Goal: Information Seeking & Learning: Find specific fact

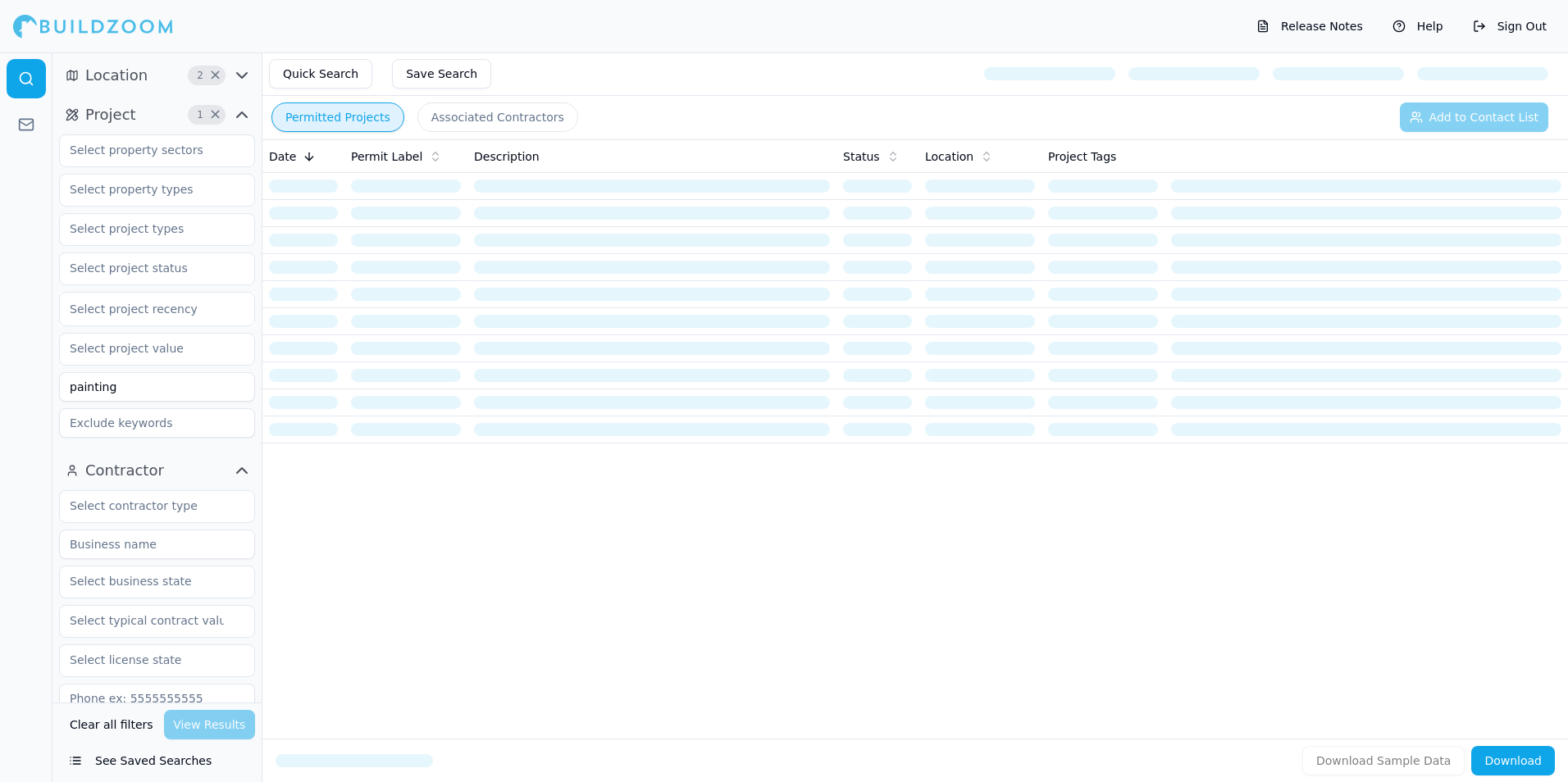
drag, startPoint x: 154, startPoint y: 398, endPoint x: 162, endPoint y: 394, distance: 8.9
click at [155, 397] on input "painting" at bounding box center [156, 386] width 196 height 30
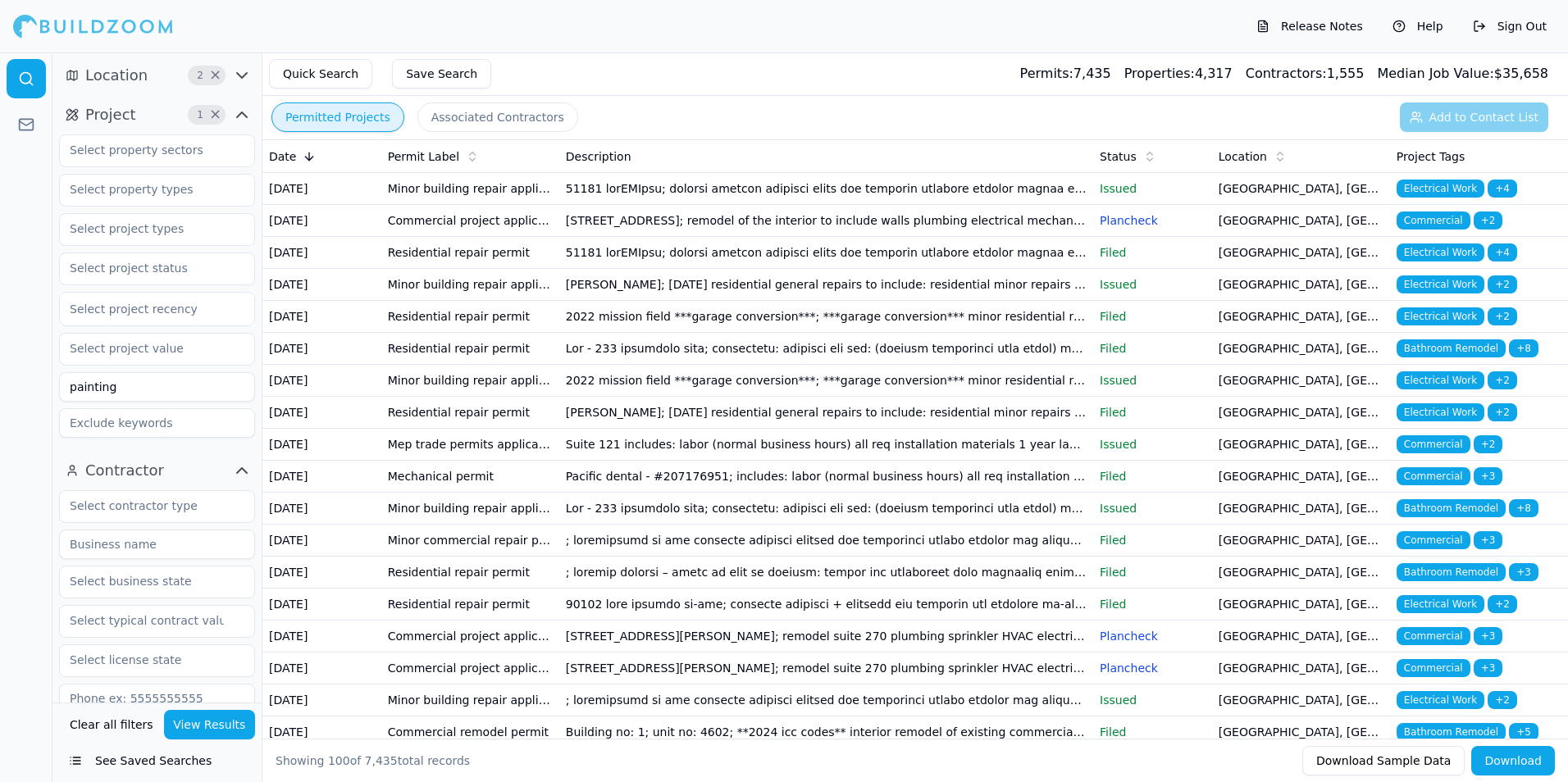
click at [461, 132] on div "Permitted Projects Associated Contractors Add to Contact List" at bounding box center [915, 117] width 1306 height 43
click at [479, 114] on button "Associated Contractors" at bounding box center [498, 116] width 161 height 30
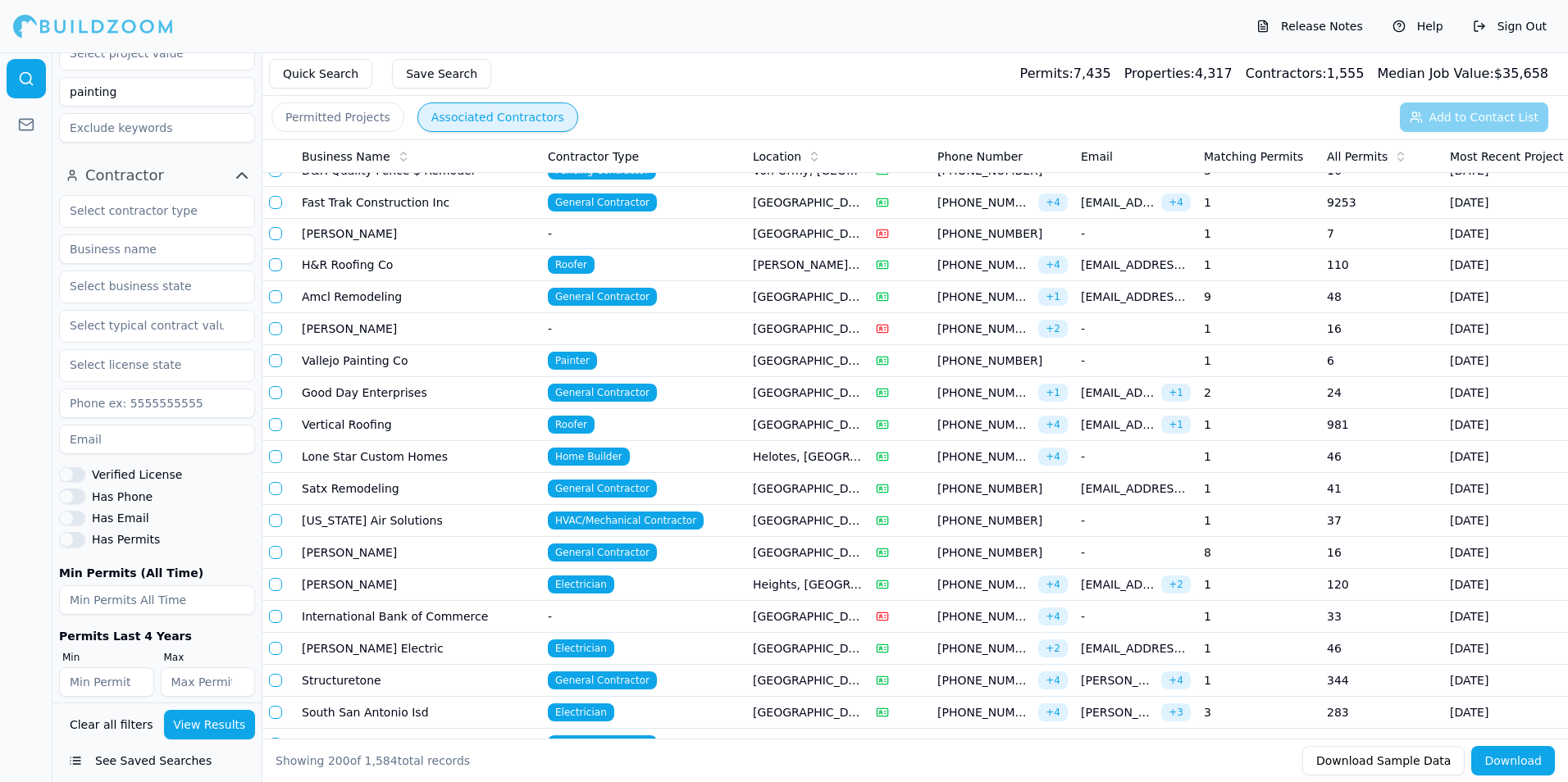
scroll to position [309, 0]
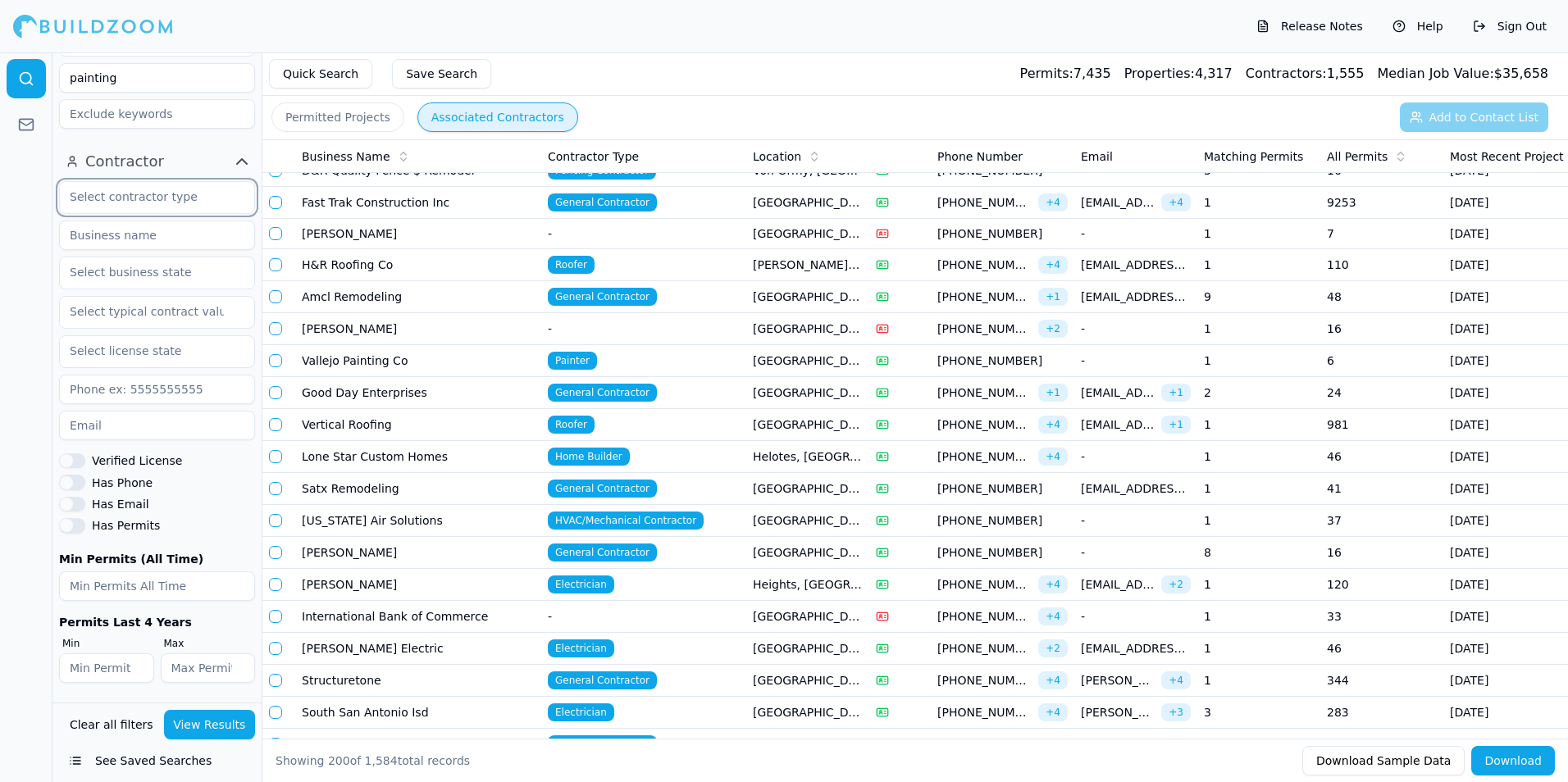
click at [142, 194] on input "text" at bounding box center [147, 196] width 174 height 30
click at [91, 371] on div "Painter" at bounding box center [156, 366] width 188 height 27
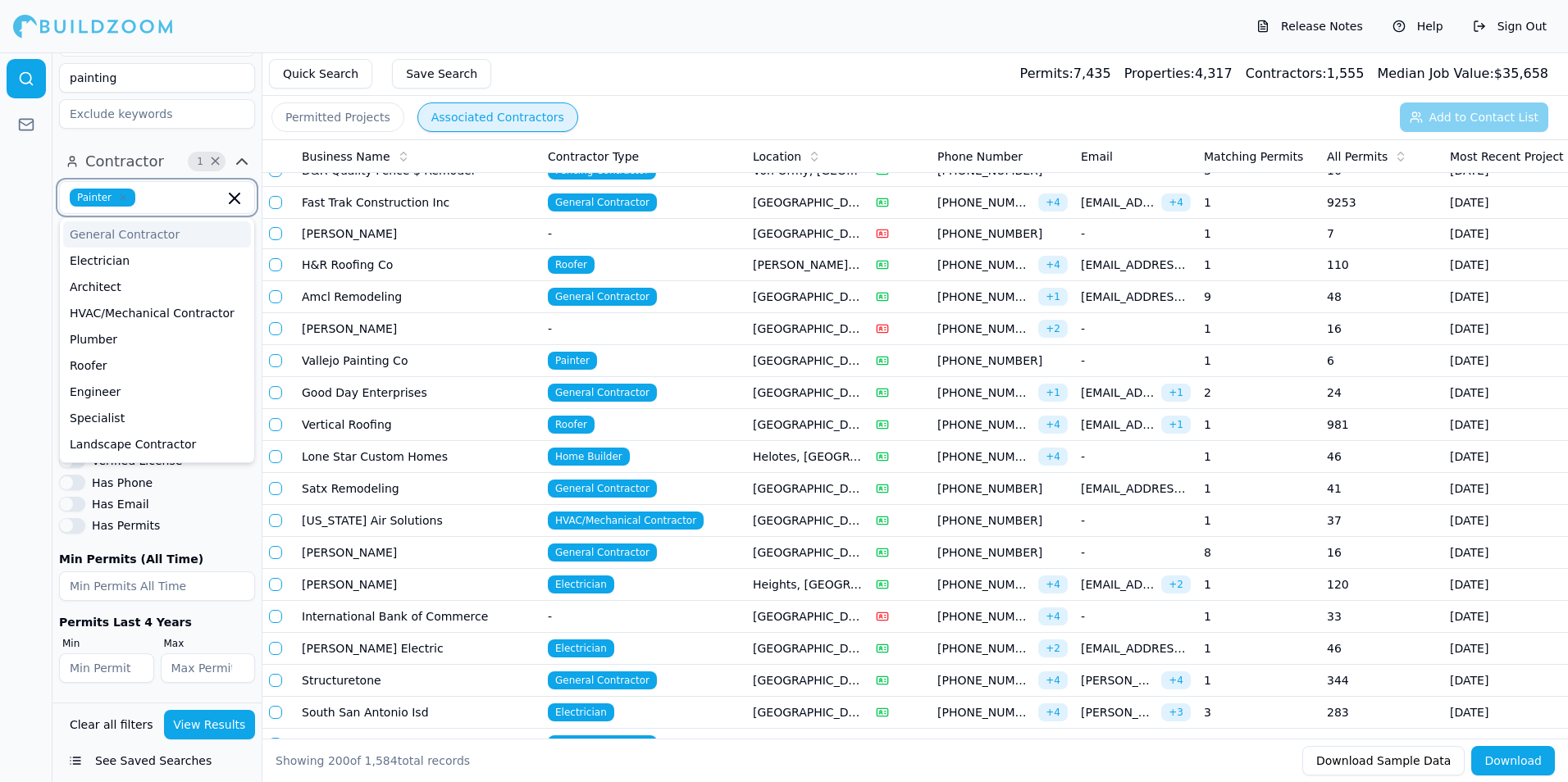
click at [225, 196] on icon "button" at bounding box center [235, 198] width 20 height 20
click at [43, 469] on div at bounding box center [26, 417] width 52 height 730
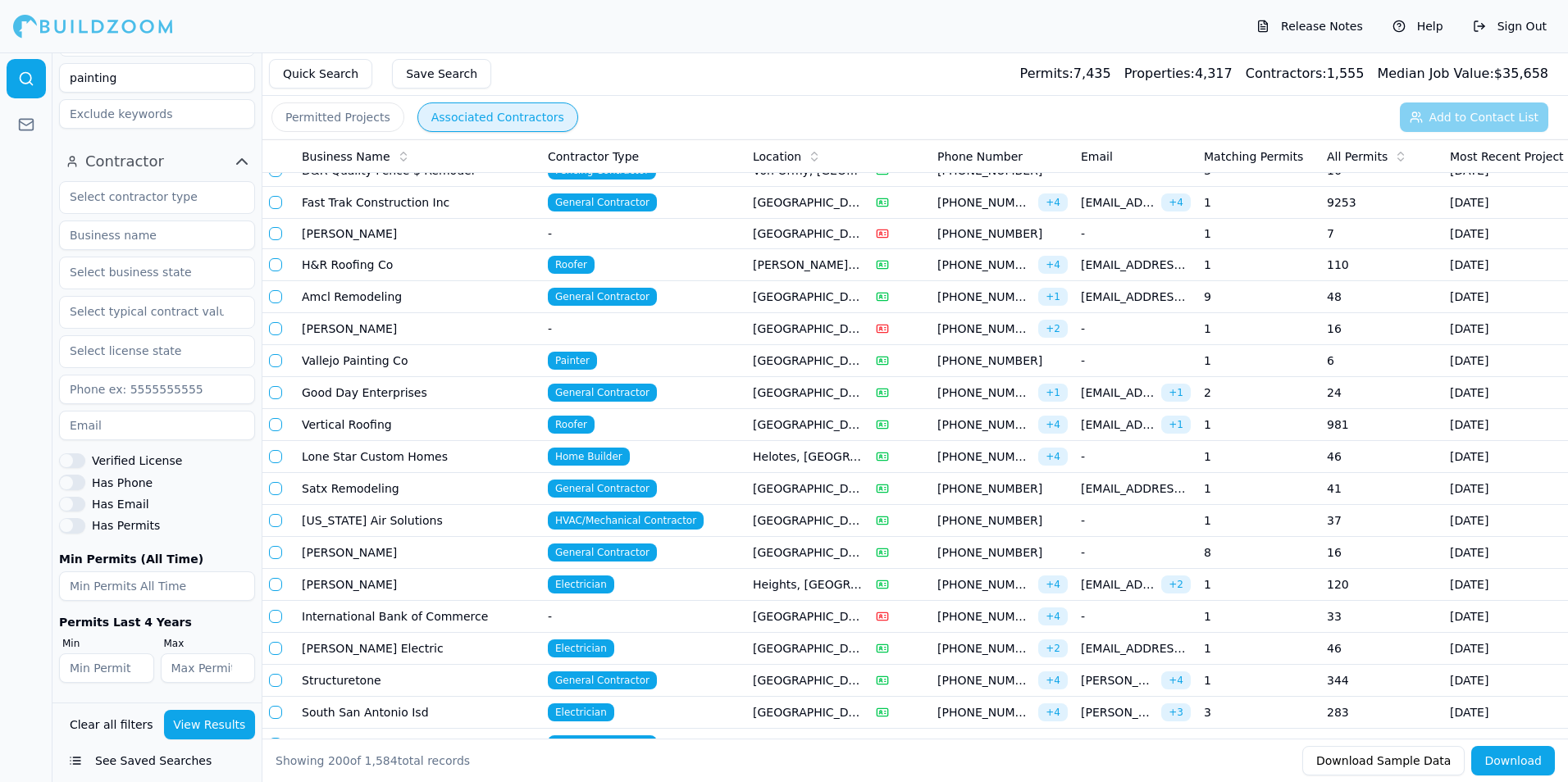
click at [236, 701] on div "Contractor Verified License Has Phone Has Email Has Permits Min Permits (All Ti…" at bounding box center [156, 422] width 209 height 561
click at [216, 724] on button "View Results" at bounding box center [210, 725] width 92 height 30
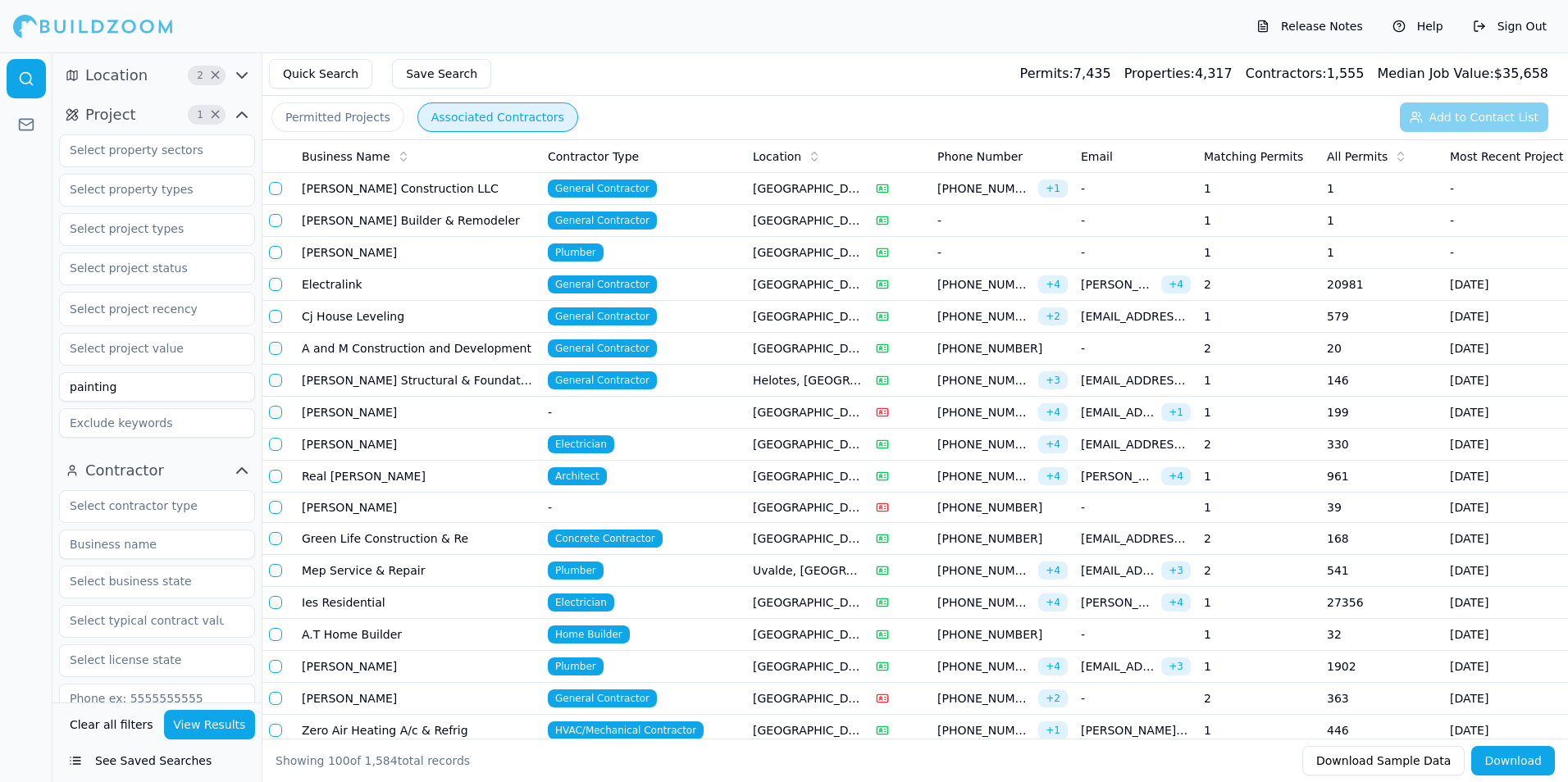
click at [173, 78] on button "Location 2 ×" at bounding box center [156, 75] width 196 height 27
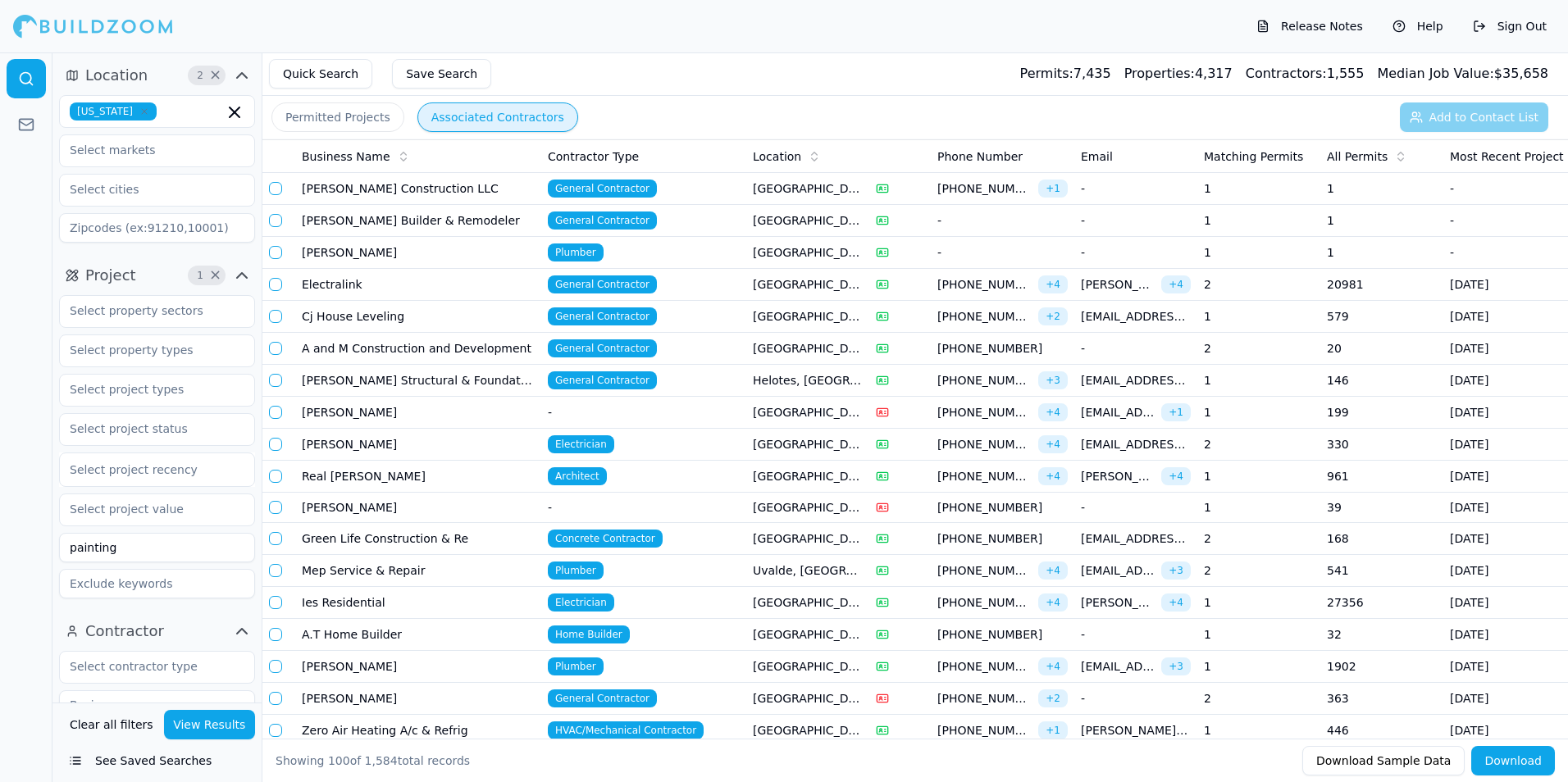
click at [120, 64] on span "Location" at bounding box center [115, 75] width 62 height 23
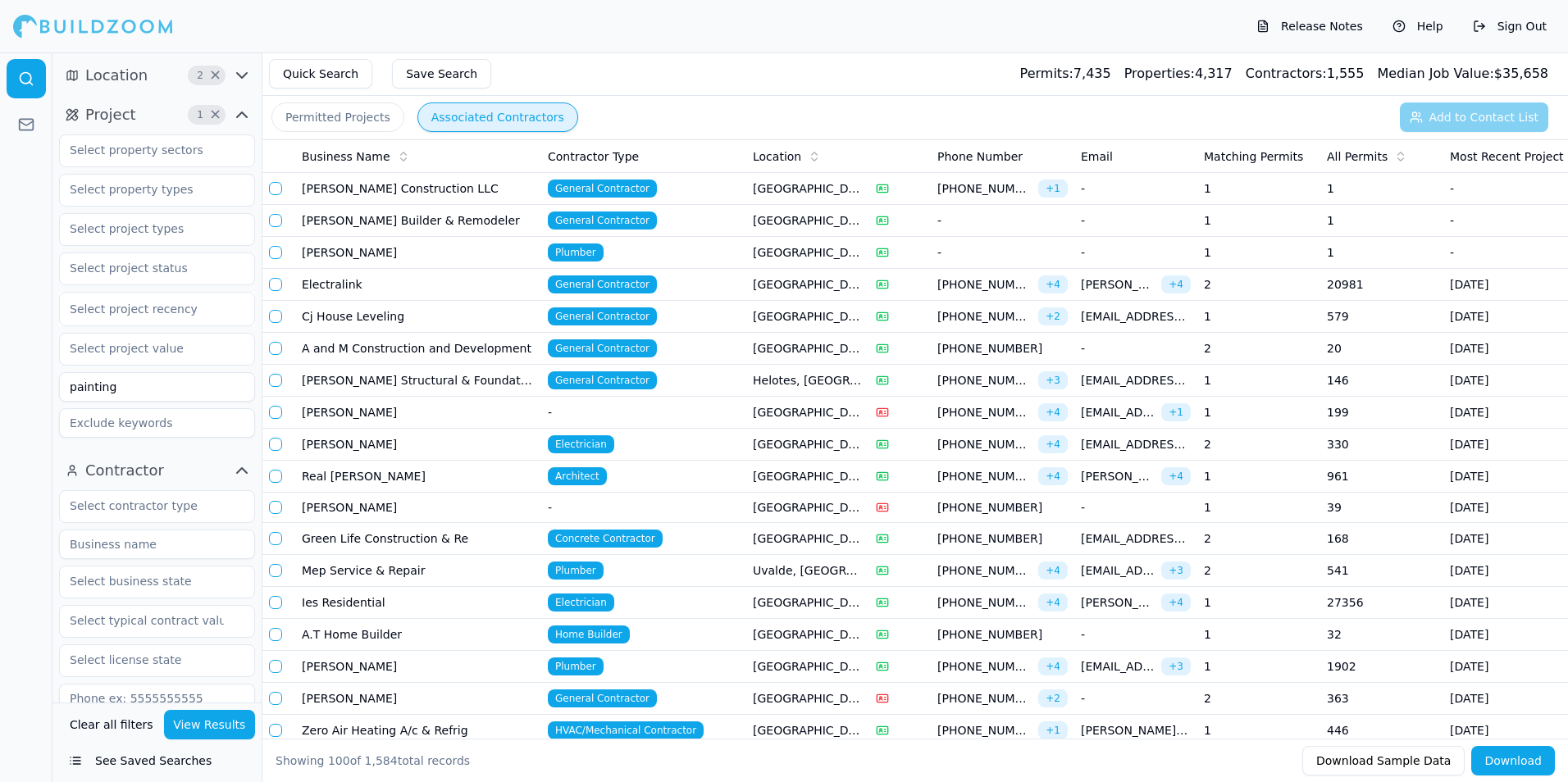
click at [134, 87] on button "Location 2 ×" at bounding box center [156, 75] width 196 height 27
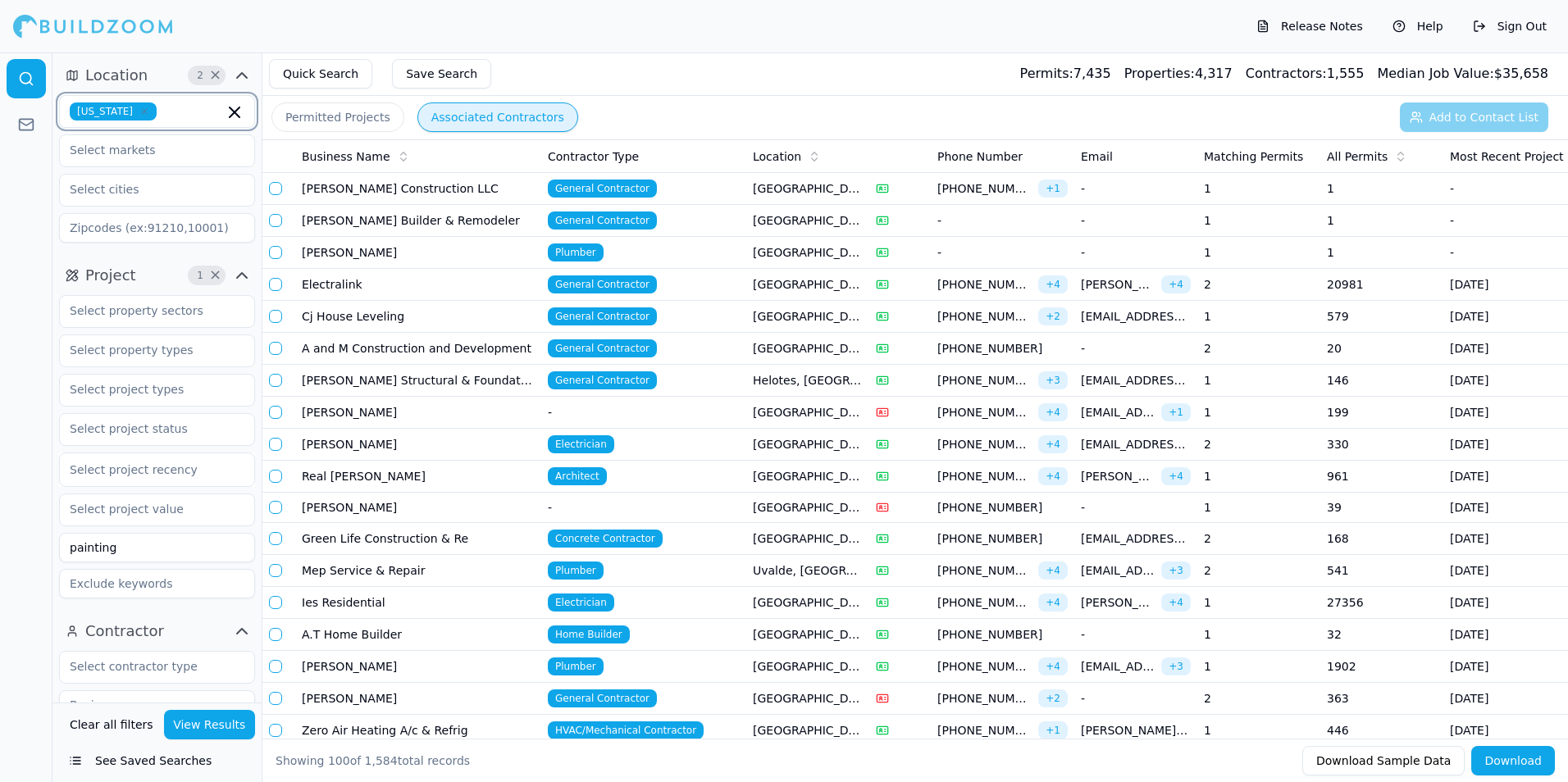
click at [163, 109] on input "text" at bounding box center [194, 111] width 61 height 18
click at [94, 81] on span "Location" at bounding box center [115, 75] width 62 height 23
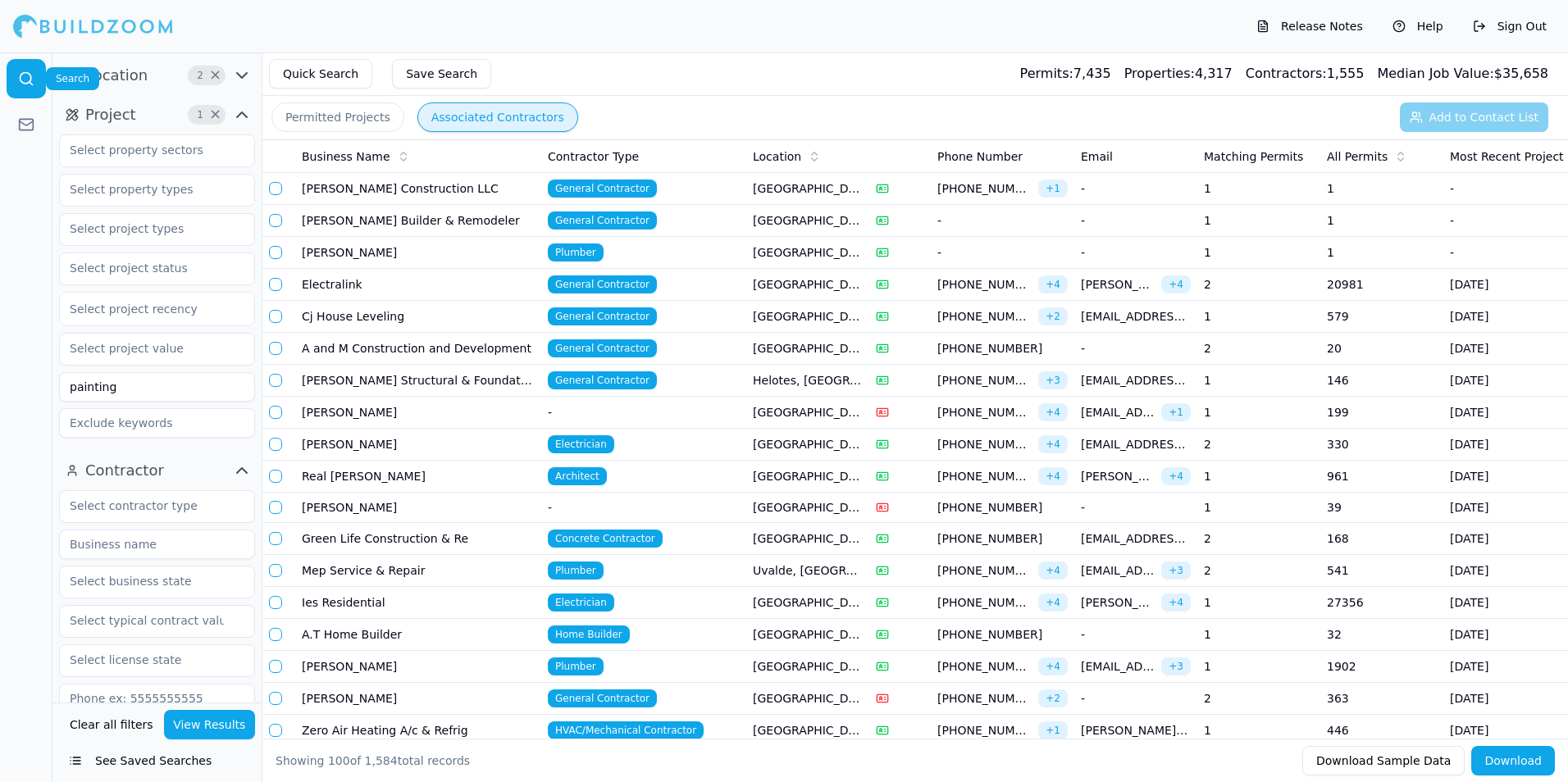
click at [29, 87] on link at bounding box center [26, 78] width 39 height 39
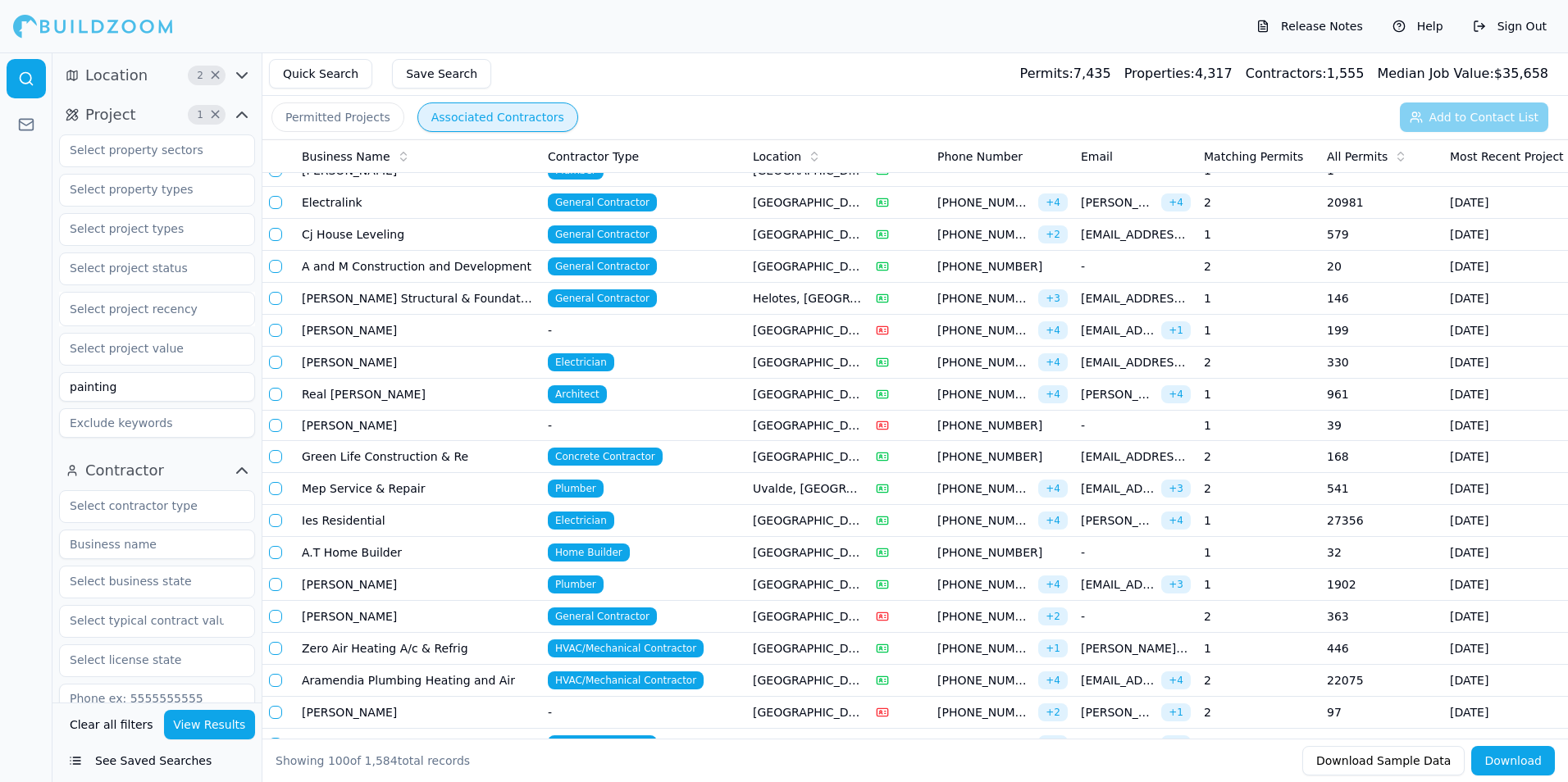
click at [1440, 22] on button "Help" at bounding box center [1417, 27] width 68 height 27
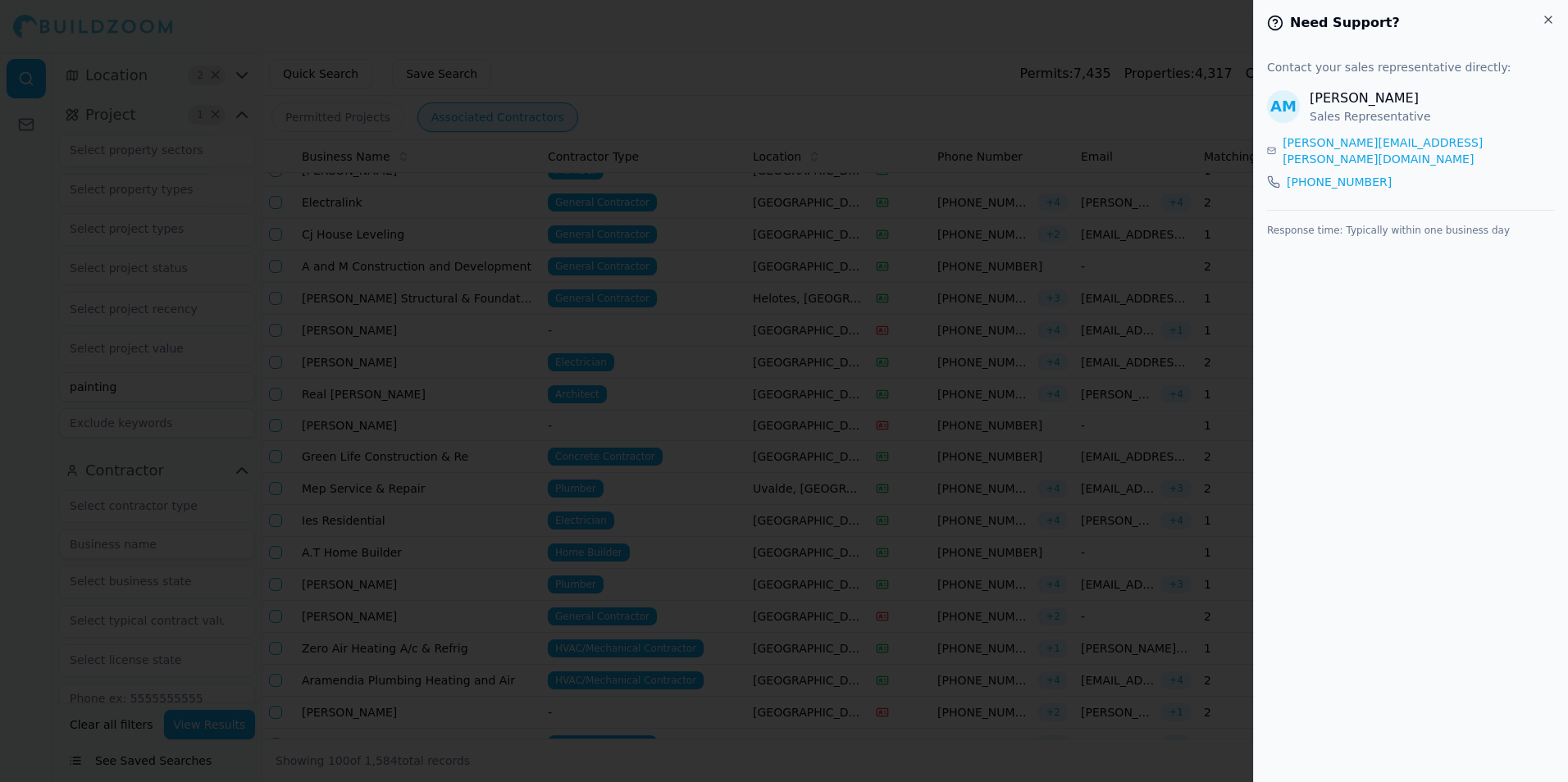
click at [1278, 20] on icon at bounding box center [1274, 22] width 16 height 16
click at [1348, 17] on h2 "Need Support?" at bounding box center [1411, 23] width 288 height 20
click at [1347, 20] on h2 "Need Support?" at bounding box center [1411, 23] width 288 height 20
drag, startPoint x: 1347, startPoint y: 20, endPoint x: 1544, endPoint y: 20, distance: 197.0
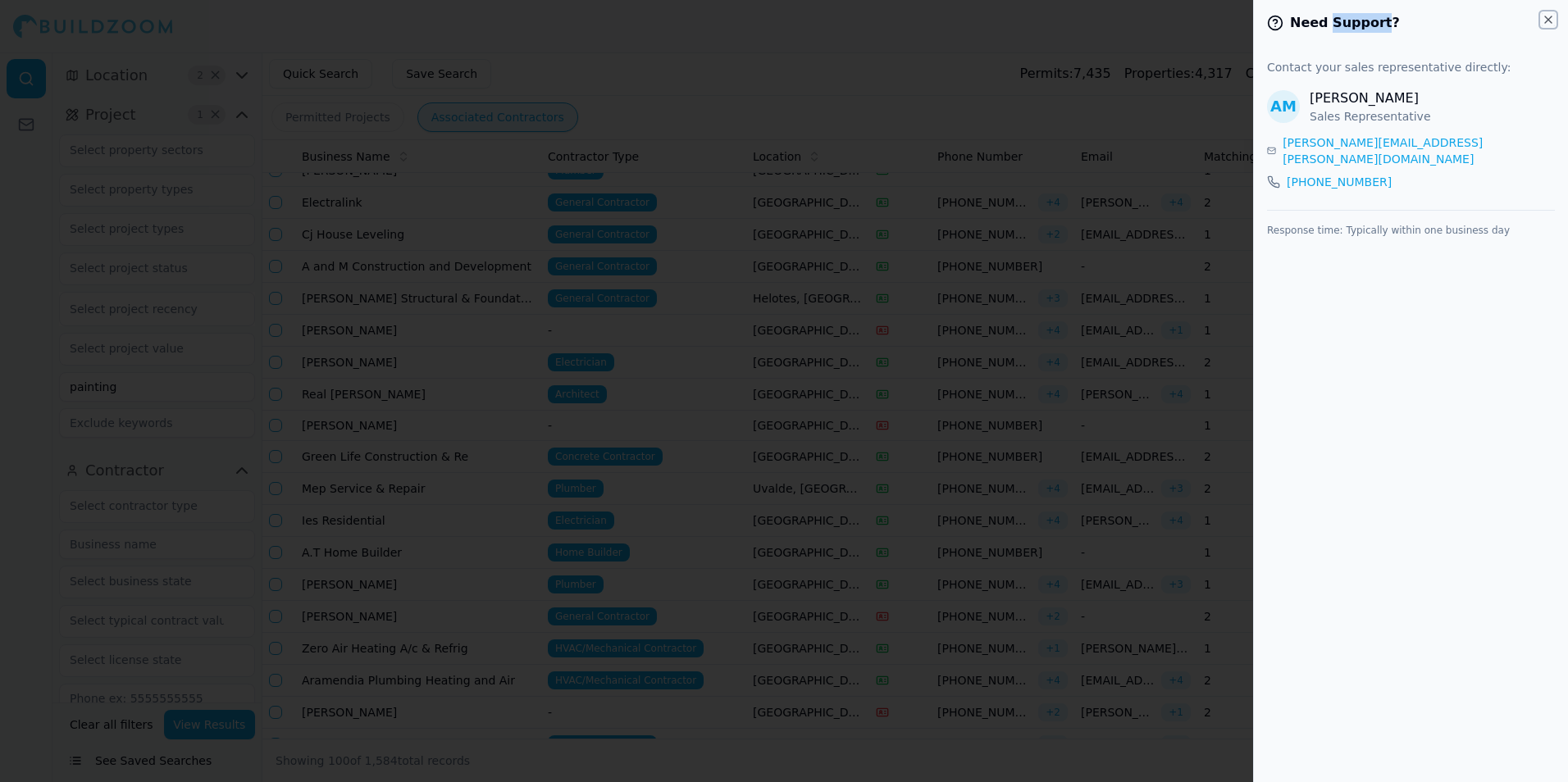
click at [1544, 20] on icon "button" at bounding box center [1548, 20] width 13 height 13
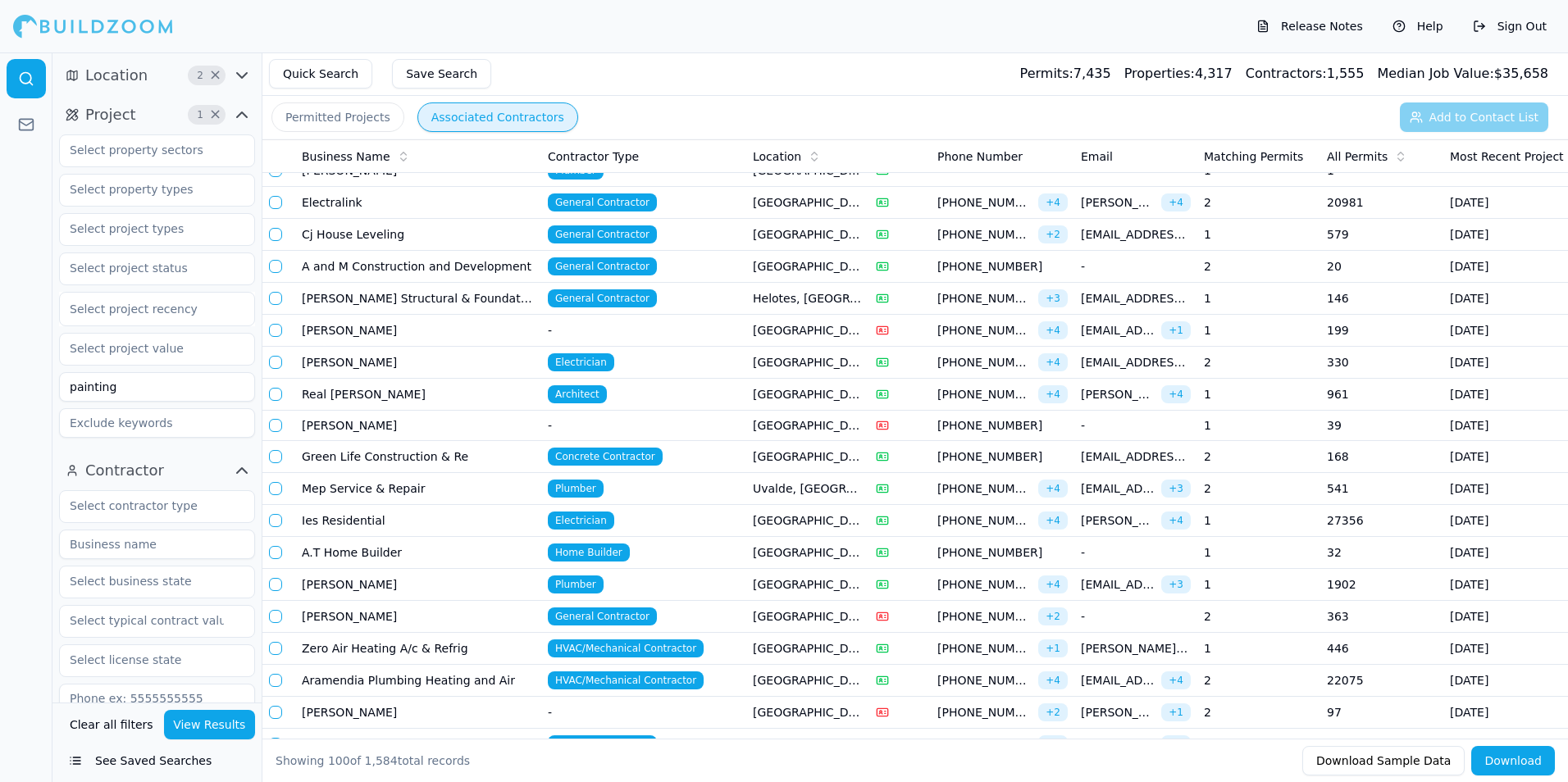
click at [341, 72] on button "Quick Search" at bounding box center [320, 73] width 103 height 30
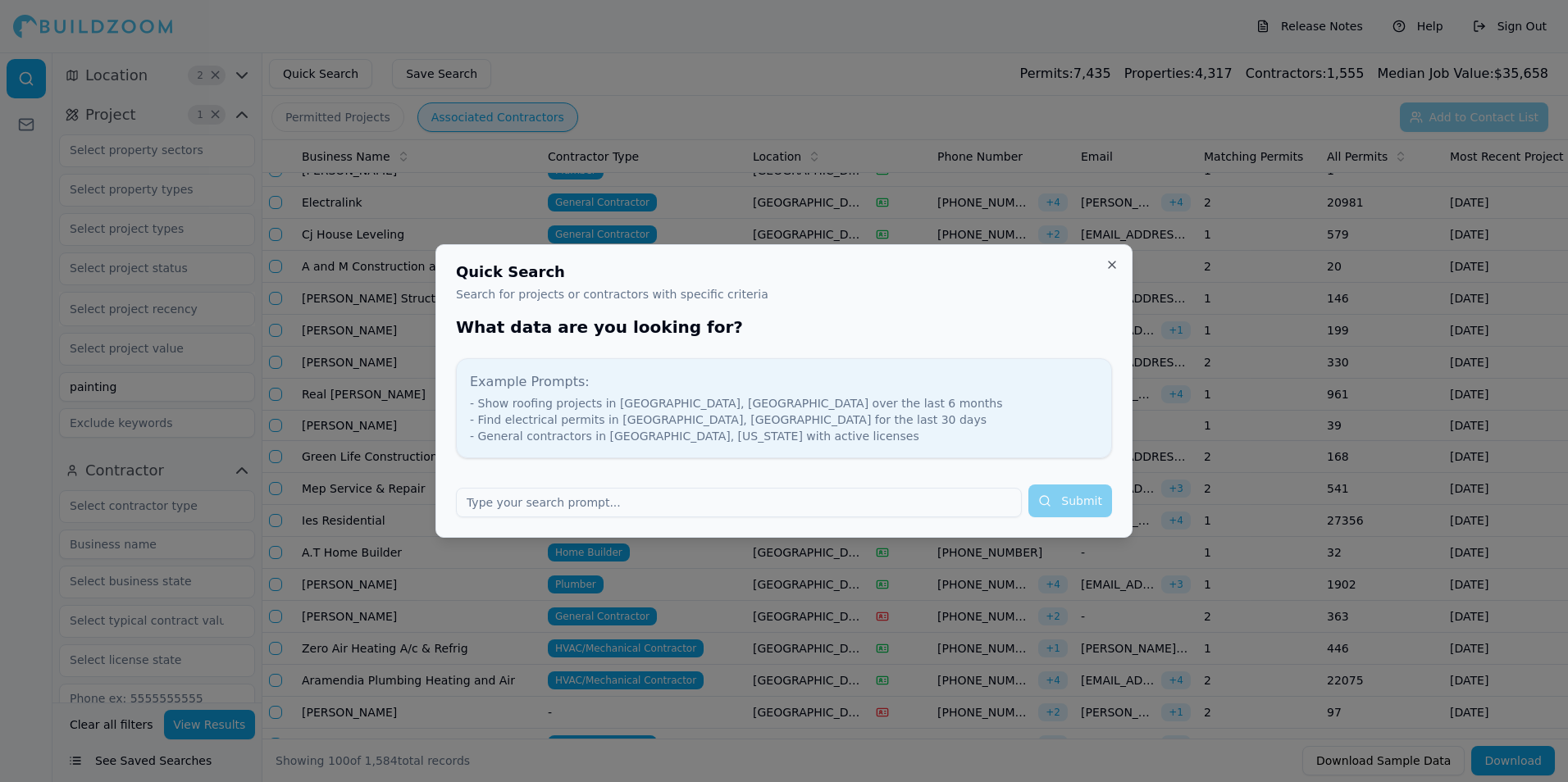
click at [359, 147] on div at bounding box center [784, 391] width 1568 height 782
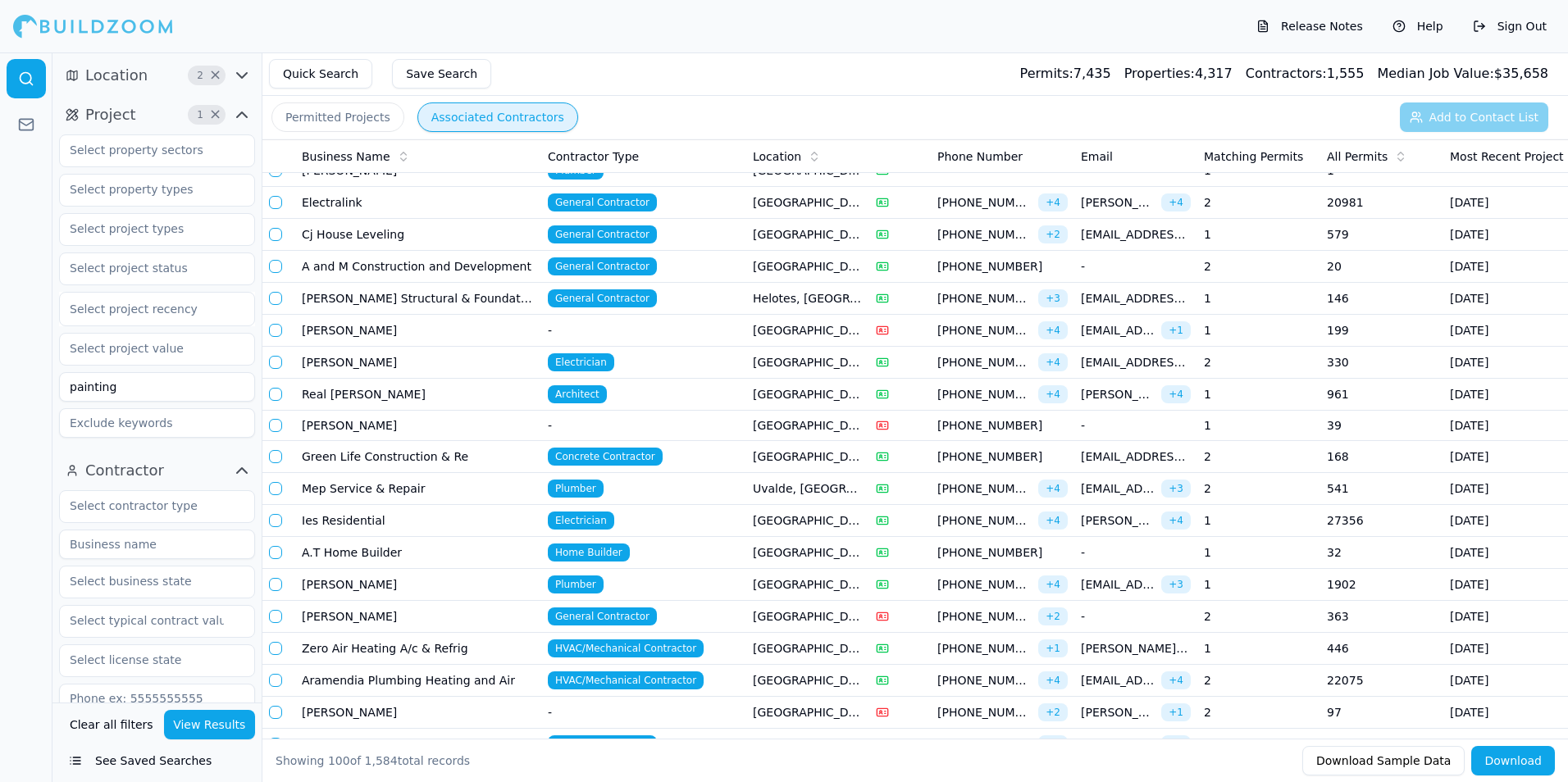
click at [434, 118] on button "Associated Contractors" at bounding box center [498, 116] width 161 height 30
click at [361, 124] on button "Permitted Projects" at bounding box center [338, 116] width 133 height 30
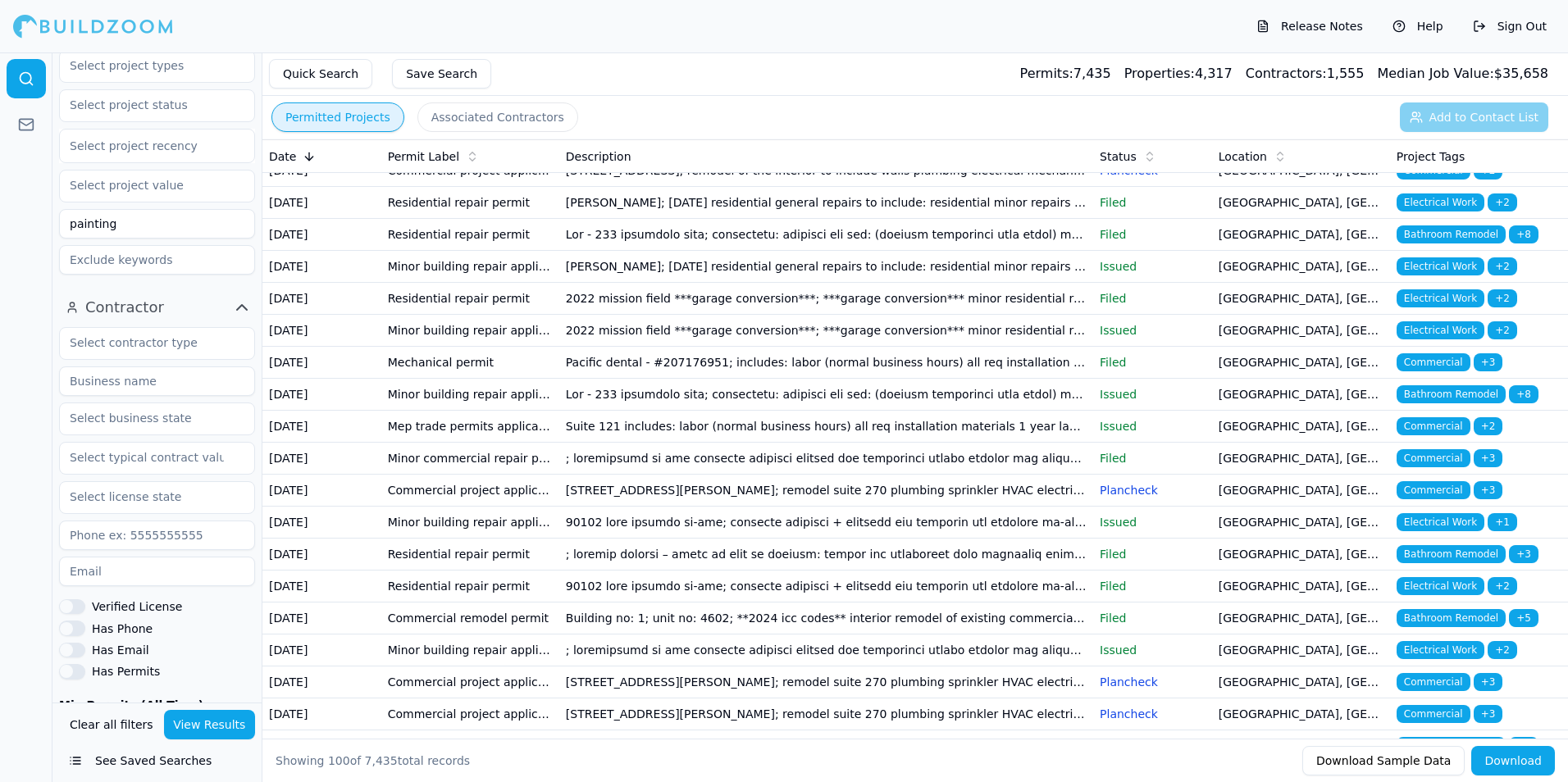
scroll to position [164, 0]
drag, startPoint x: 126, startPoint y: 366, endPoint x: 129, endPoint y: 345, distance: 21.2
click at [126, 360] on div "Verified License Has Phone Has Email Has Permits Min Permits (All Time) Permits…" at bounding box center [156, 577] width 196 height 502
click at [132, 337] on input "text" at bounding box center [147, 341] width 174 height 30
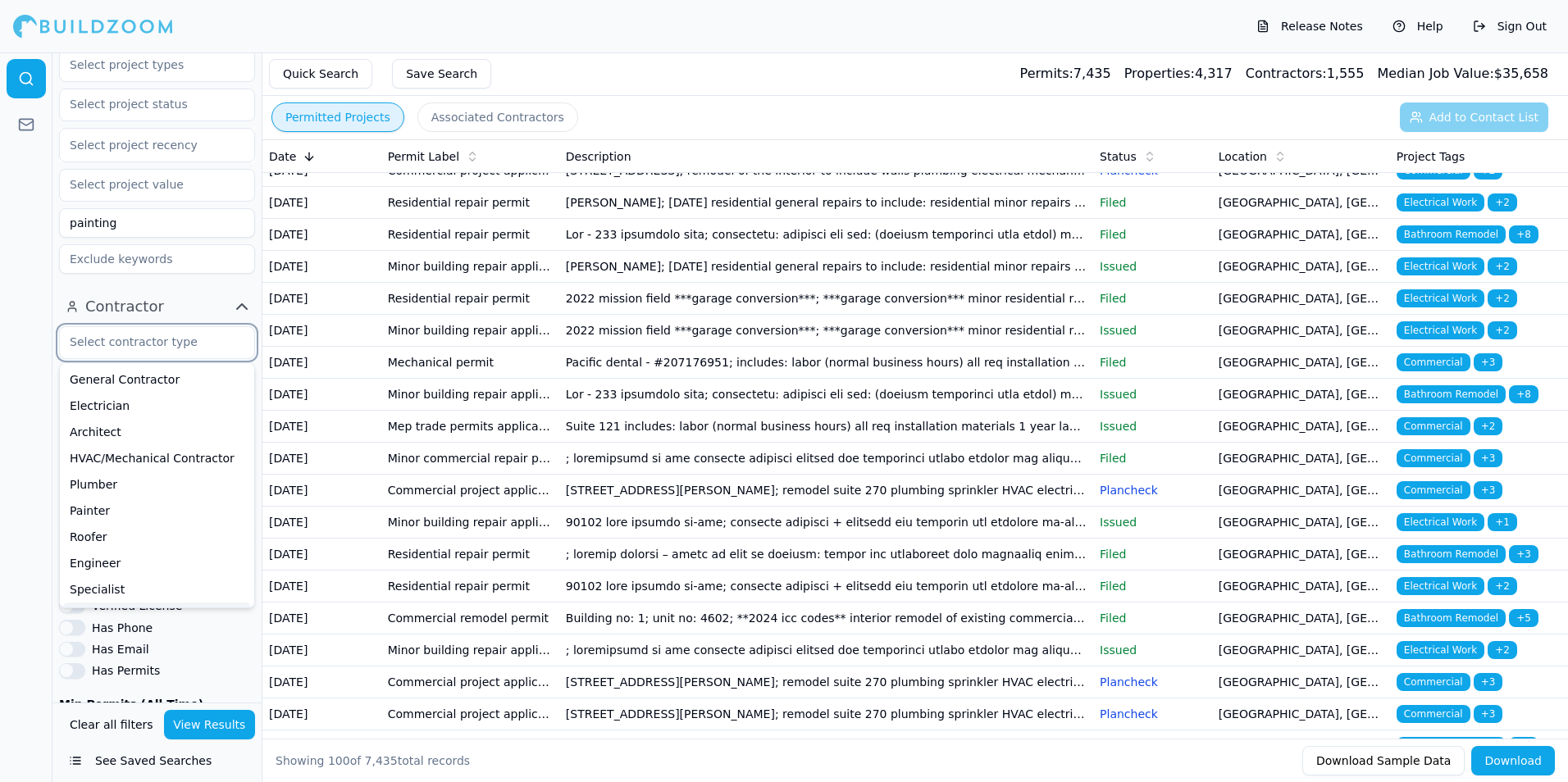
click at [132, 337] on input "text" at bounding box center [147, 341] width 174 height 30
click at [109, 503] on div "Painter" at bounding box center [156, 511] width 188 height 27
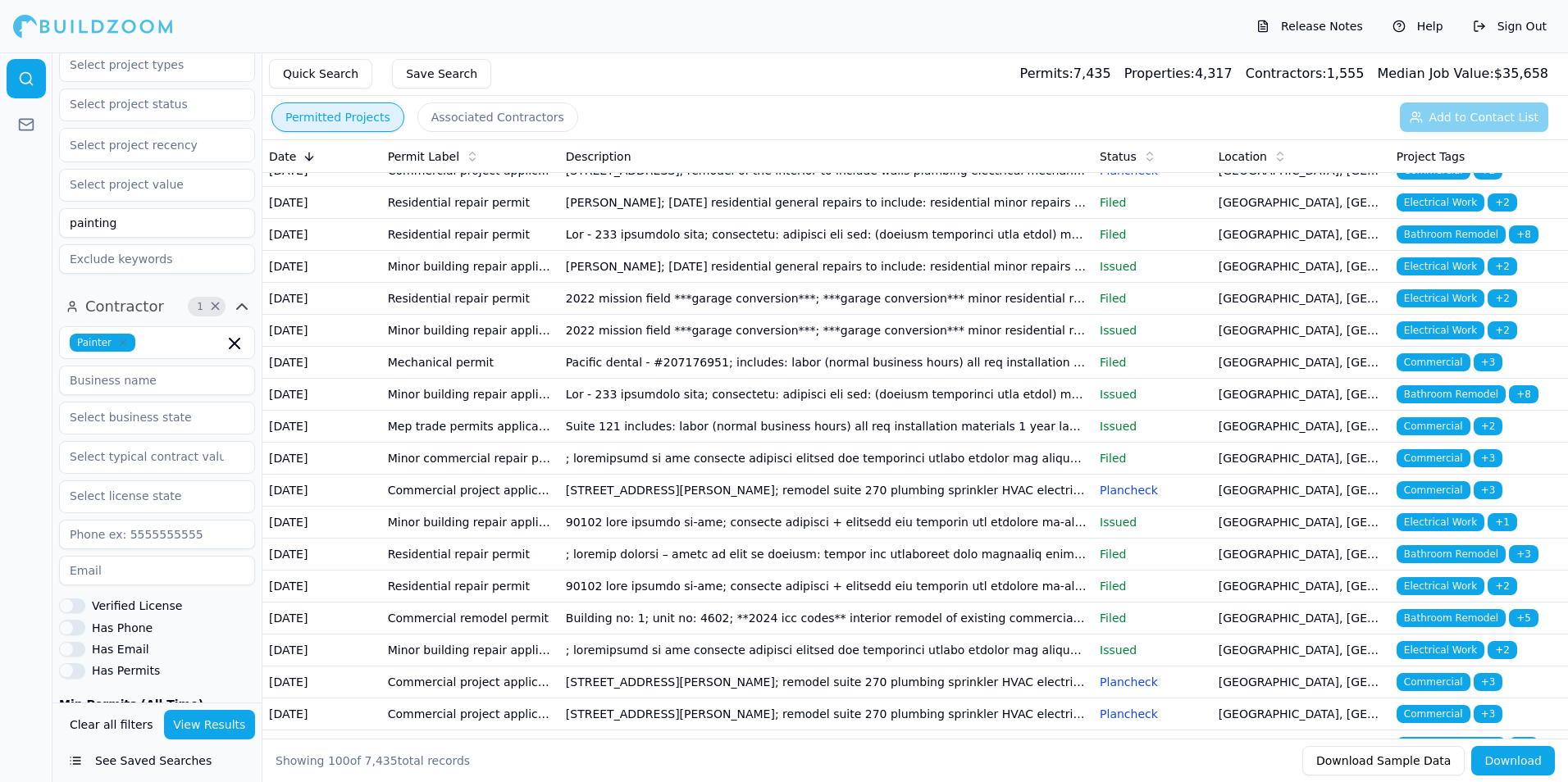
click at [137, 283] on div "Project 1 × Select project recency painting" at bounding box center [156, 109] width 209 height 356
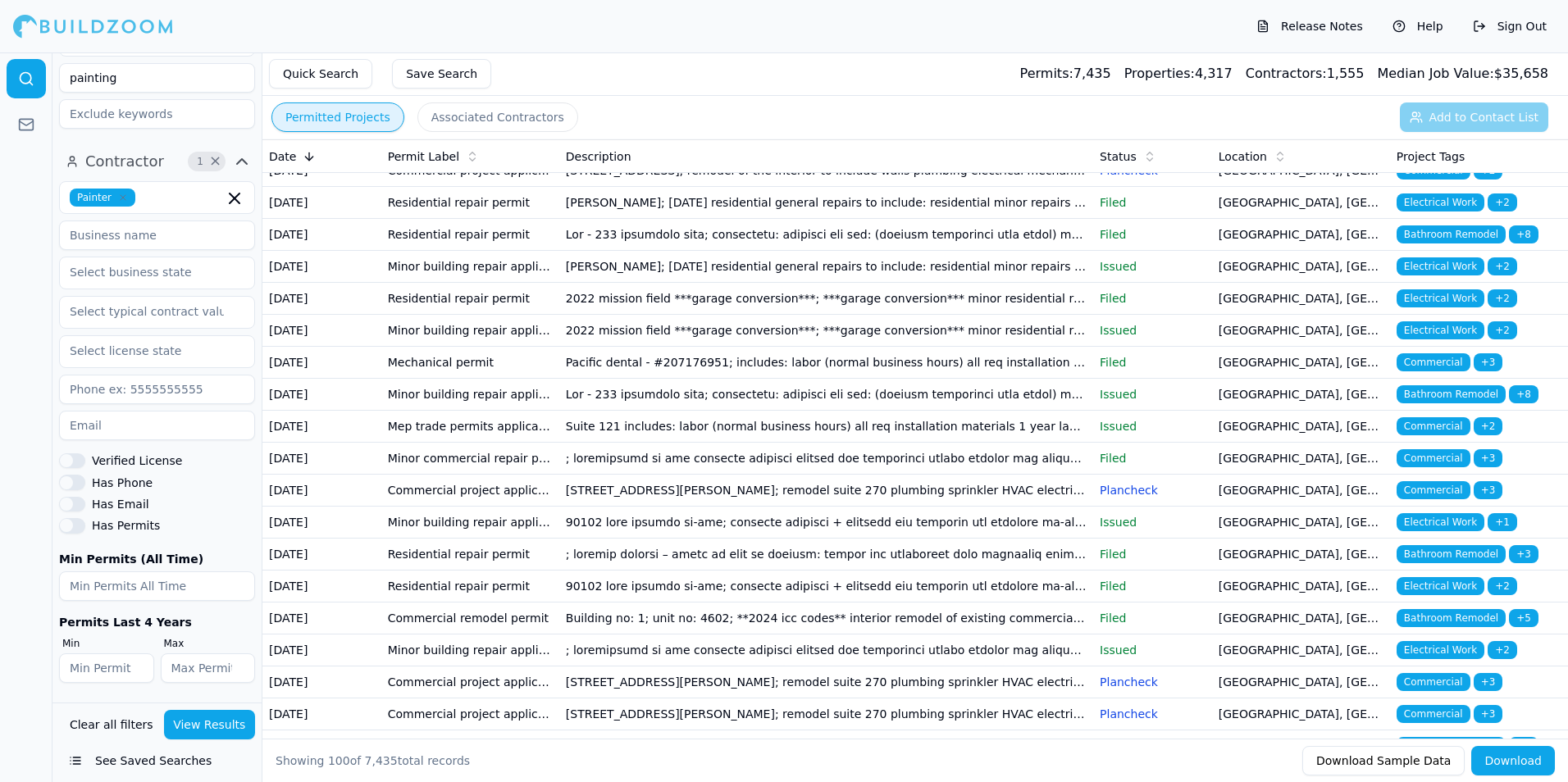
click at [202, 726] on button "View Results" at bounding box center [210, 725] width 92 height 30
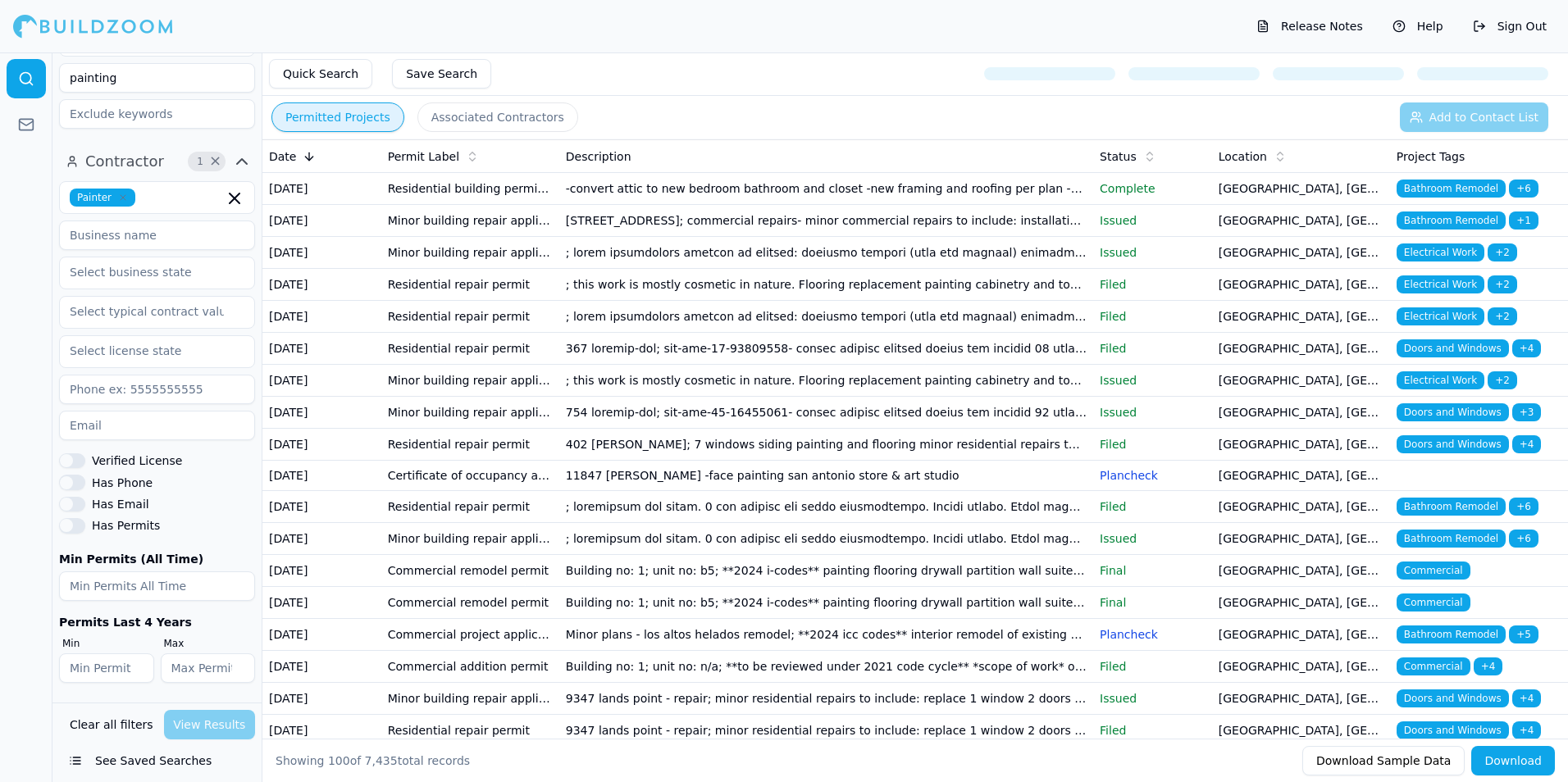
scroll to position [227, 0]
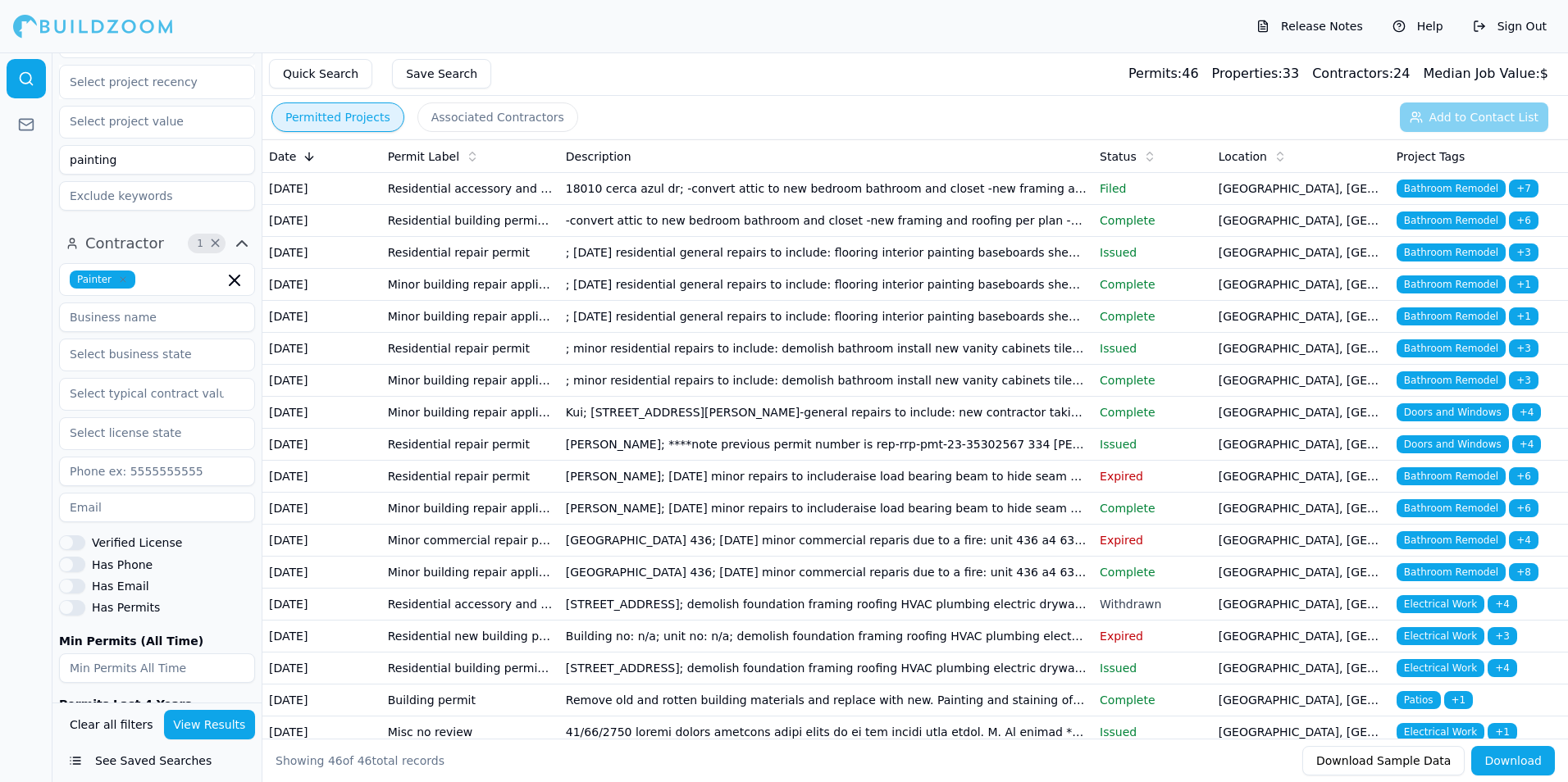
drag, startPoint x: 206, startPoint y: 249, endPoint x: 220, endPoint y: 249, distance: 14.0
click at [219, 249] on span "1 ×" at bounding box center [207, 243] width 38 height 20
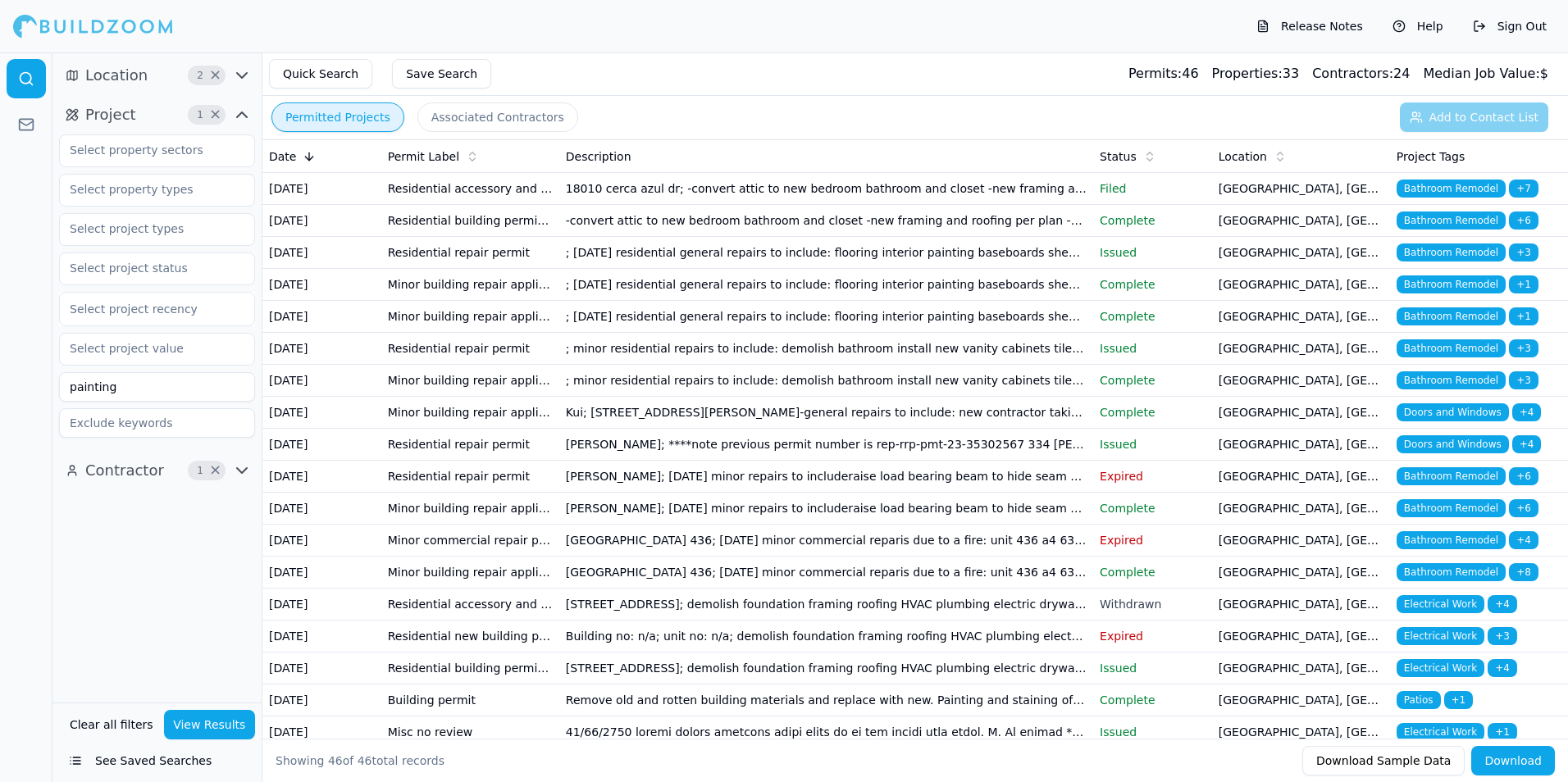
scroll to position [0, 0]
click at [32, 118] on link at bounding box center [26, 124] width 39 height 39
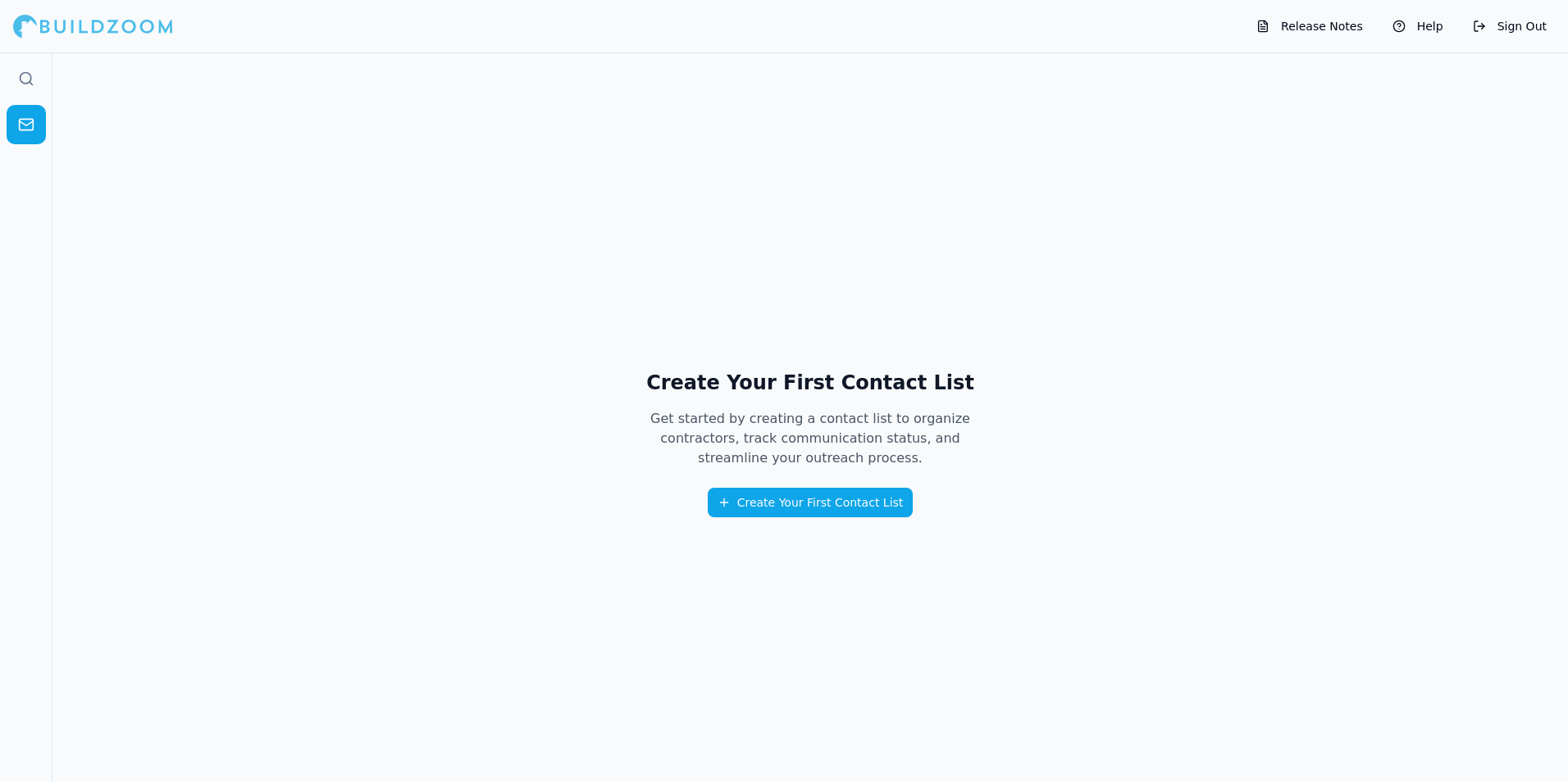
click at [855, 507] on button "Create Your First Contact List" at bounding box center [811, 503] width 206 height 30
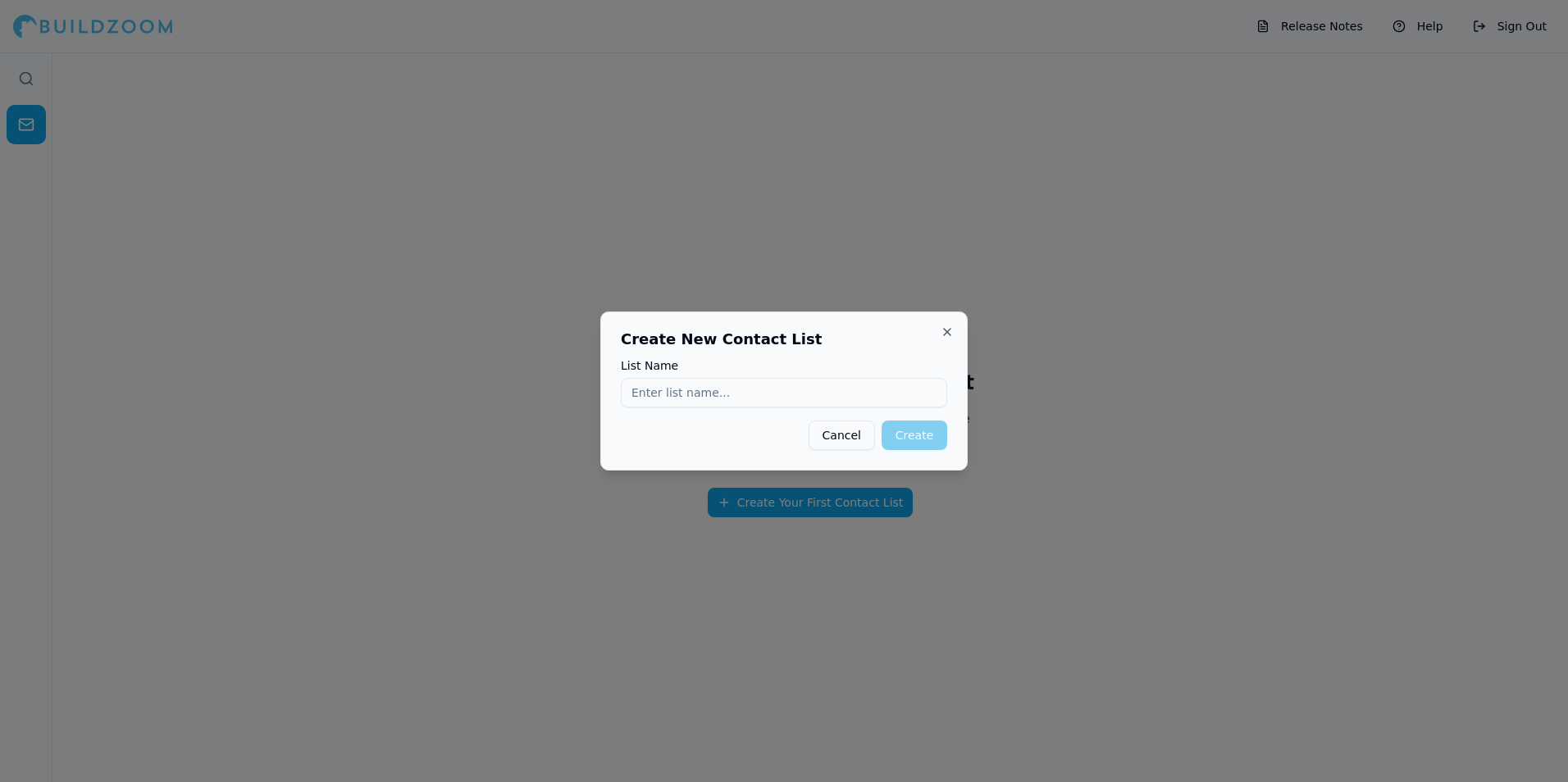
click at [839, 439] on button "Cancel" at bounding box center [842, 435] width 67 height 30
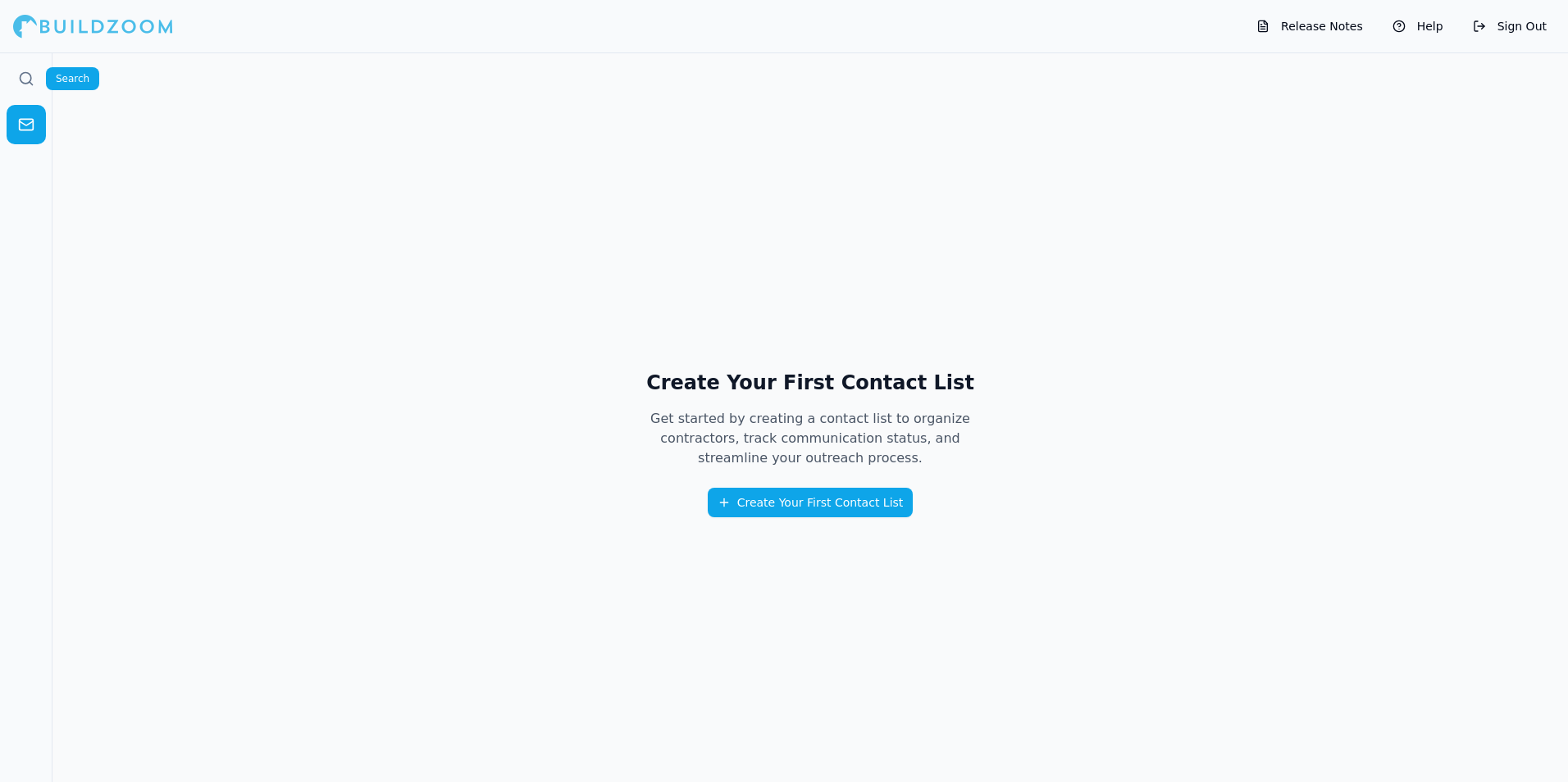
click at [29, 80] on icon at bounding box center [26, 78] width 16 height 16
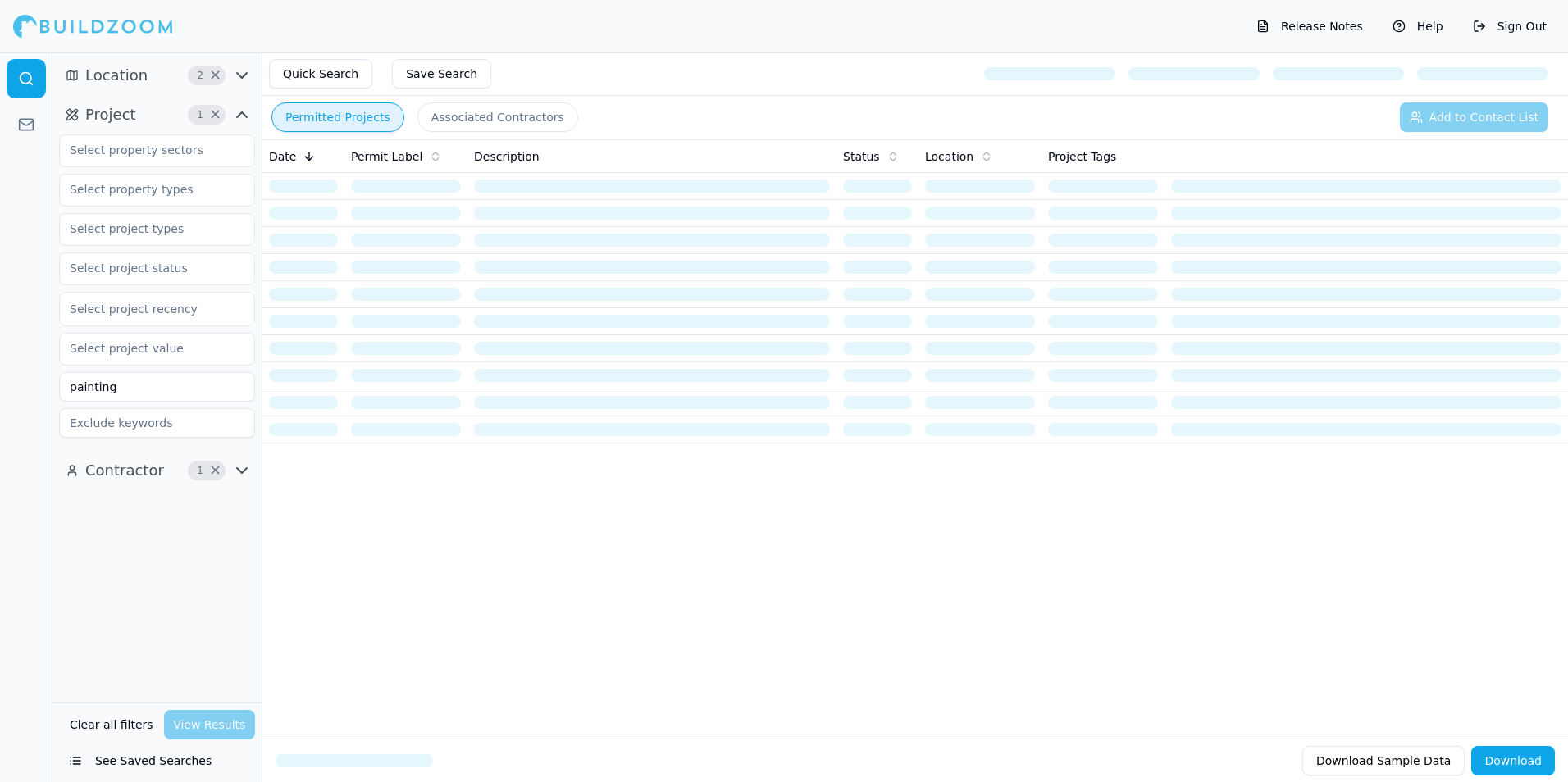
drag, startPoint x: 308, startPoint y: 58, endPoint x: 311, endPoint y: 72, distance: 14.3
click at [309, 58] on div "Quick Search Save Search" at bounding box center [915, 74] width 1306 height 44
click at [311, 73] on button "Quick Search" at bounding box center [320, 73] width 103 height 30
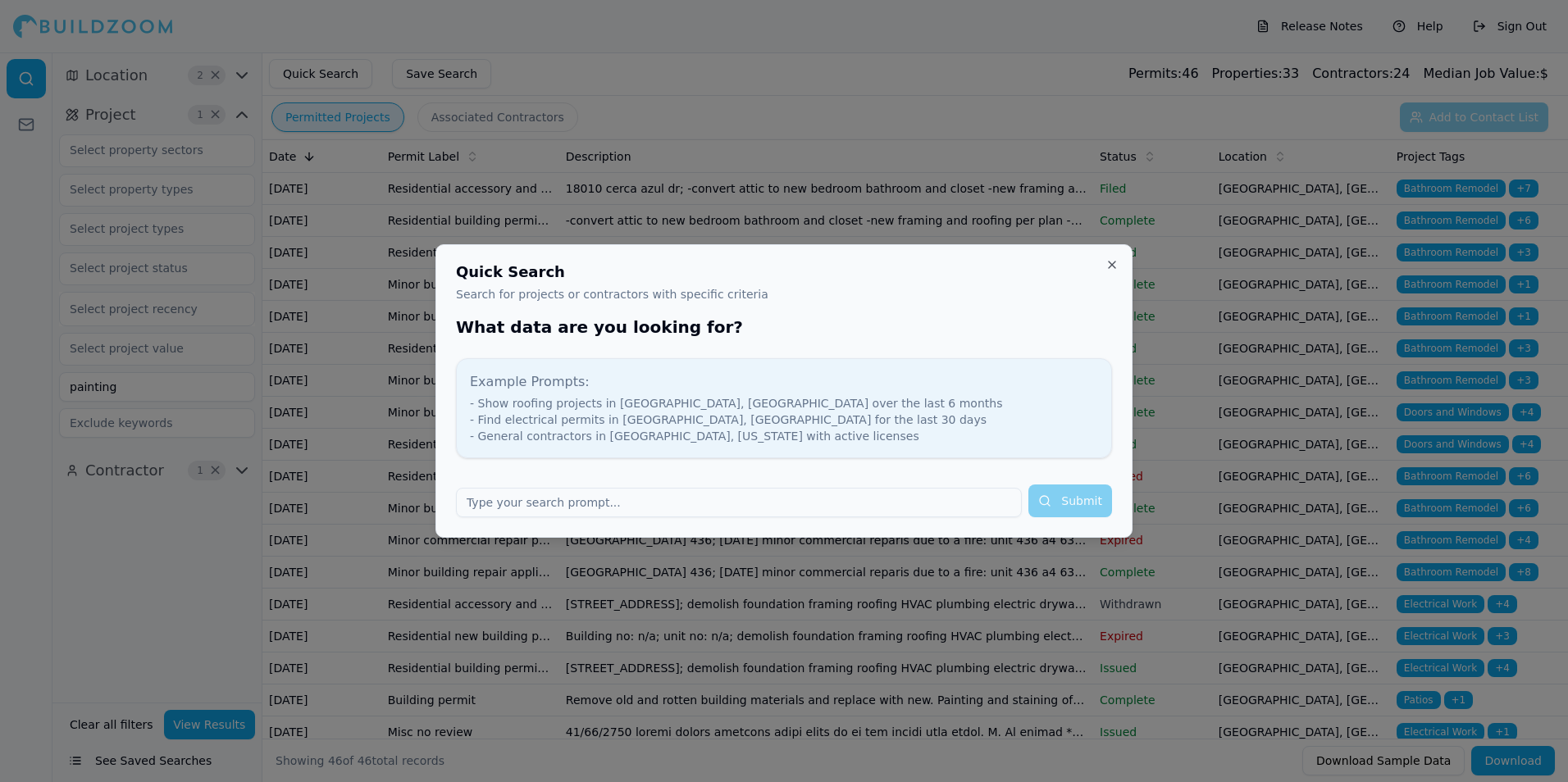
click at [1122, 265] on div "Quick Search Search for projects or contractors with specific criteria What dat…" at bounding box center [784, 391] width 697 height 294
click at [1113, 267] on button "Close" at bounding box center [1112, 265] width 13 height 13
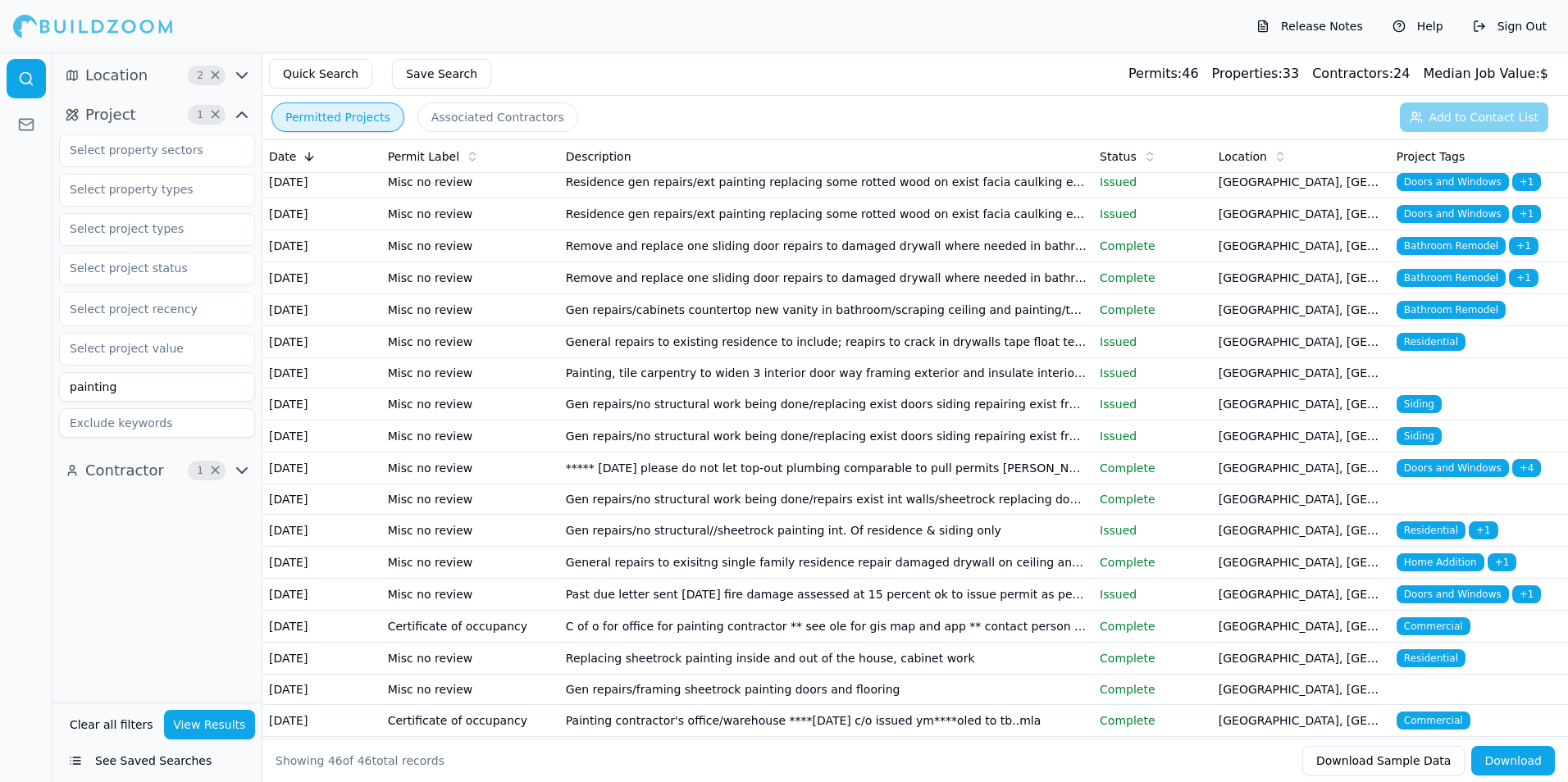
scroll to position [1148, 0]
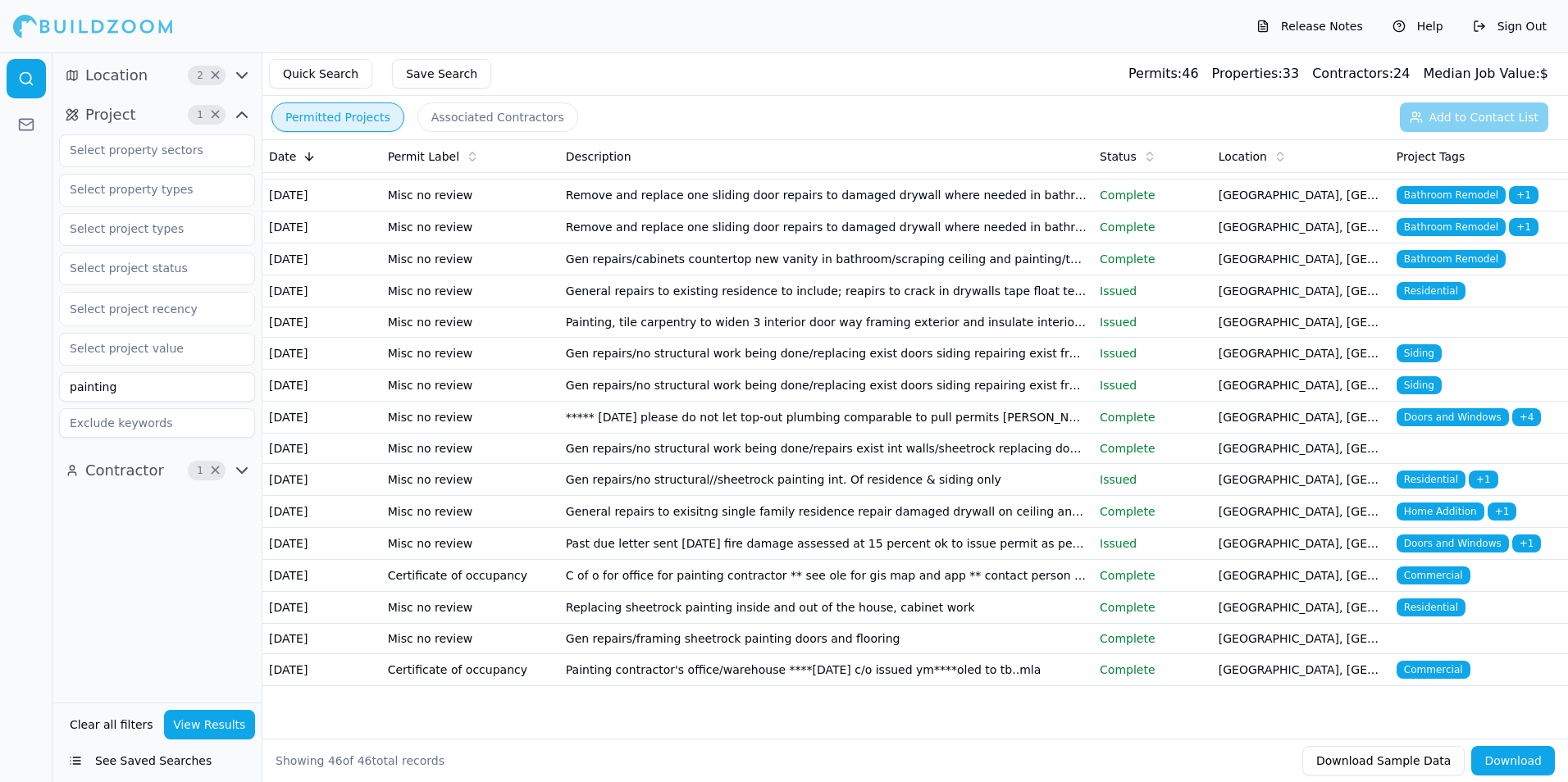
click at [1118, 299] on p "Issued" at bounding box center [1152, 291] width 106 height 16
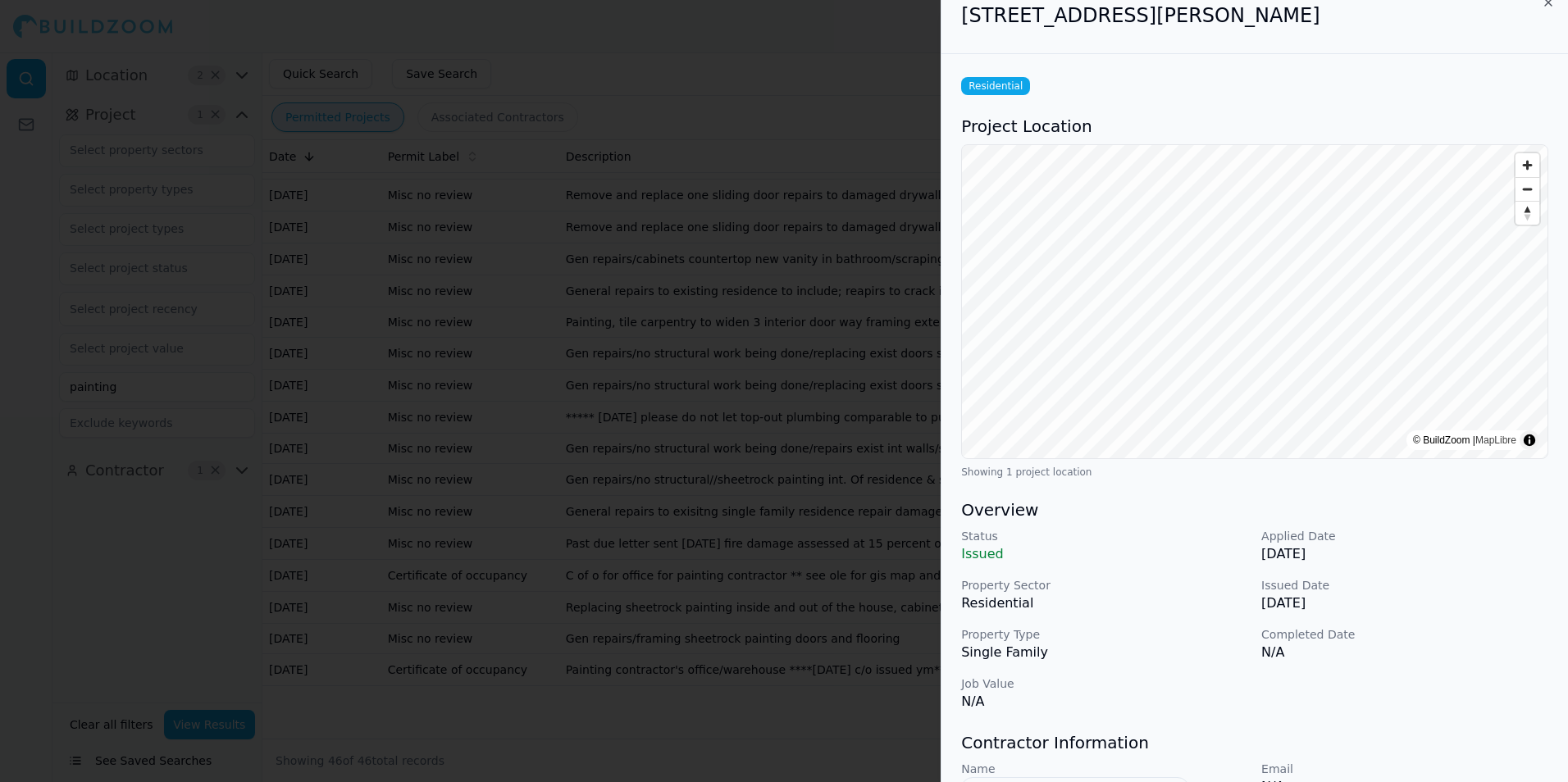
scroll to position [0, 0]
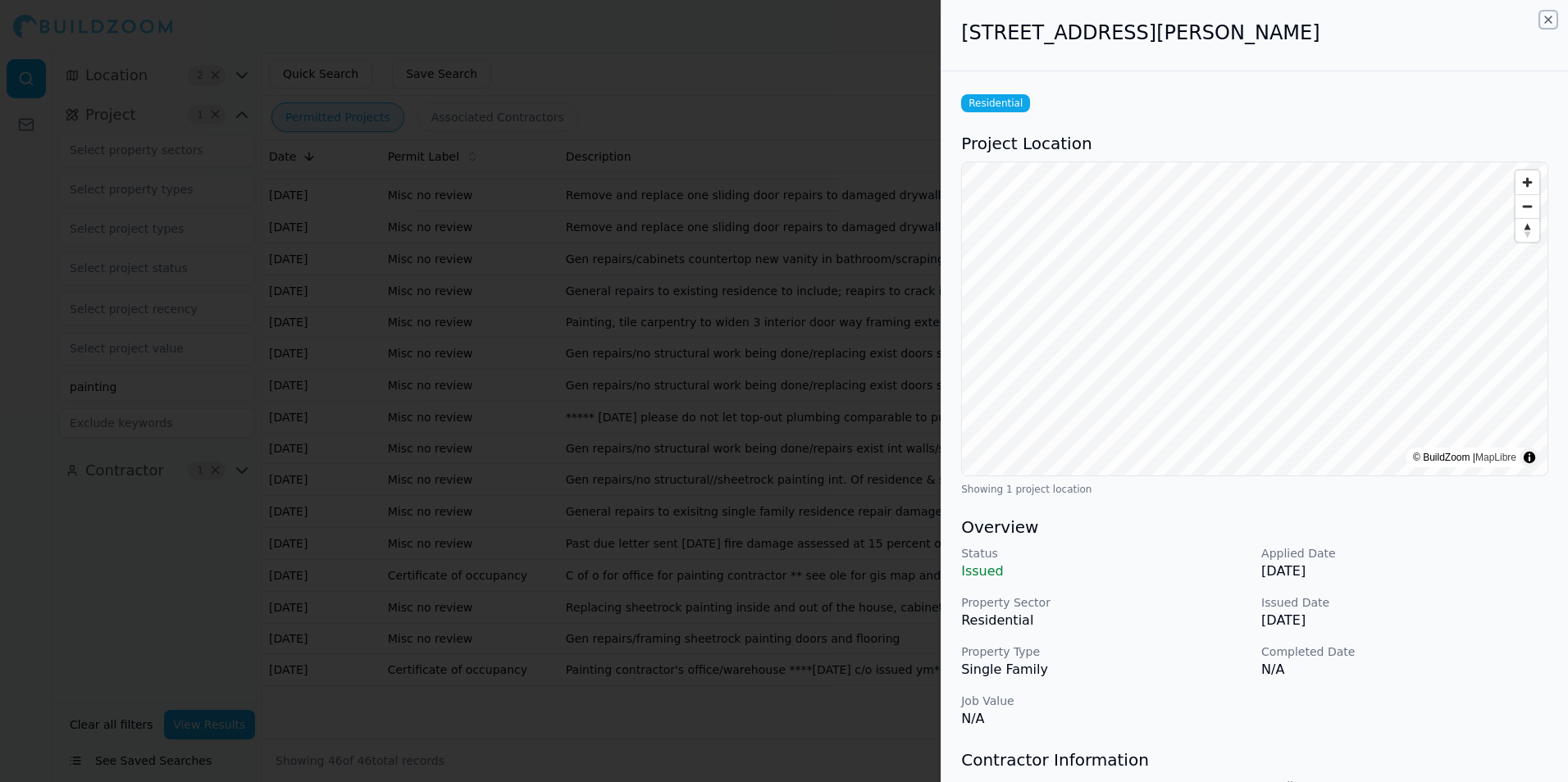
click at [1550, 24] on icon "button" at bounding box center [1548, 20] width 13 height 13
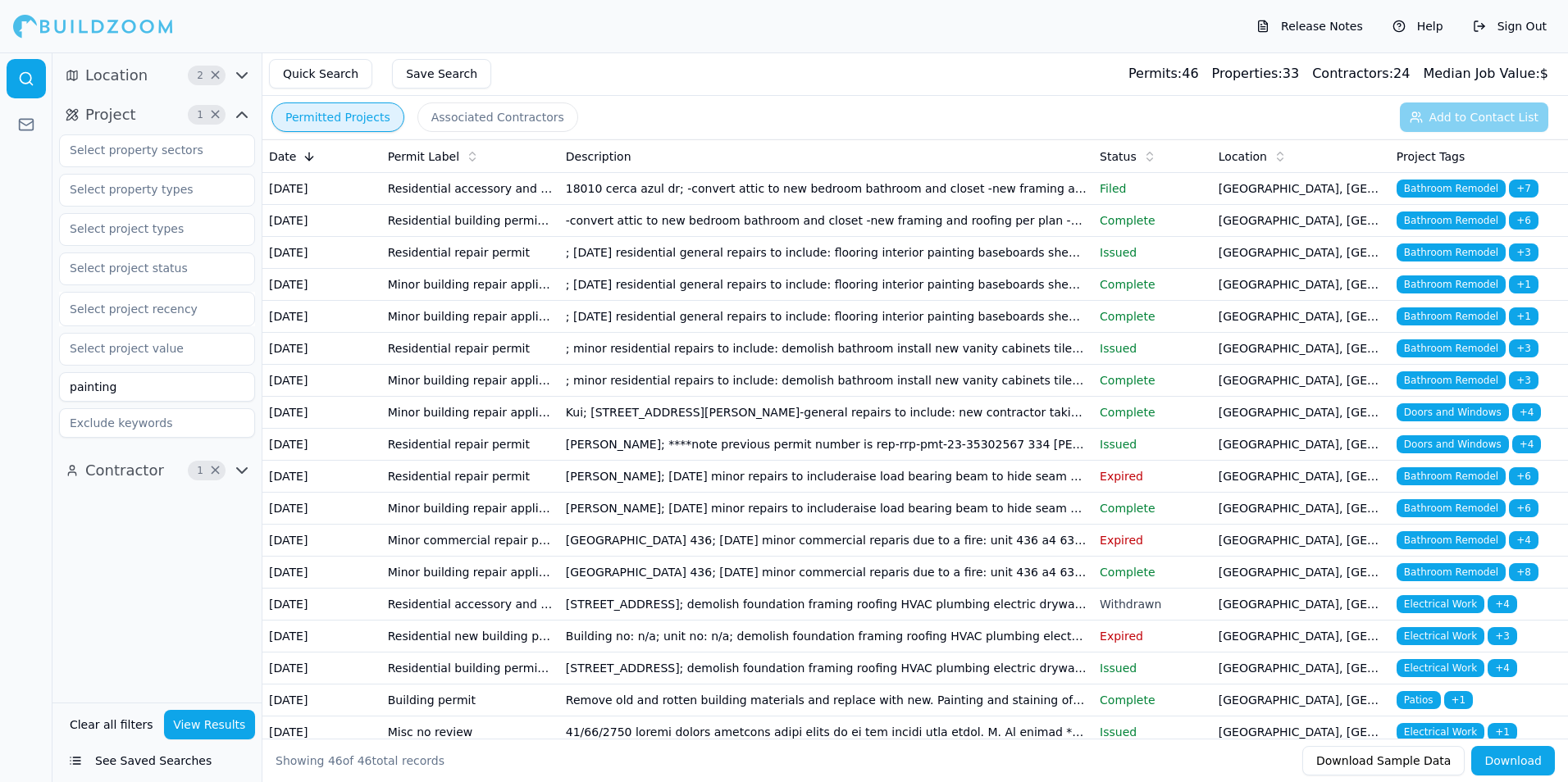
click at [342, 201] on td "[DATE]" at bounding box center [321, 189] width 119 height 32
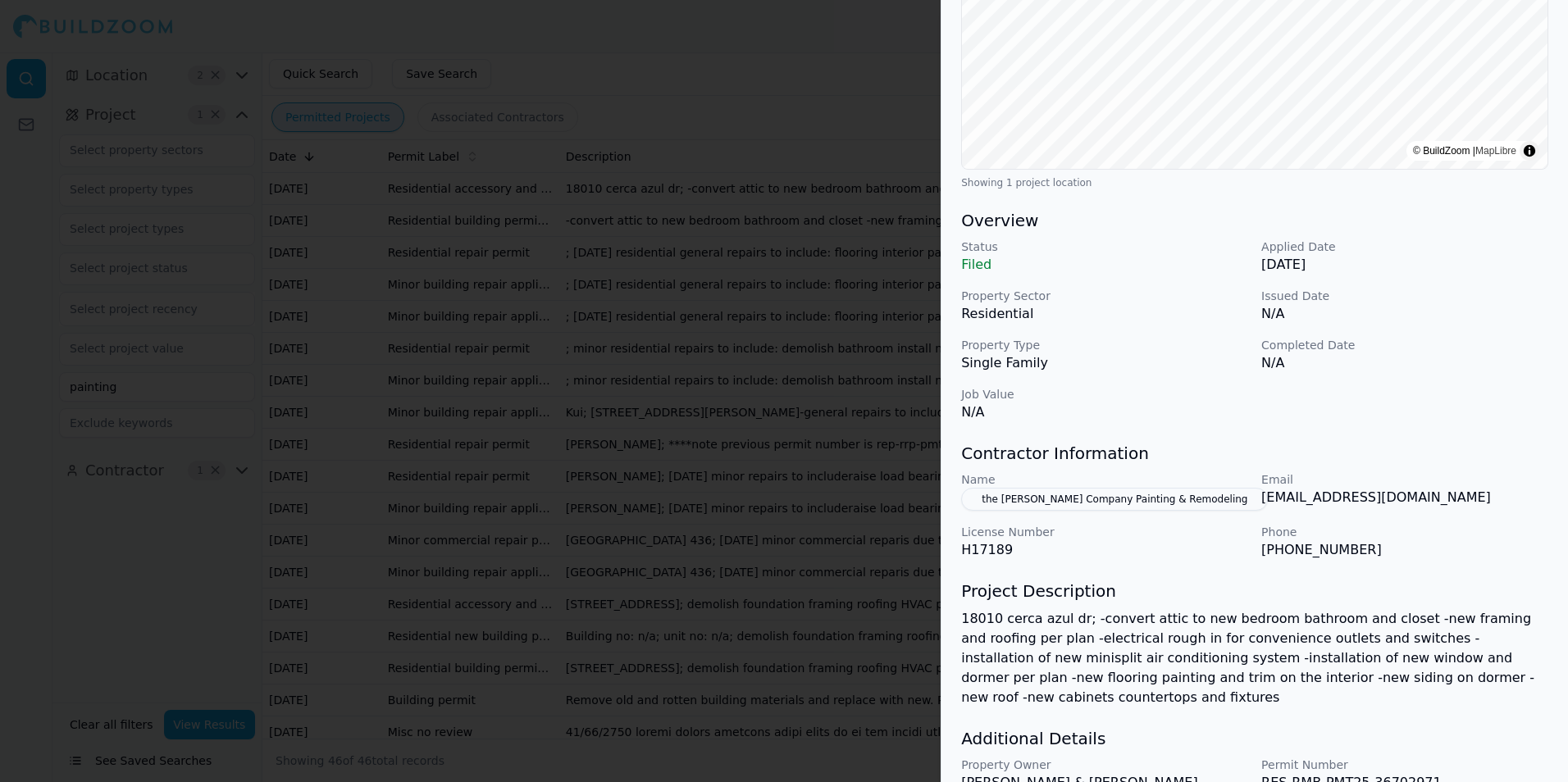
scroll to position [388, 0]
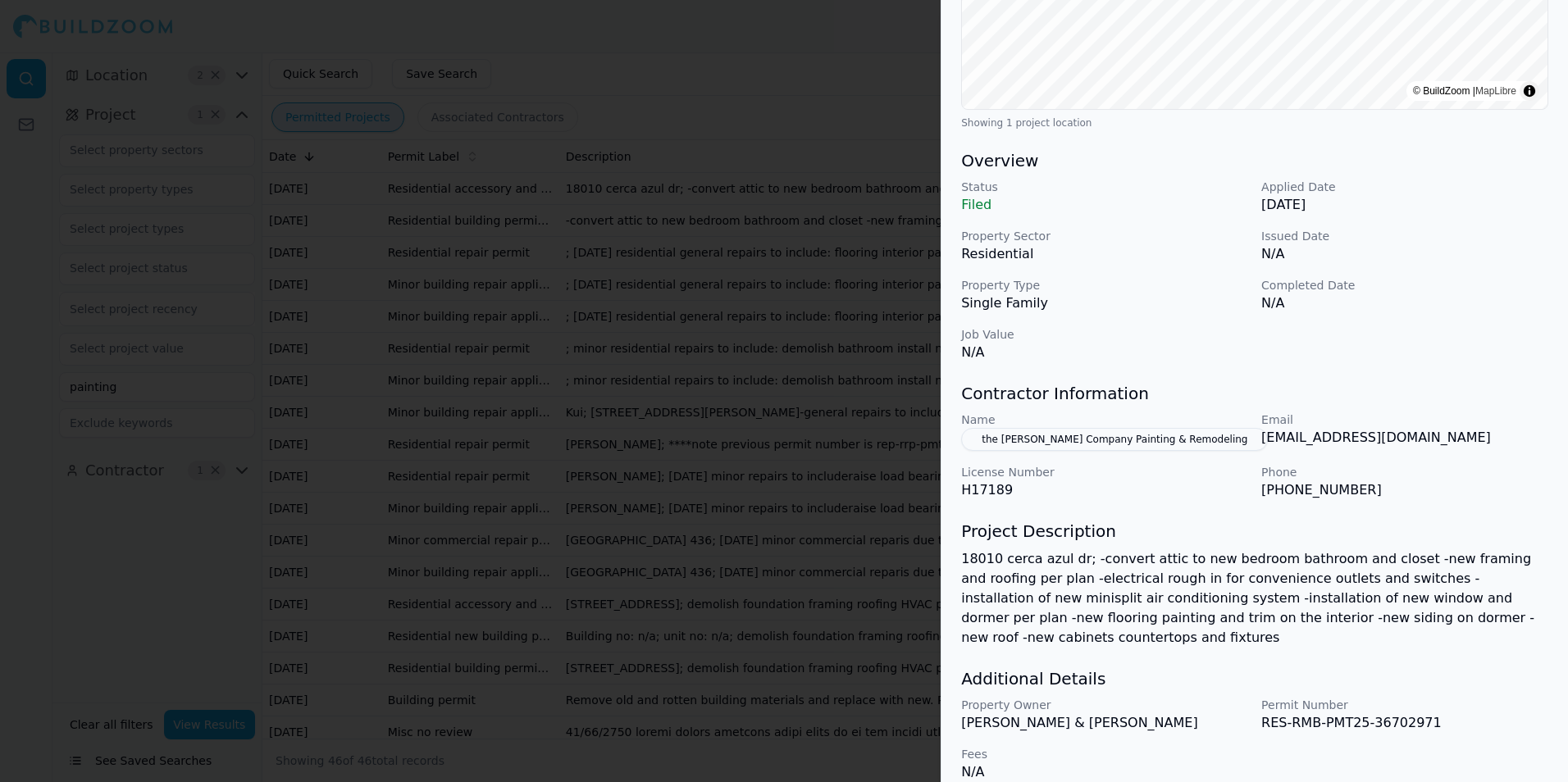
click at [1140, 517] on div "Bathroom Remodel Doors and Windows Electrical Work HVAC Home Addition Residenti…" at bounding box center [1254, 242] width 627 height 1119
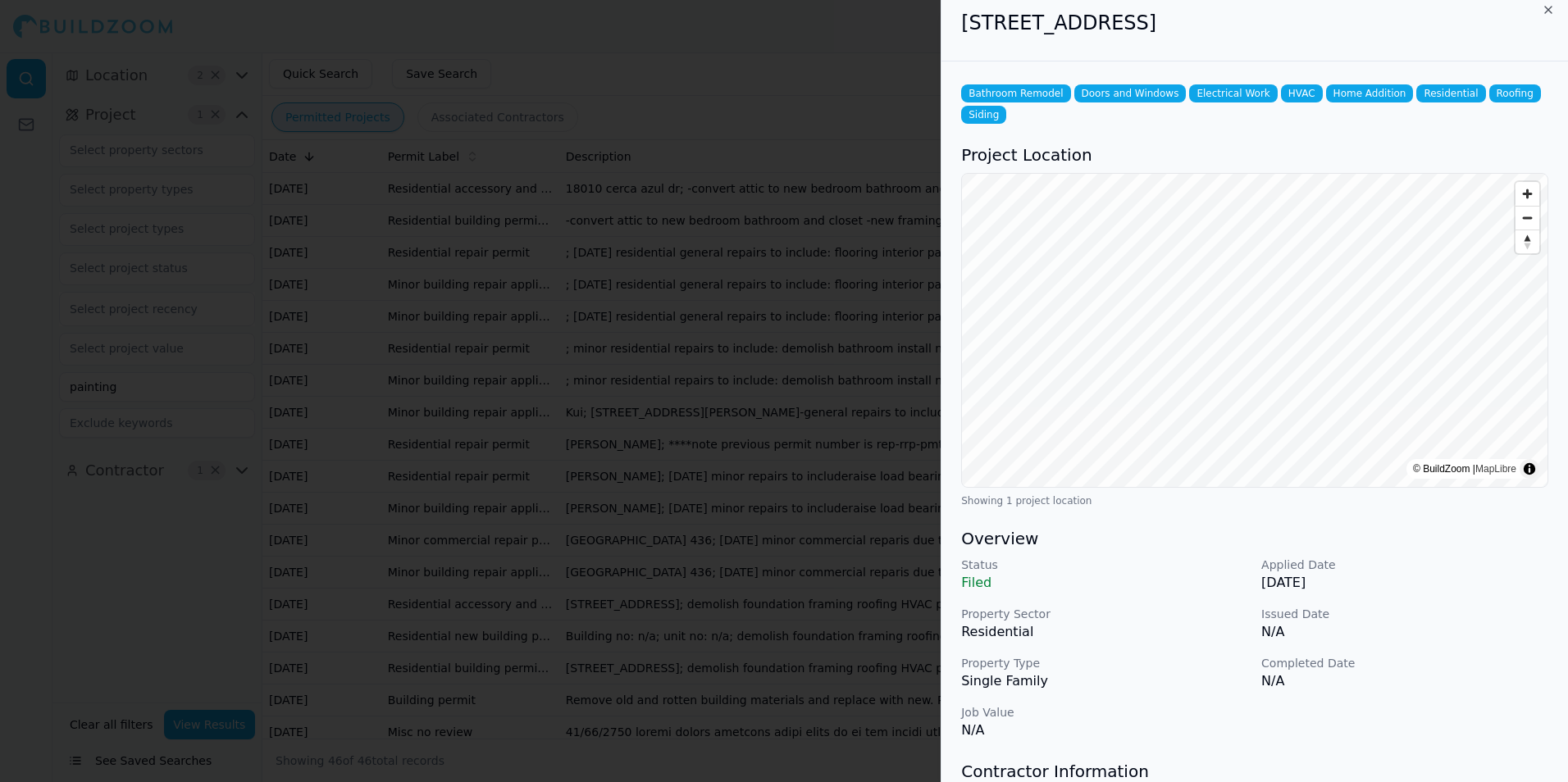
scroll to position [0, 0]
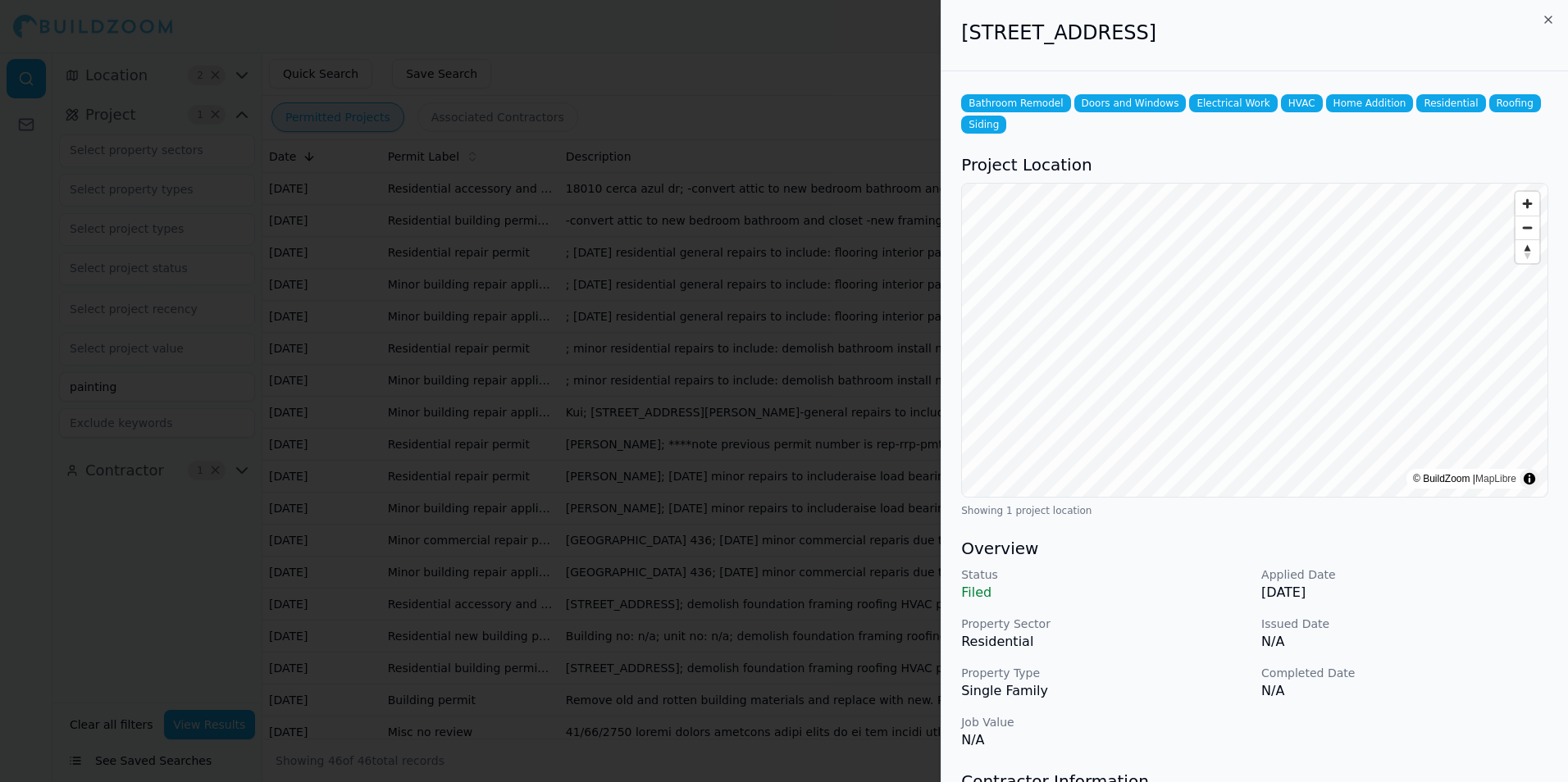
click at [1552, 23] on div "18010 Cerca Azul Dr, San Antonio, TX, 78259 Bathroom Remodel Doors and Windows …" at bounding box center [1254, 391] width 628 height 782
click at [1547, 20] on icon "button" at bounding box center [1548, 20] width 13 height 13
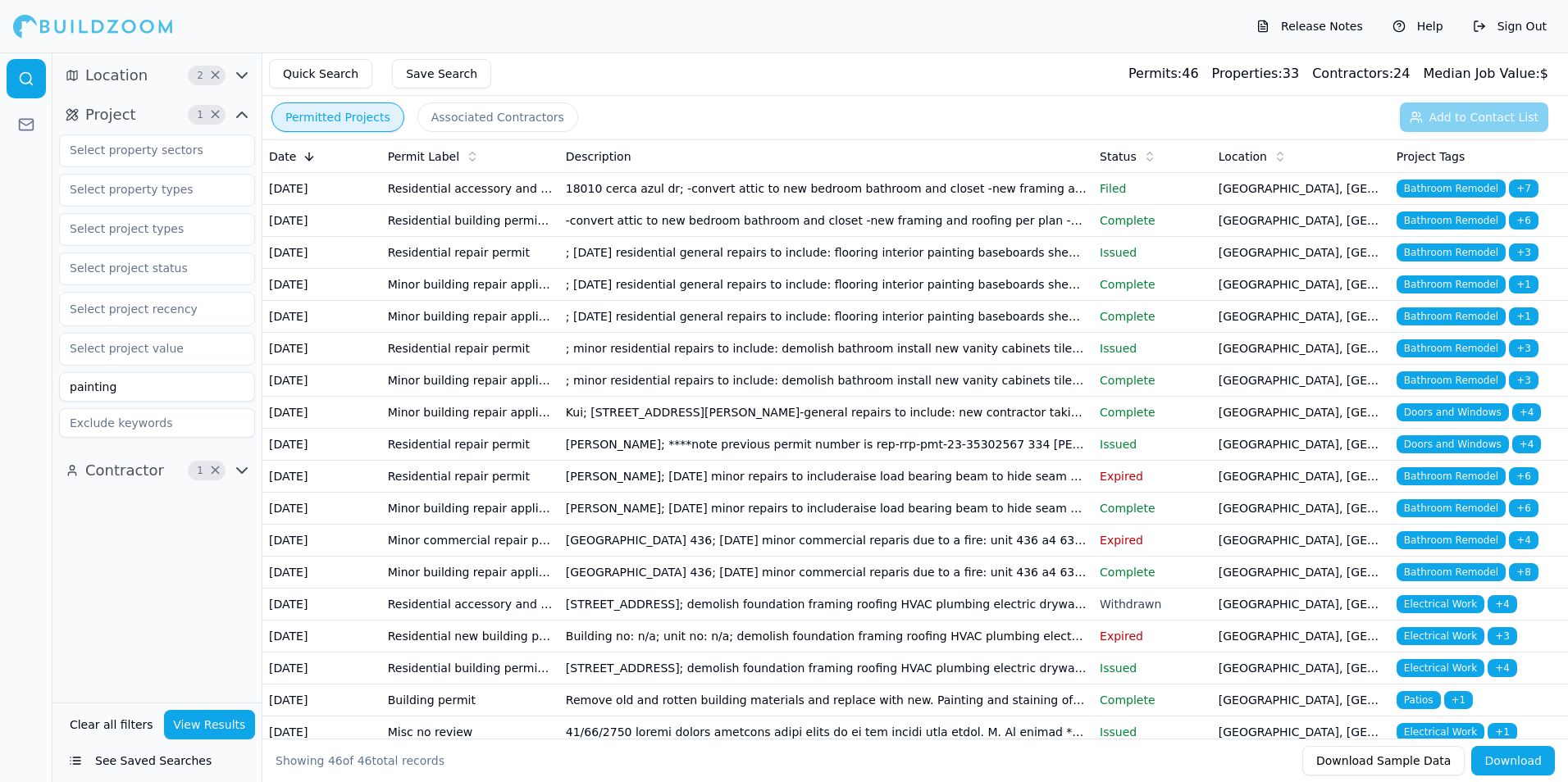
click at [237, 719] on button "View Results" at bounding box center [210, 725] width 92 height 30
click at [226, 464] on span "1 ×" at bounding box center [218, 470] width 61 height 20
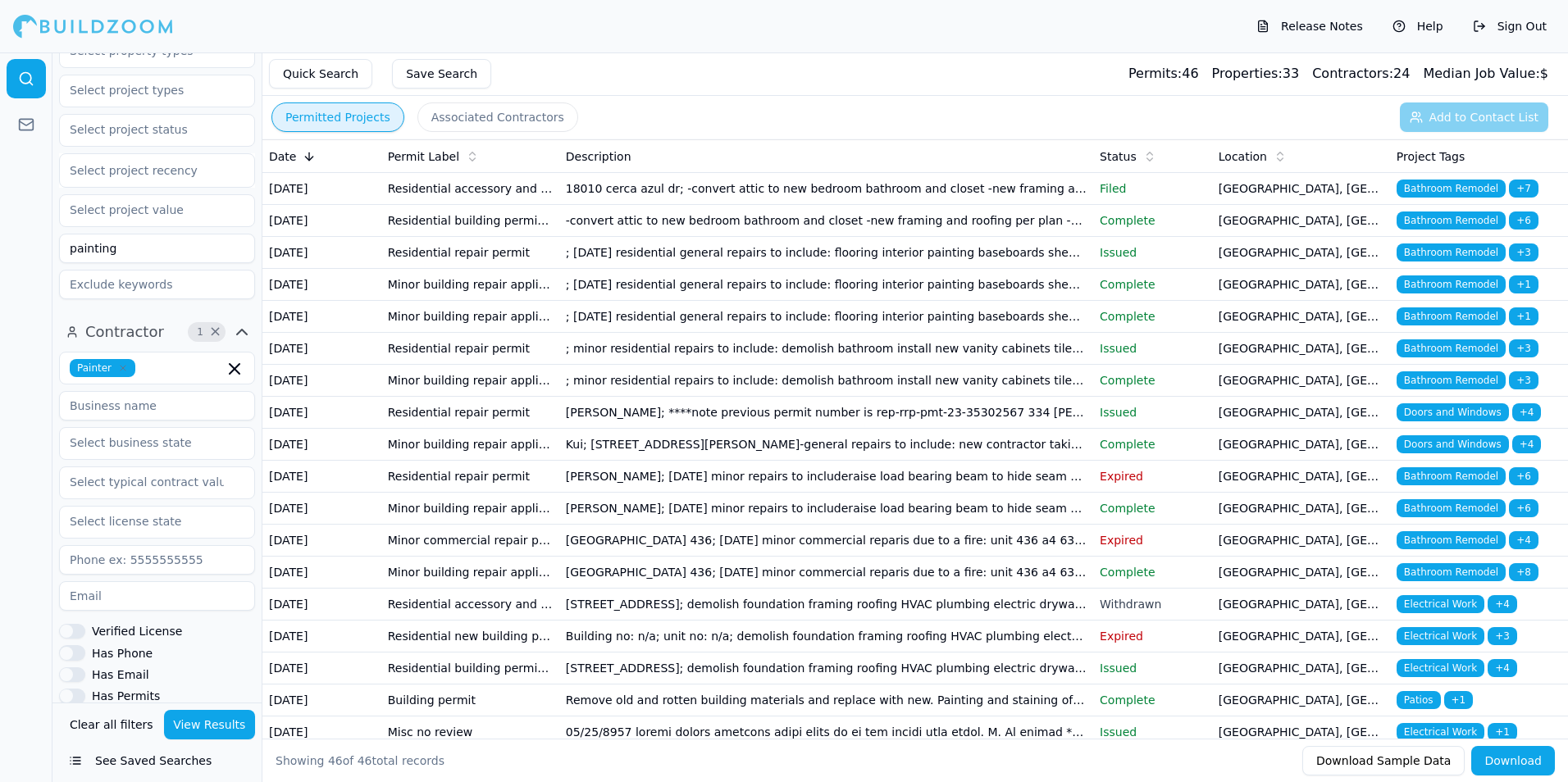
scroll to position [309, 0]
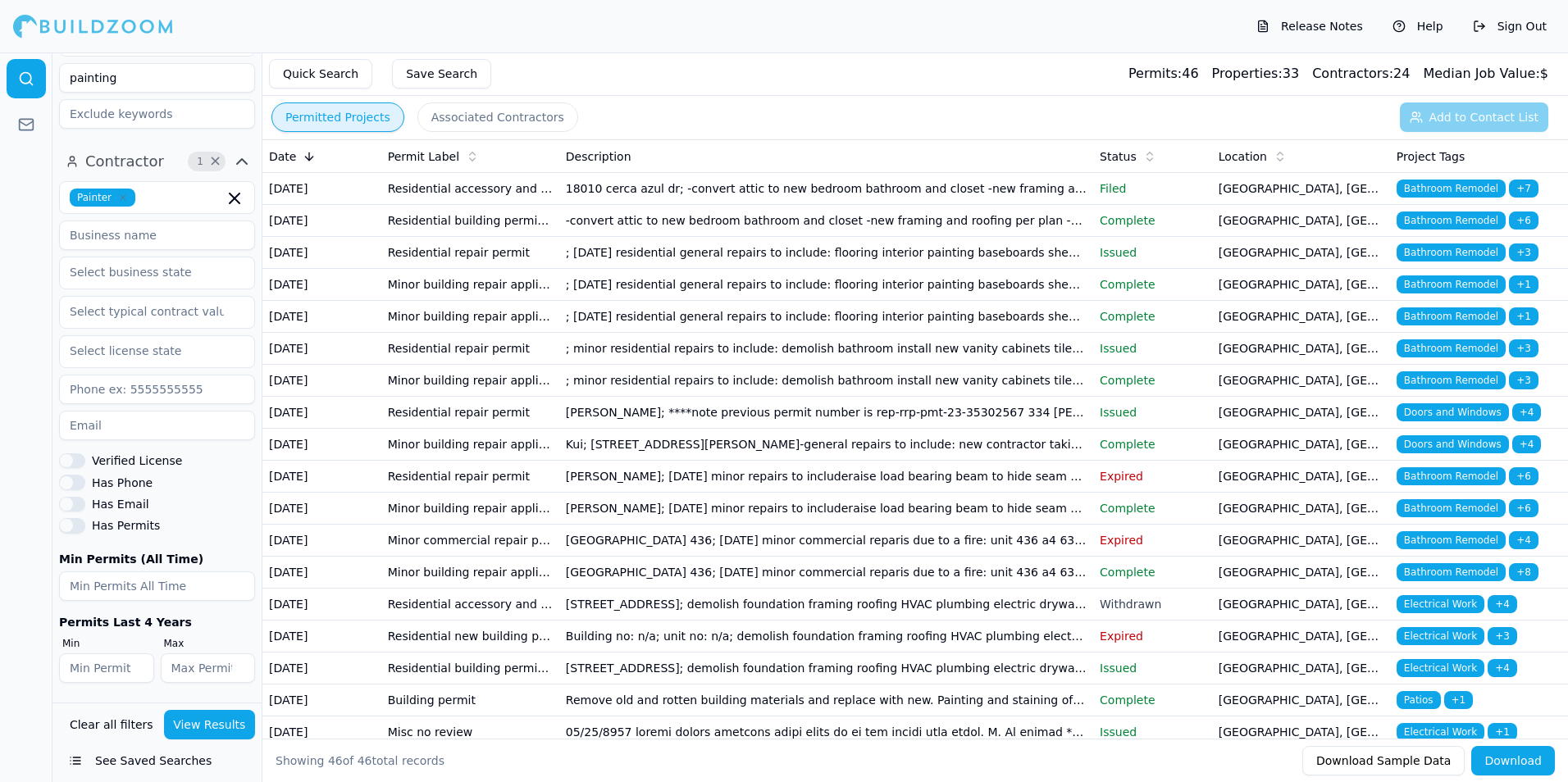
click at [288, 85] on button "Quick Search" at bounding box center [320, 73] width 103 height 30
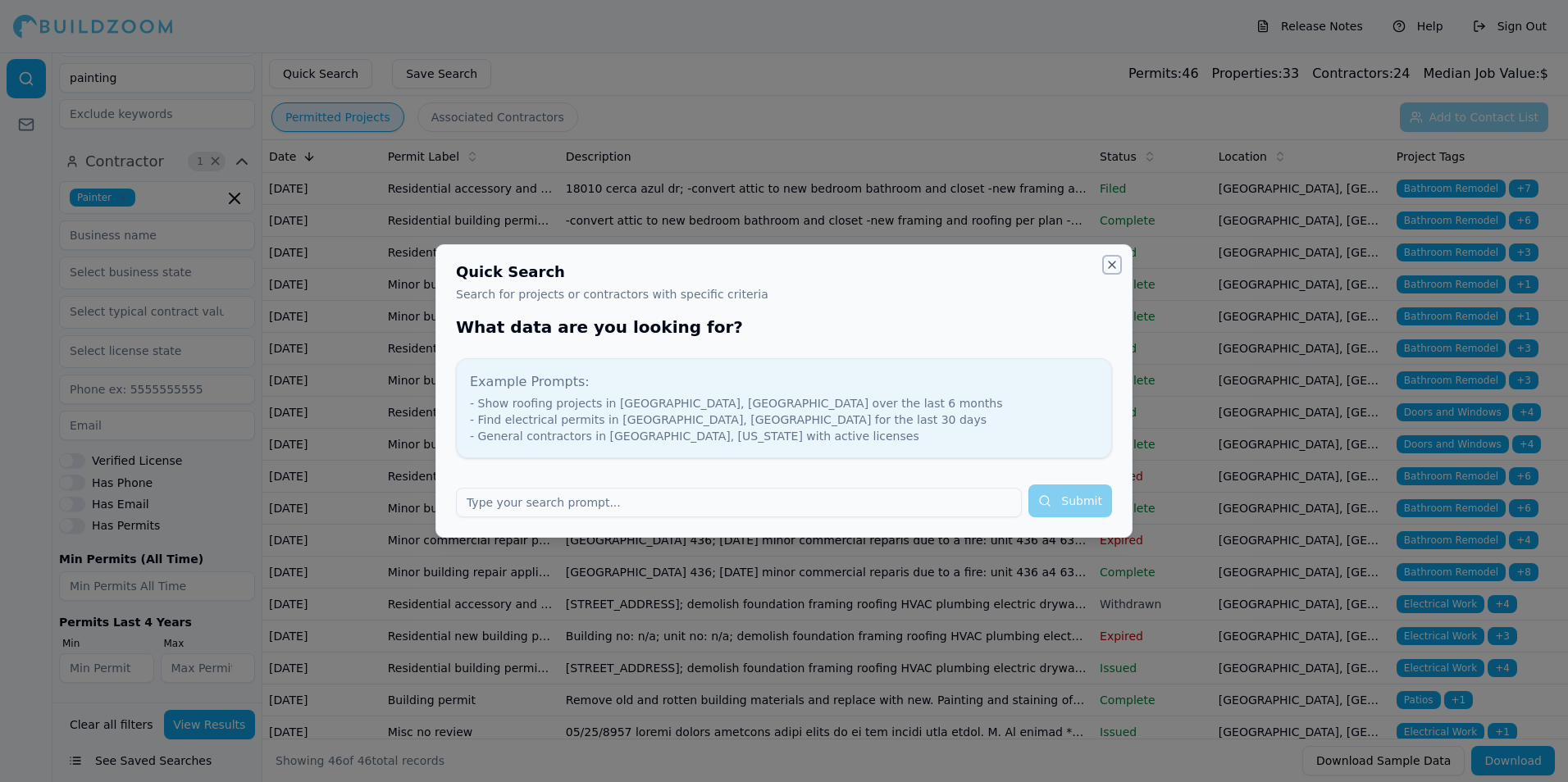
click at [1107, 266] on button "Close" at bounding box center [1112, 265] width 13 height 13
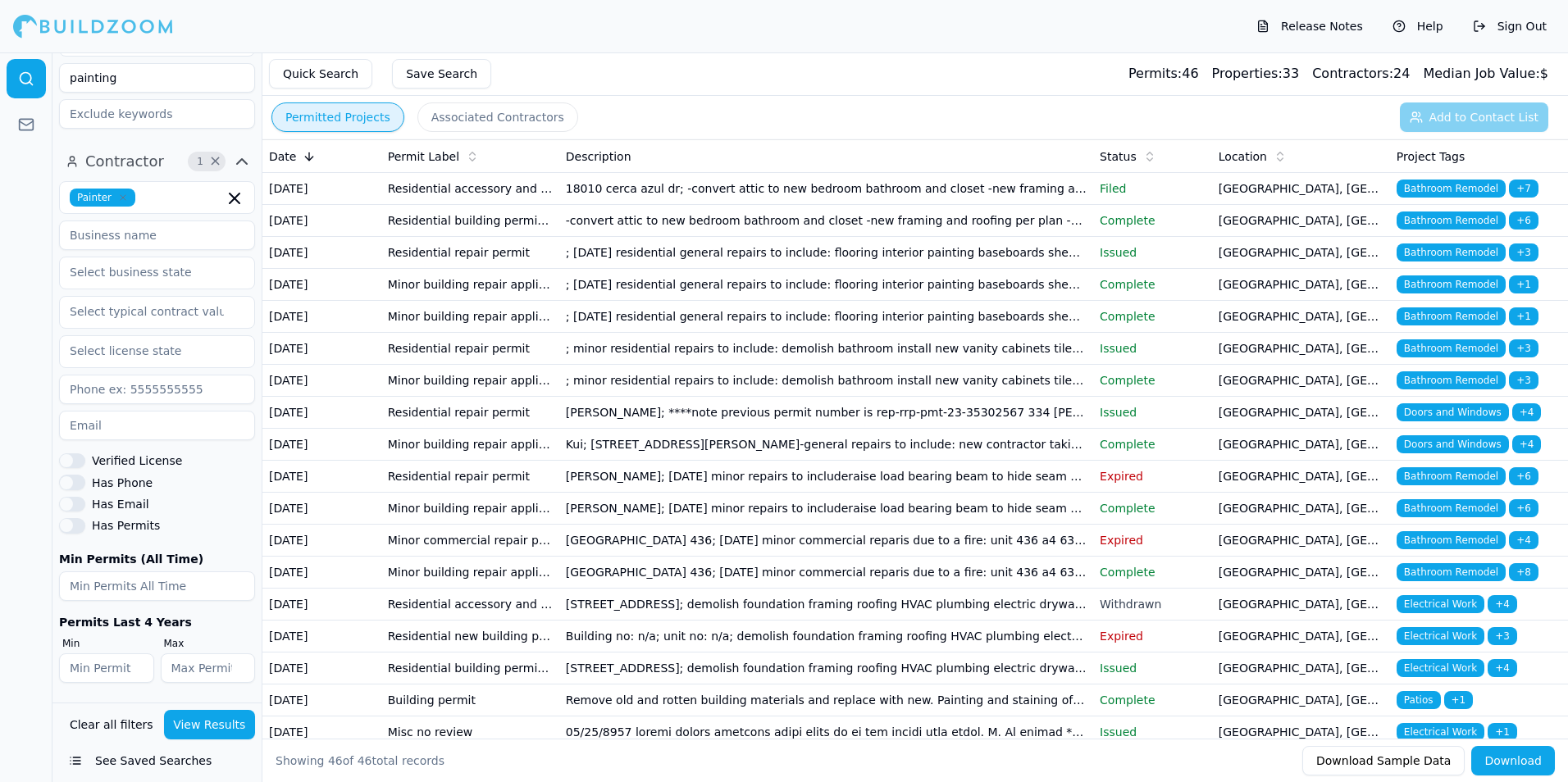
click at [1502, 23] on button "Sign Out" at bounding box center [1510, 27] width 91 height 27
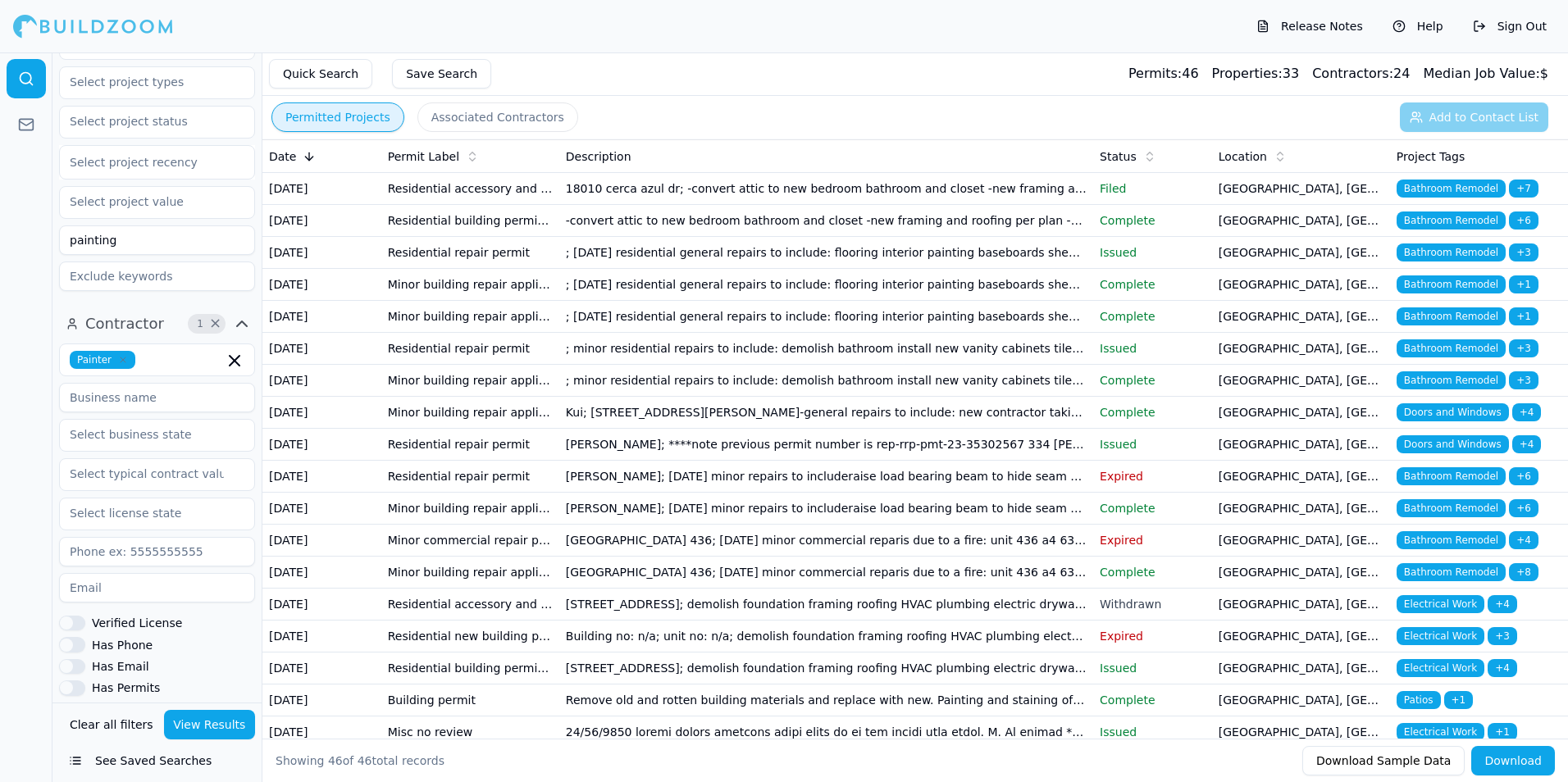
scroll to position [309, 0]
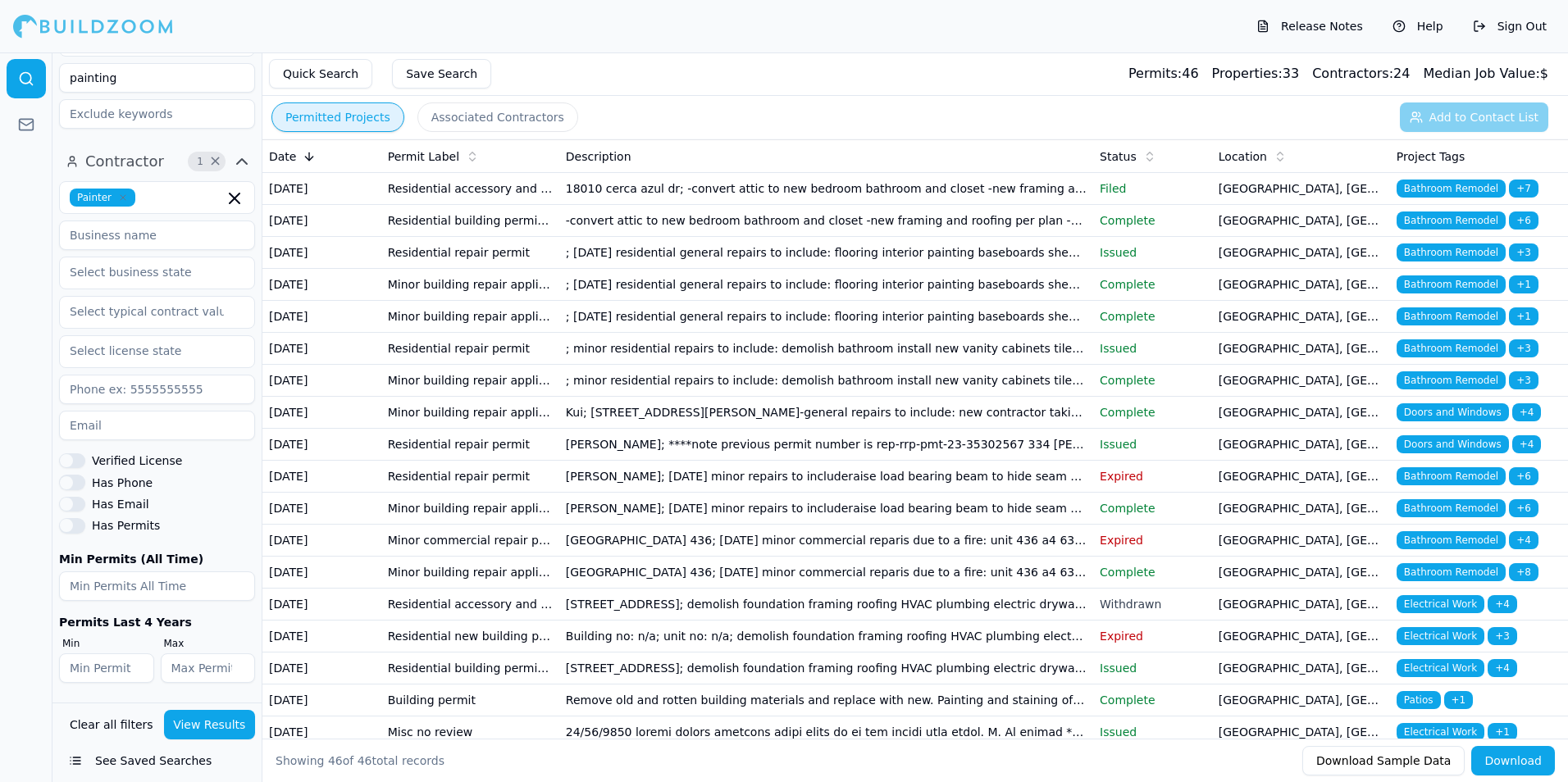
click at [132, 27] on div at bounding box center [93, 26] width 160 height 32
click at [27, 119] on icon at bounding box center [26, 124] width 16 height 16
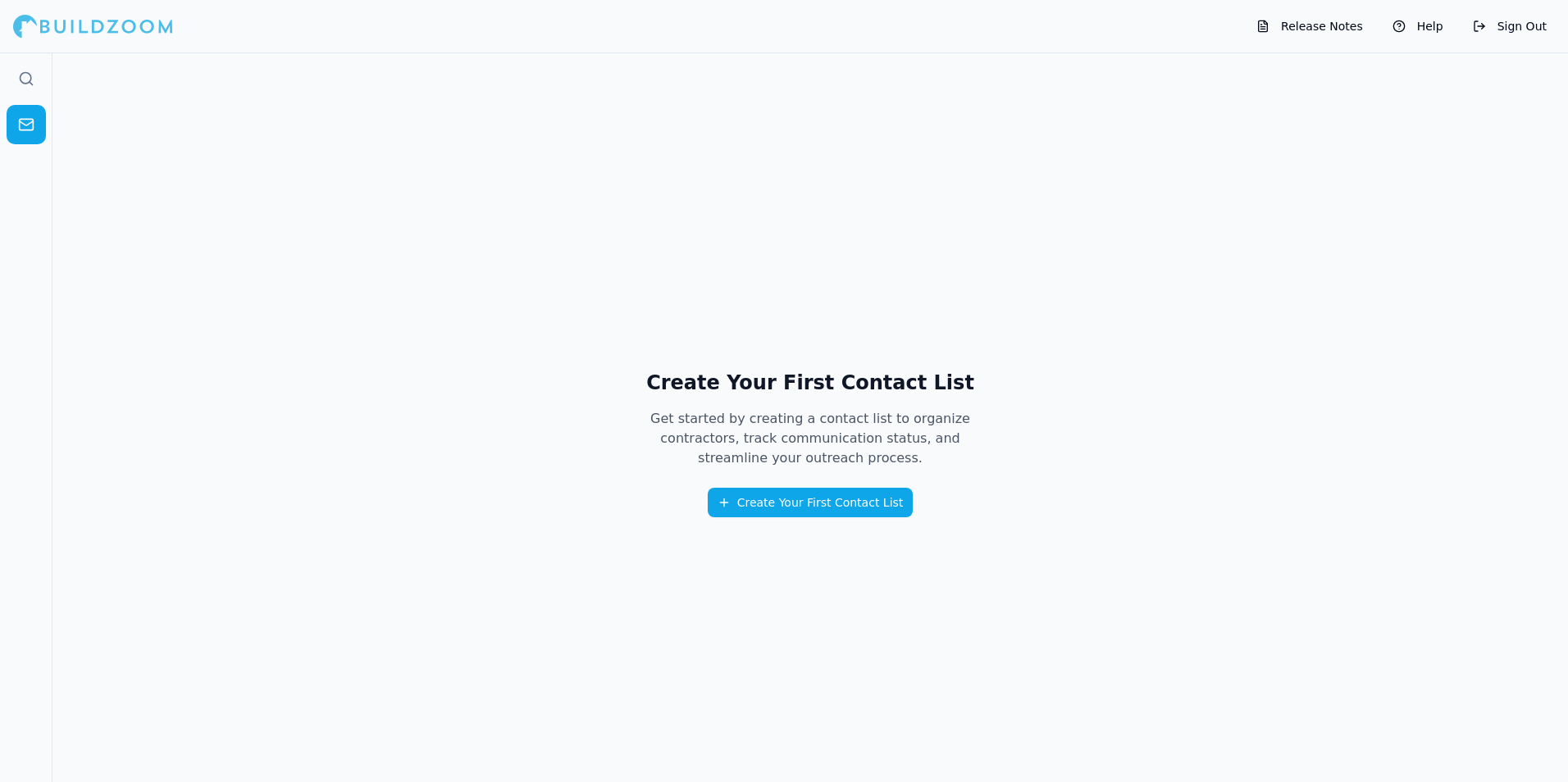
click at [27, 79] on icon at bounding box center [26, 78] width 16 height 16
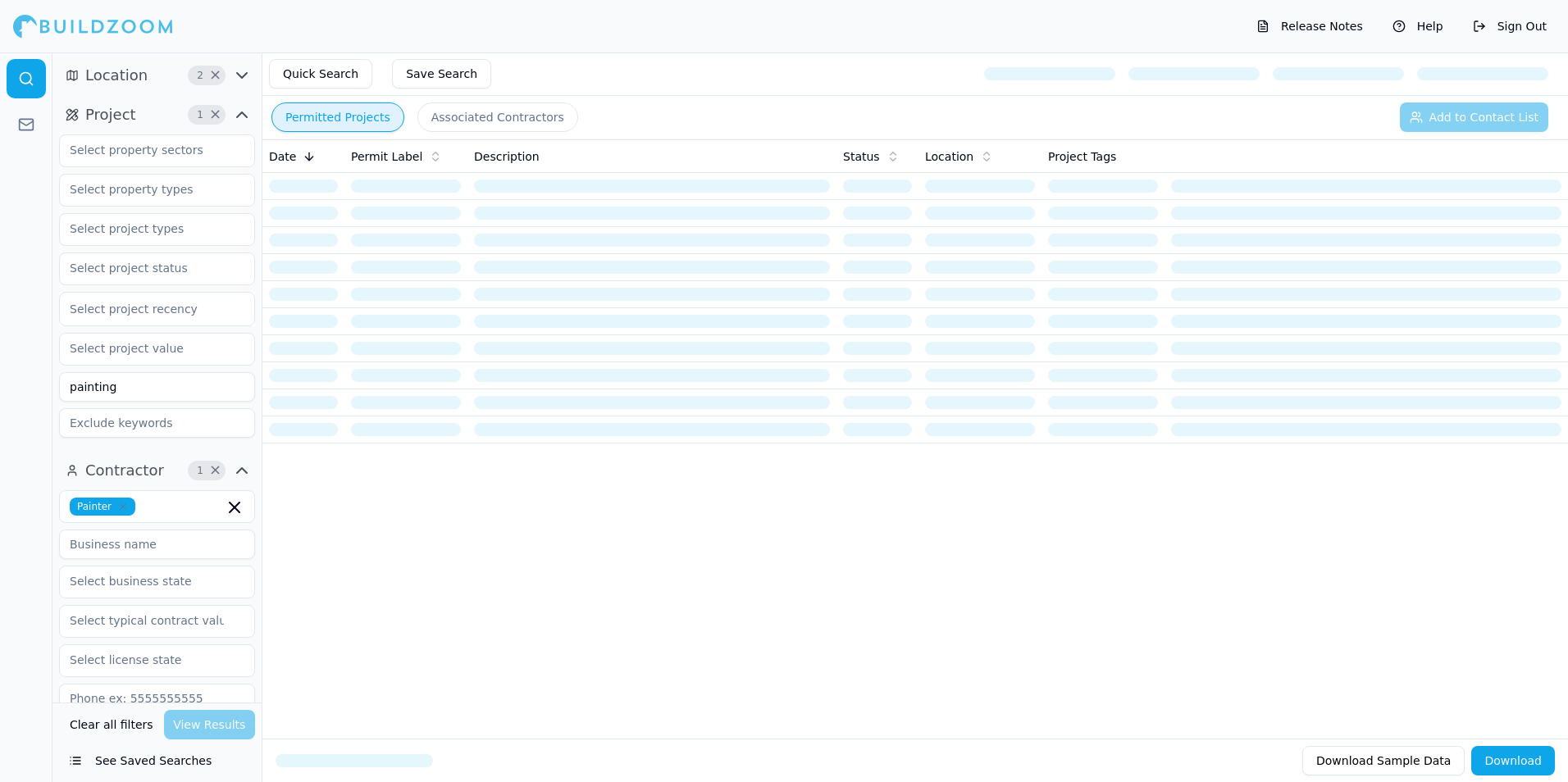
click at [121, 718] on button "Clear all filters" at bounding box center [112, 725] width 92 height 30
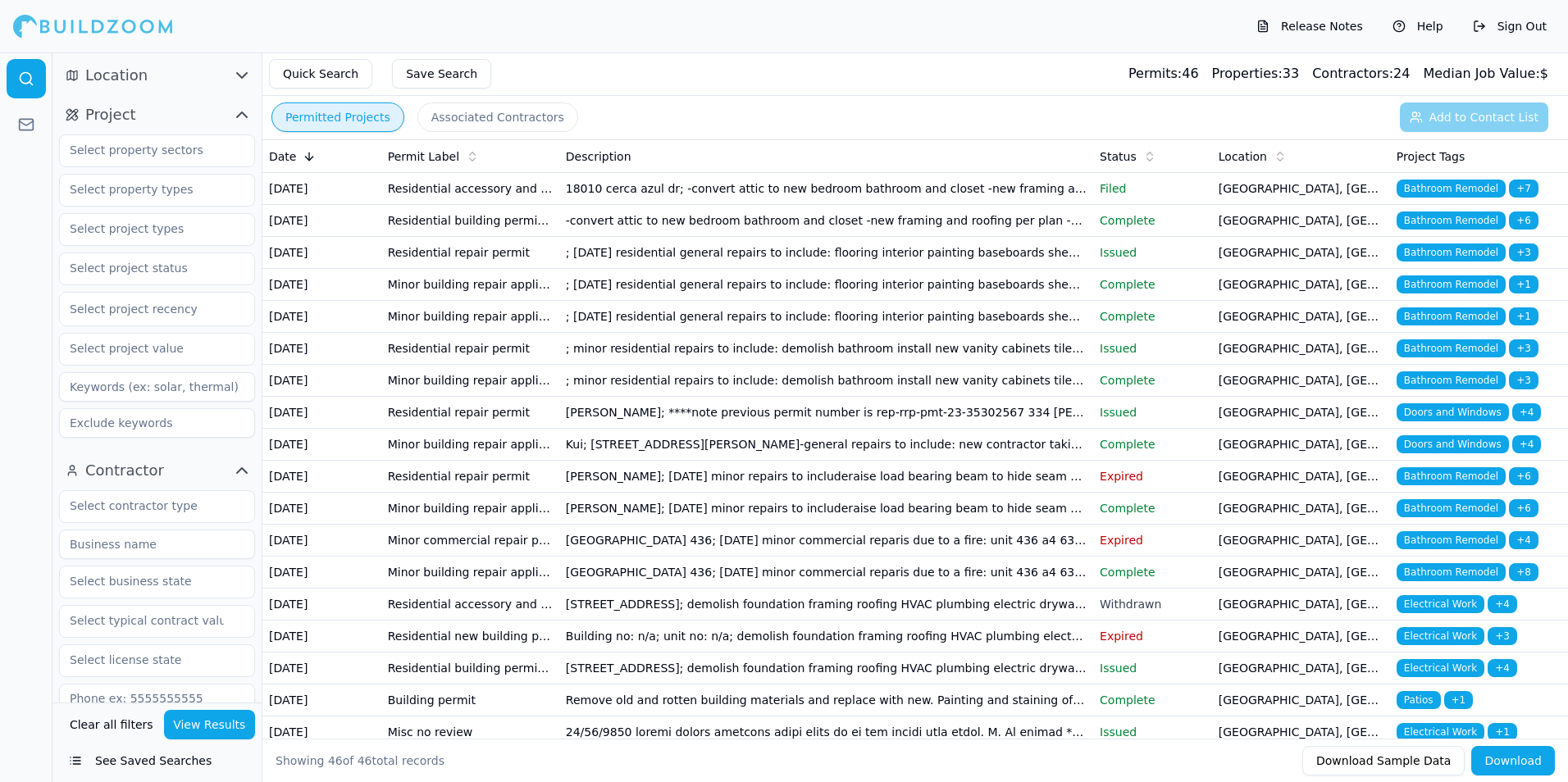
click at [1341, 26] on button "Release Notes" at bounding box center [1310, 27] width 123 height 27
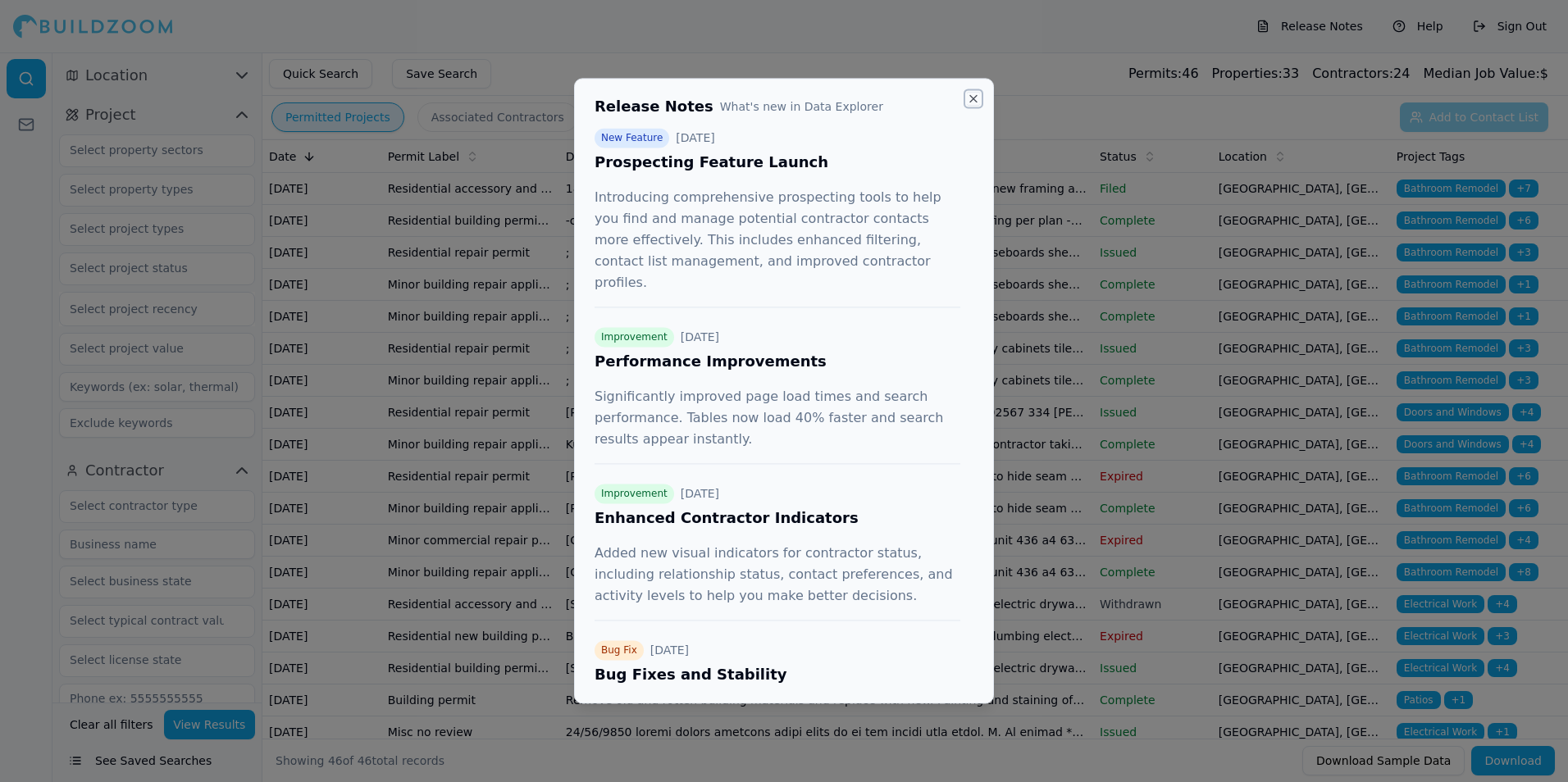
click at [973, 102] on button "Close" at bounding box center [974, 98] width 13 height 13
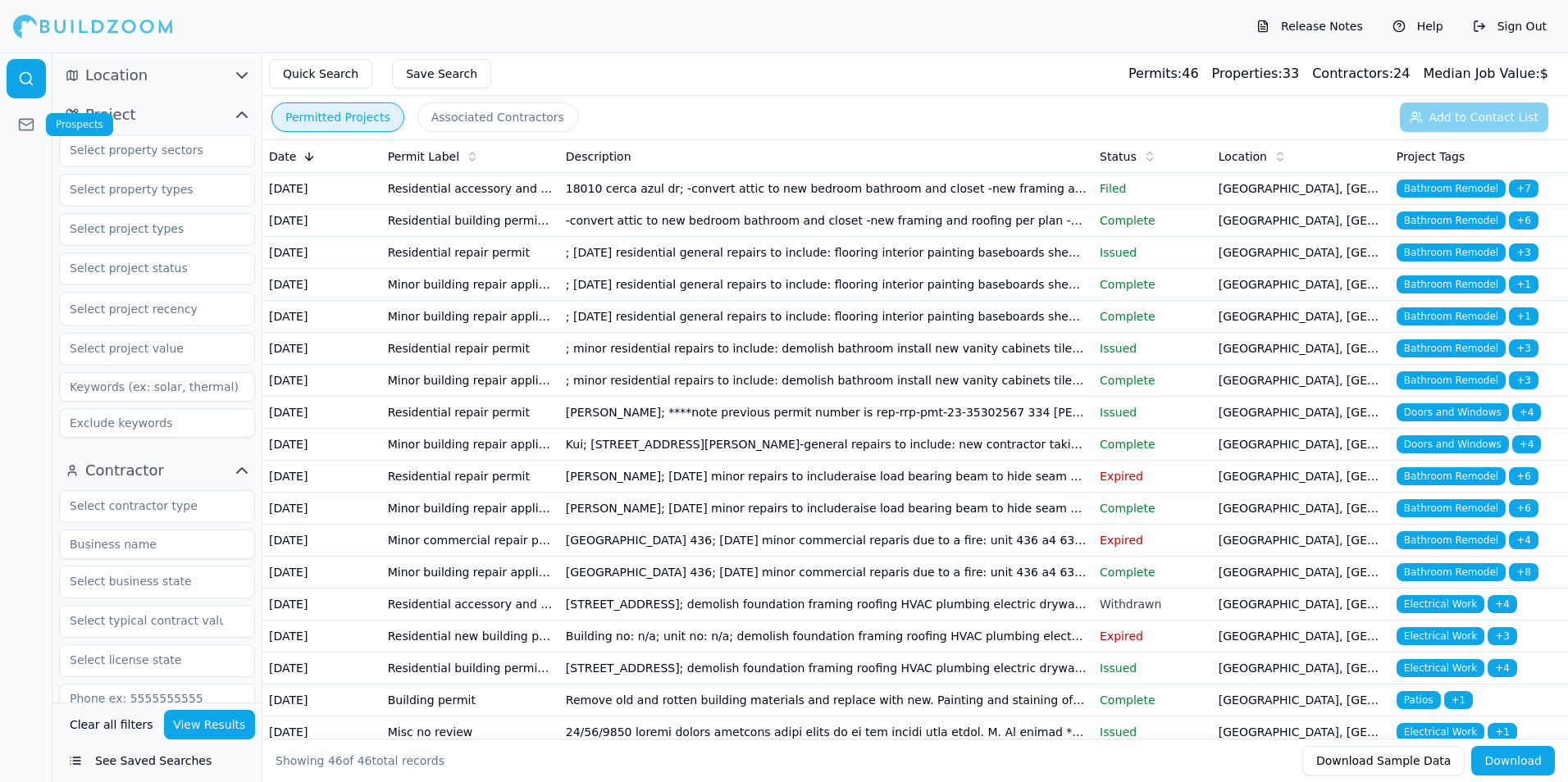
click at [45, 118] on link at bounding box center [26, 124] width 39 height 39
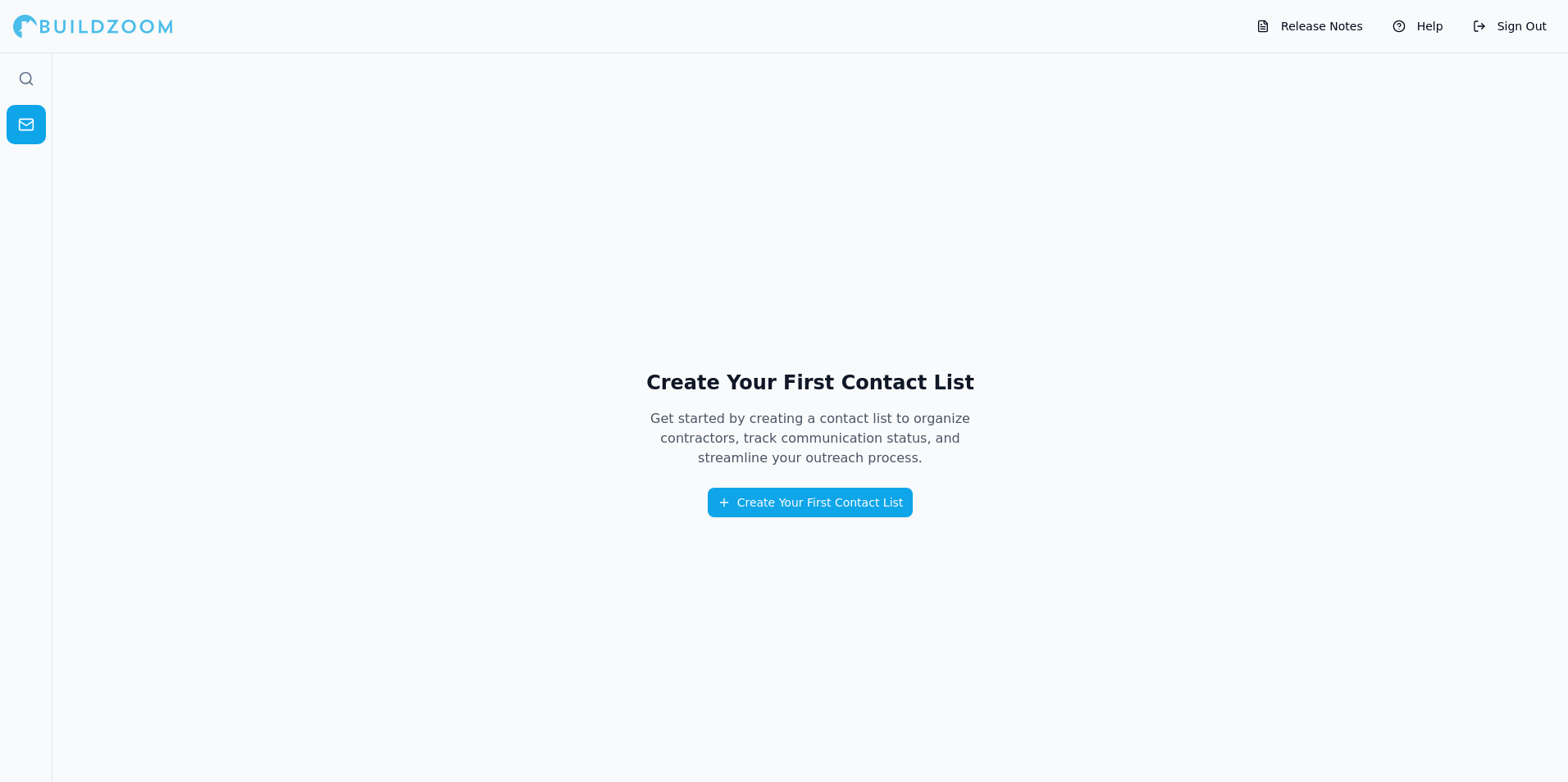
click at [114, 20] on div at bounding box center [93, 26] width 160 height 32
click at [114, 25] on div at bounding box center [93, 26] width 160 height 32
drag, startPoint x: 108, startPoint y: 25, endPoint x: 98, endPoint y: 29, distance: 10.8
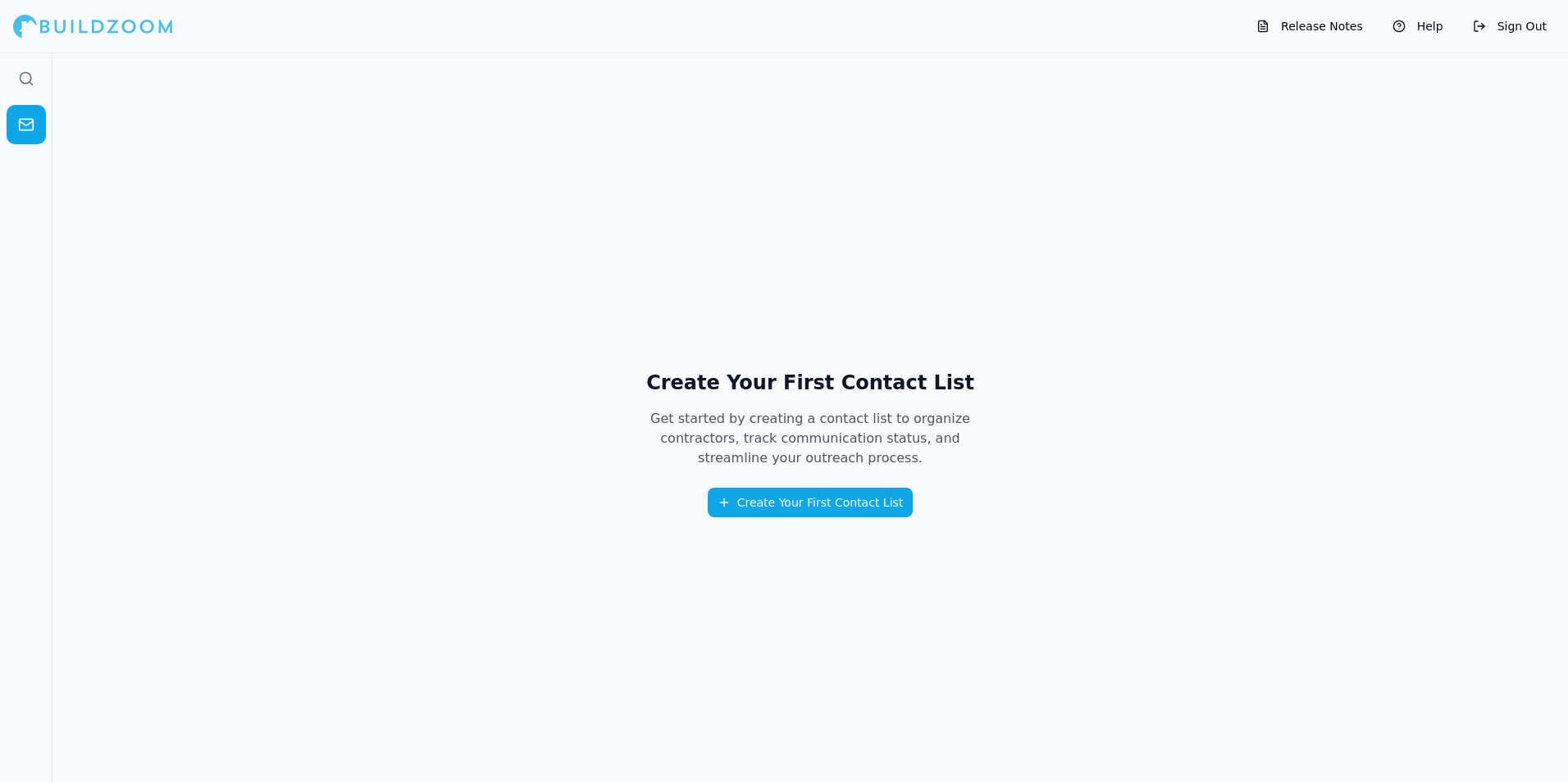
click at [108, 25] on div at bounding box center [93, 26] width 160 height 32
click at [38, 50] on div "Release Notes Help Sign Out" at bounding box center [784, 26] width 1568 height 52
click at [23, 31] on div at bounding box center [93, 26] width 160 height 32
click at [51, 79] on div "Search Search" at bounding box center [72, 79] width 53 height 23
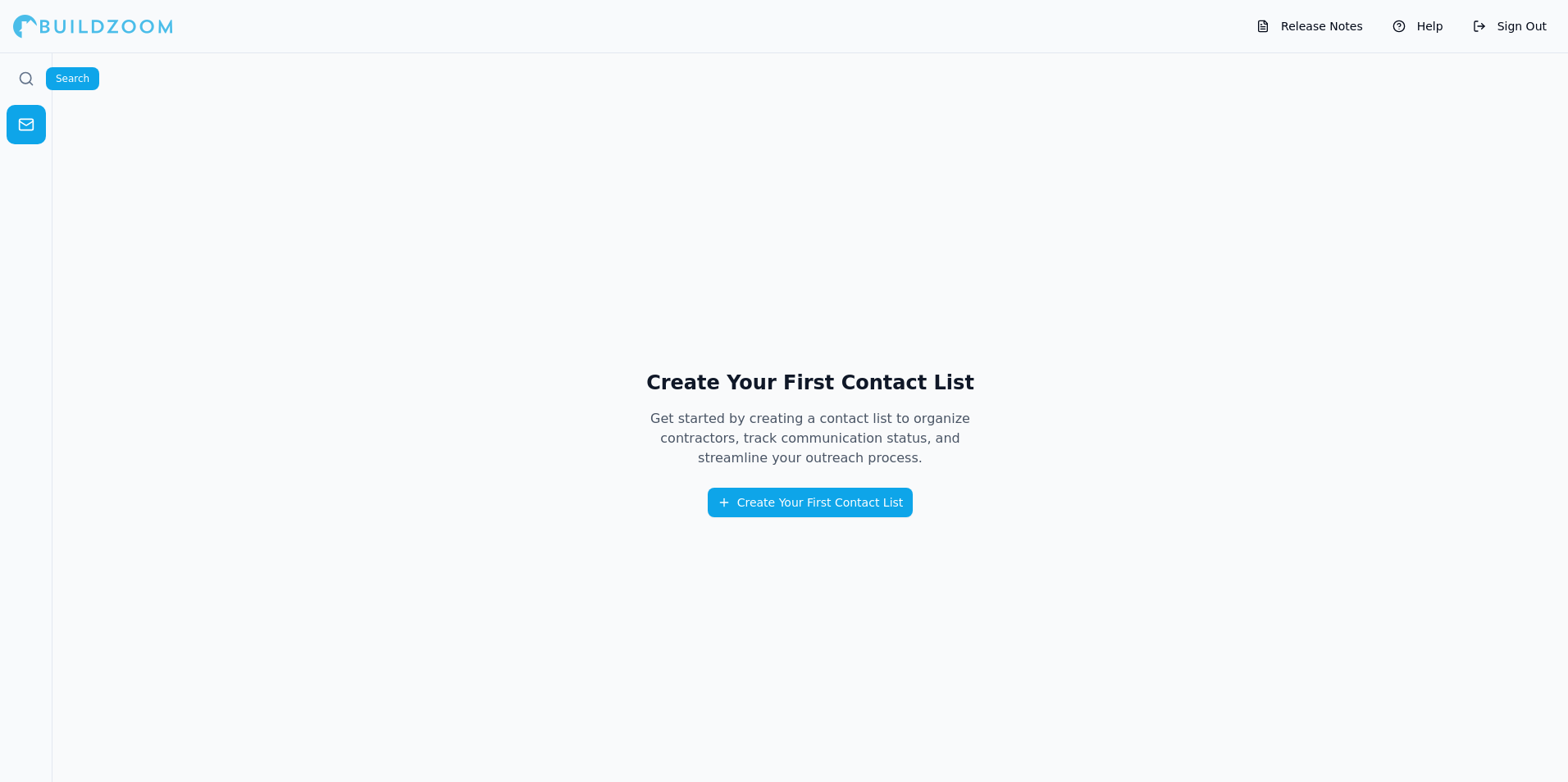
click at [22, 76] on icon at bounding box center [26, 78] width 16 height 16
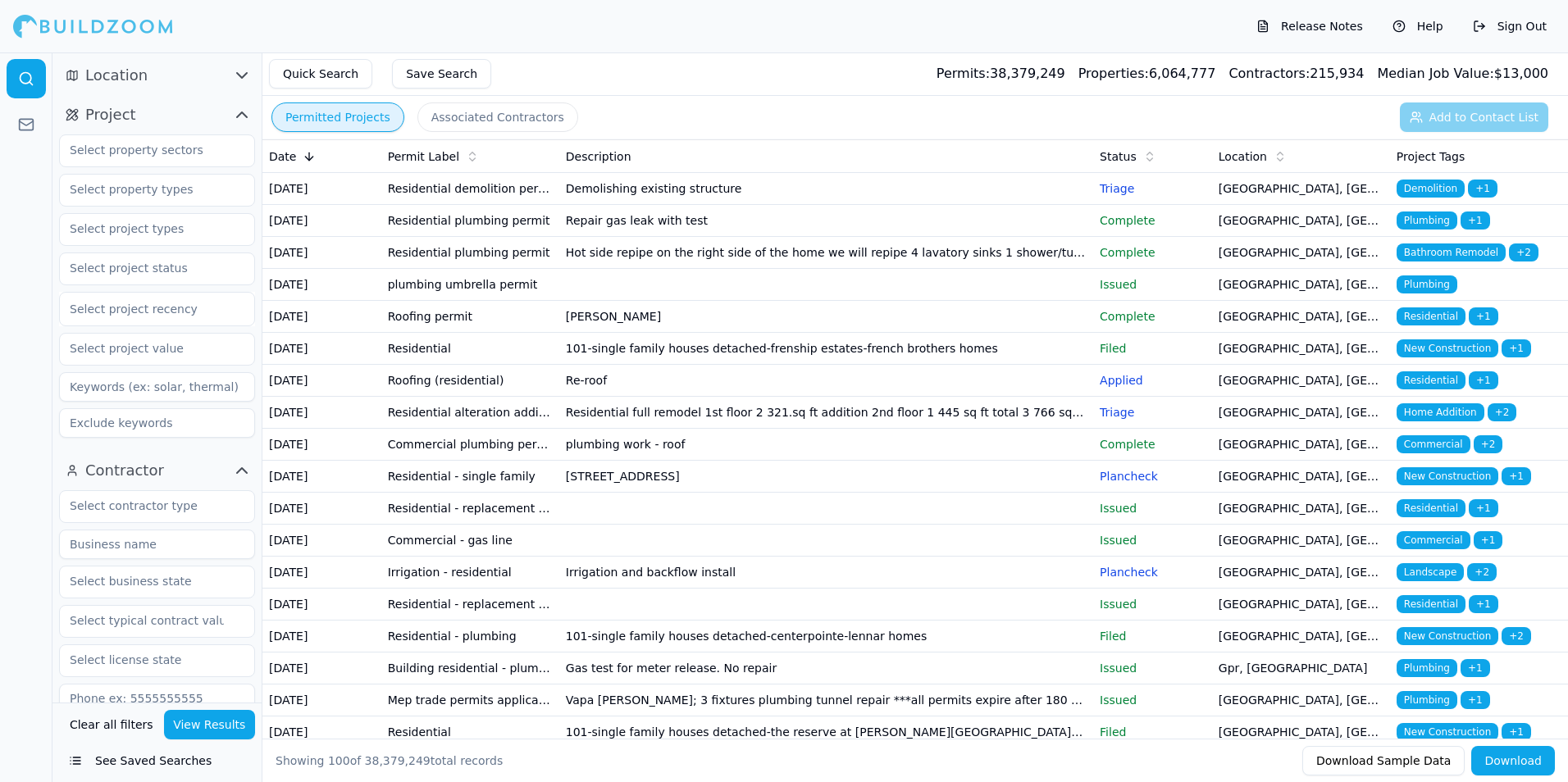
click at [155, 763] on button "See Saved Searches" at bounding box center [156, 760] width 196 height 30
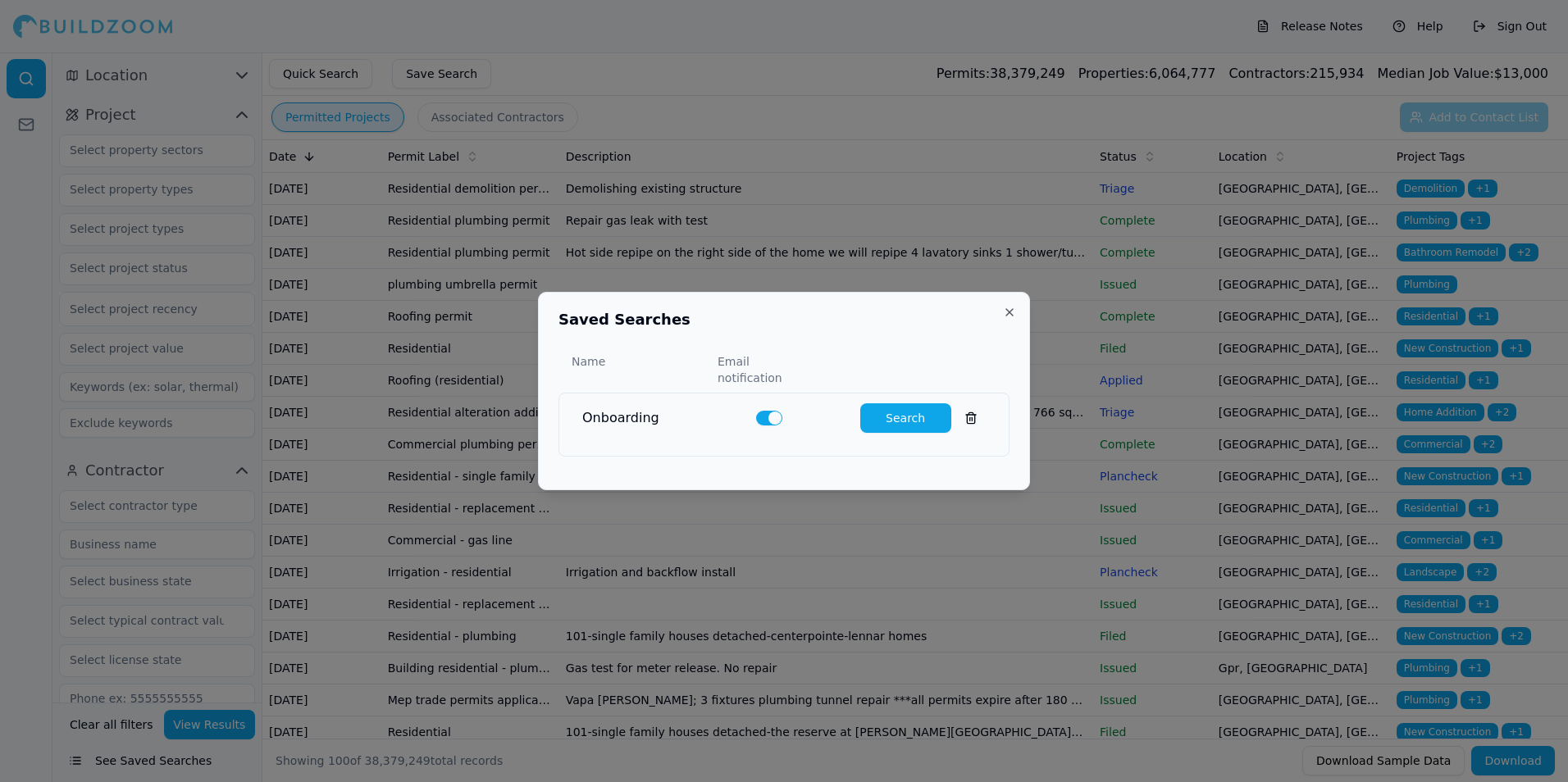
click at [888, 403] on button "Search" at bounding box center [905, 418] width 91 height 30
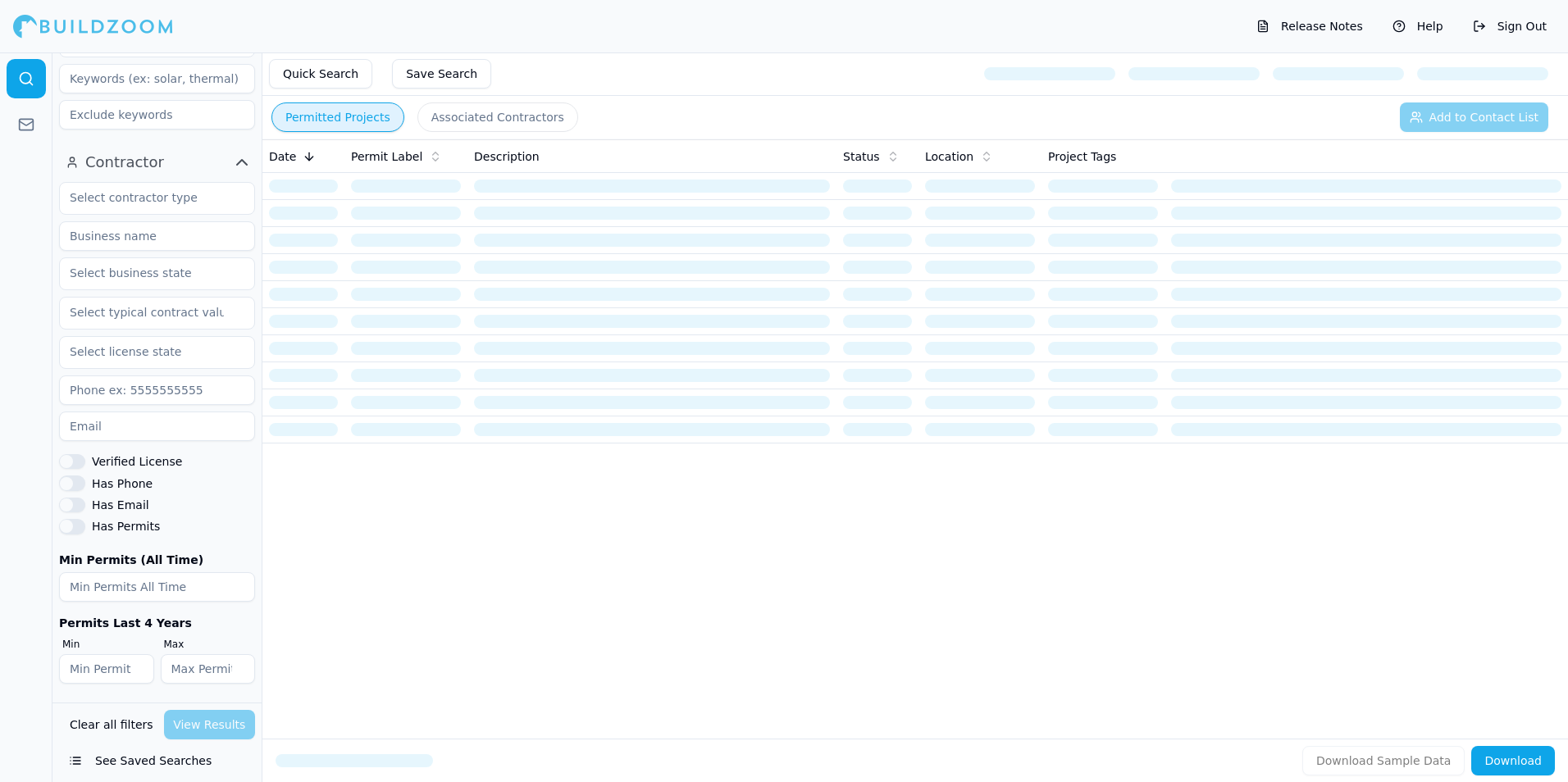
scroll to position [309, 0]
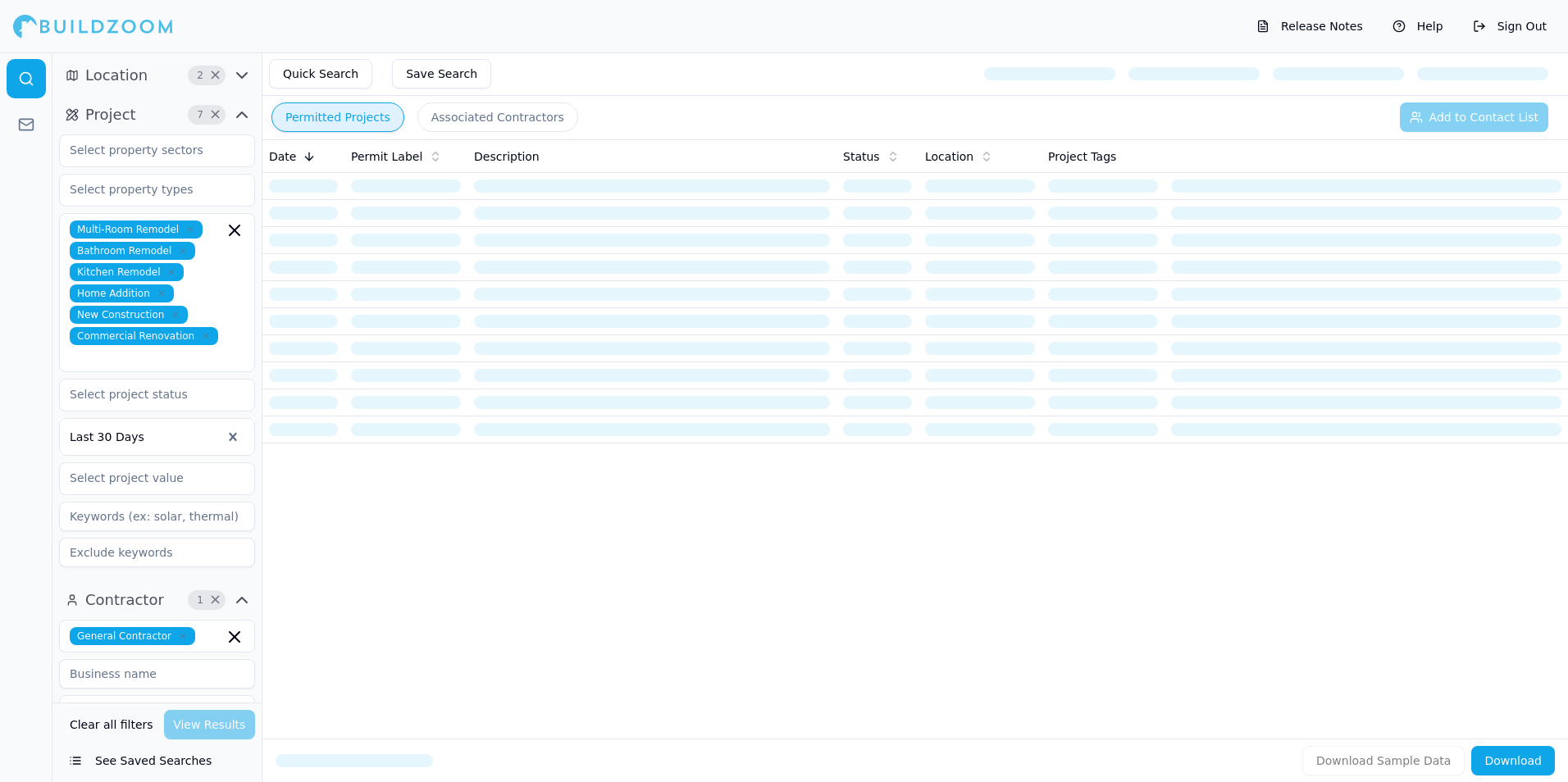
click at [92, 763] on button "See Saved Searches" at bounding box center [156, 760] width 196 height 30
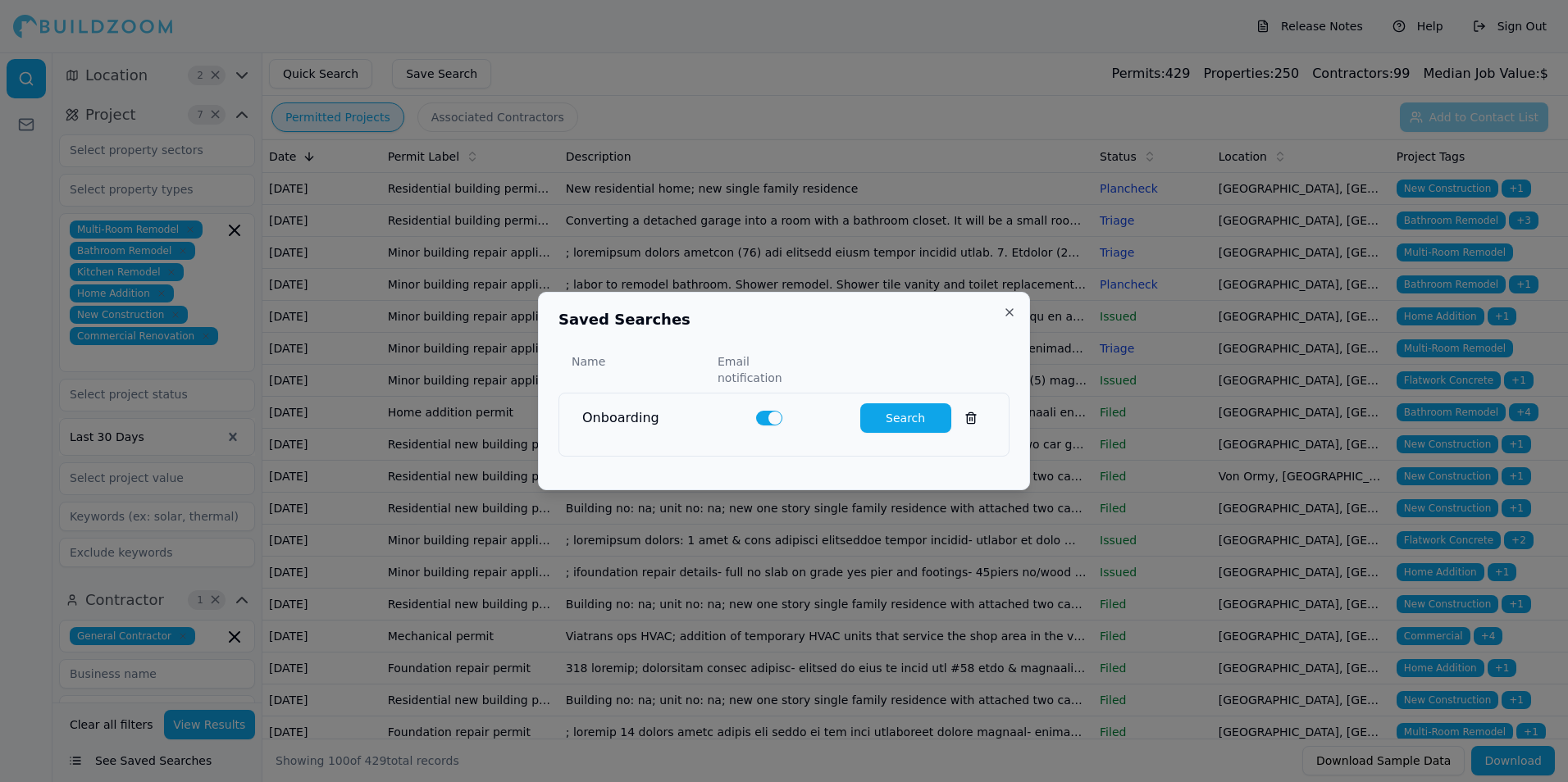
click at [901, 412] on button "Search" at bounding box center [905, 418] width 91 height 30
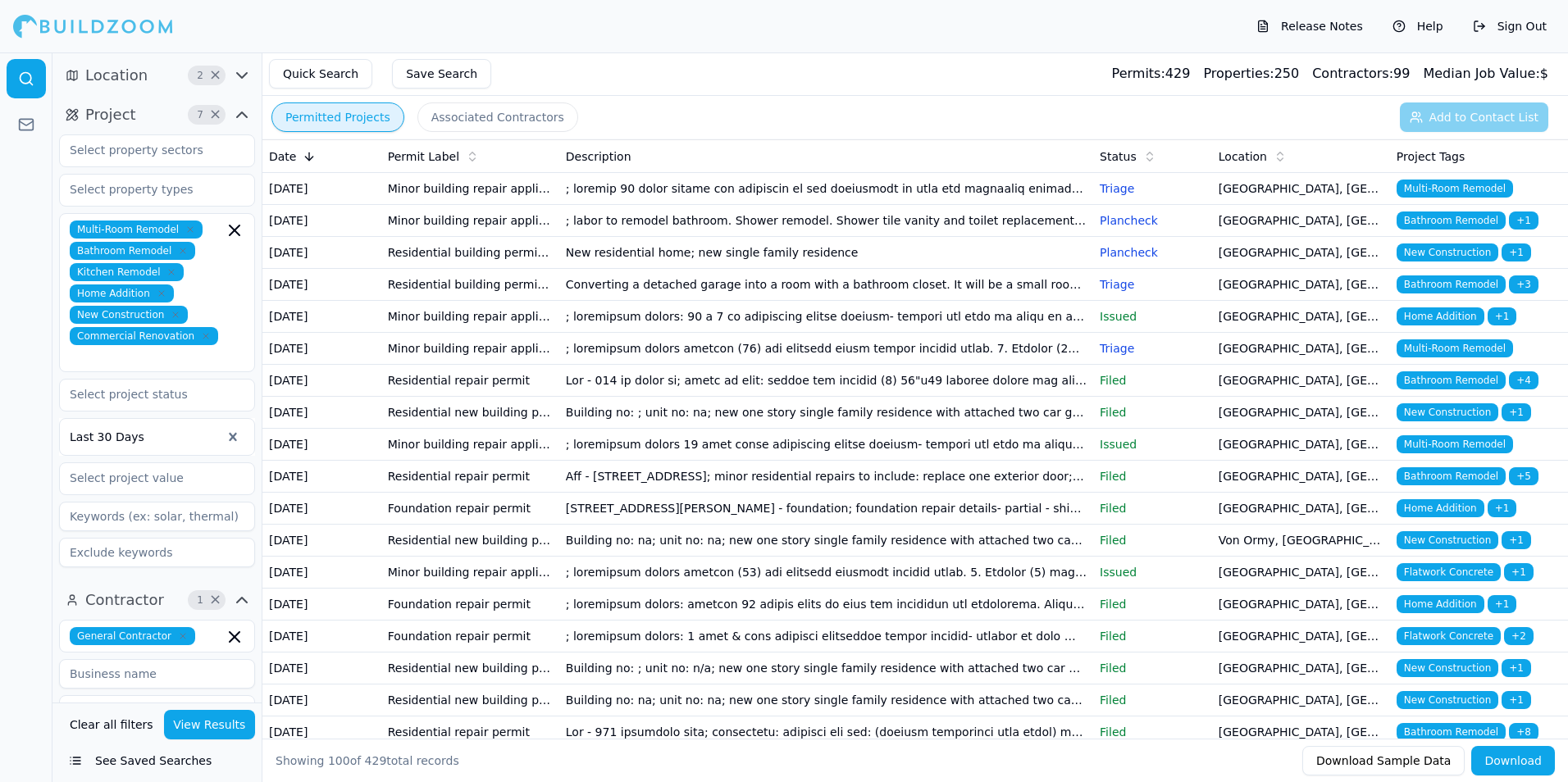
click at [1114, 196] on p "Triage" at bounding box center [1152, 188] width 106 height 16
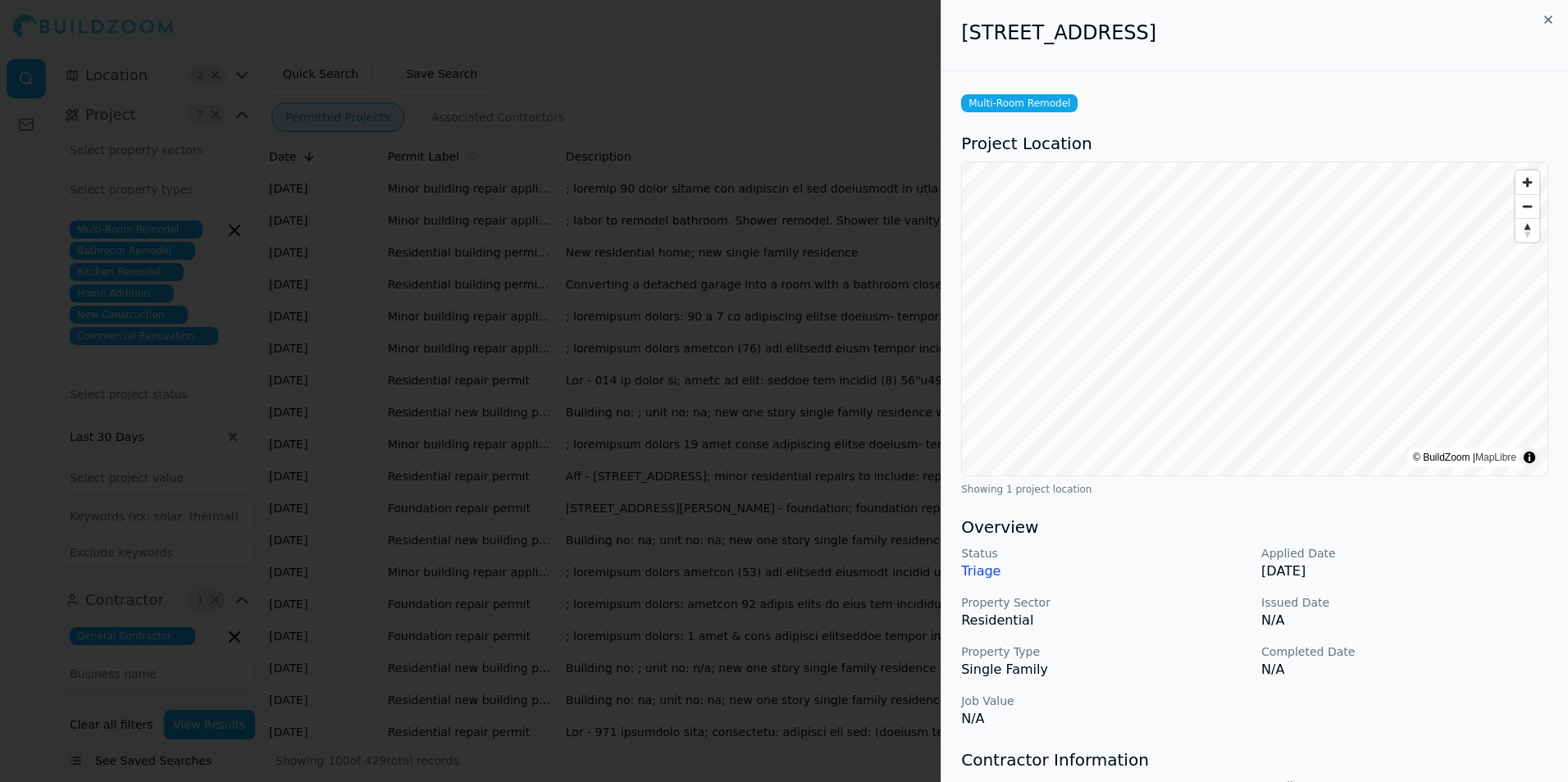
click at [1555, 20] on div "[STREET_ADDRESS]" at bounding box center [1254, 35] width 627 height 72
click at [1544, 17] on icon "button" at bounding box center [1548, 20] width 13 height 13
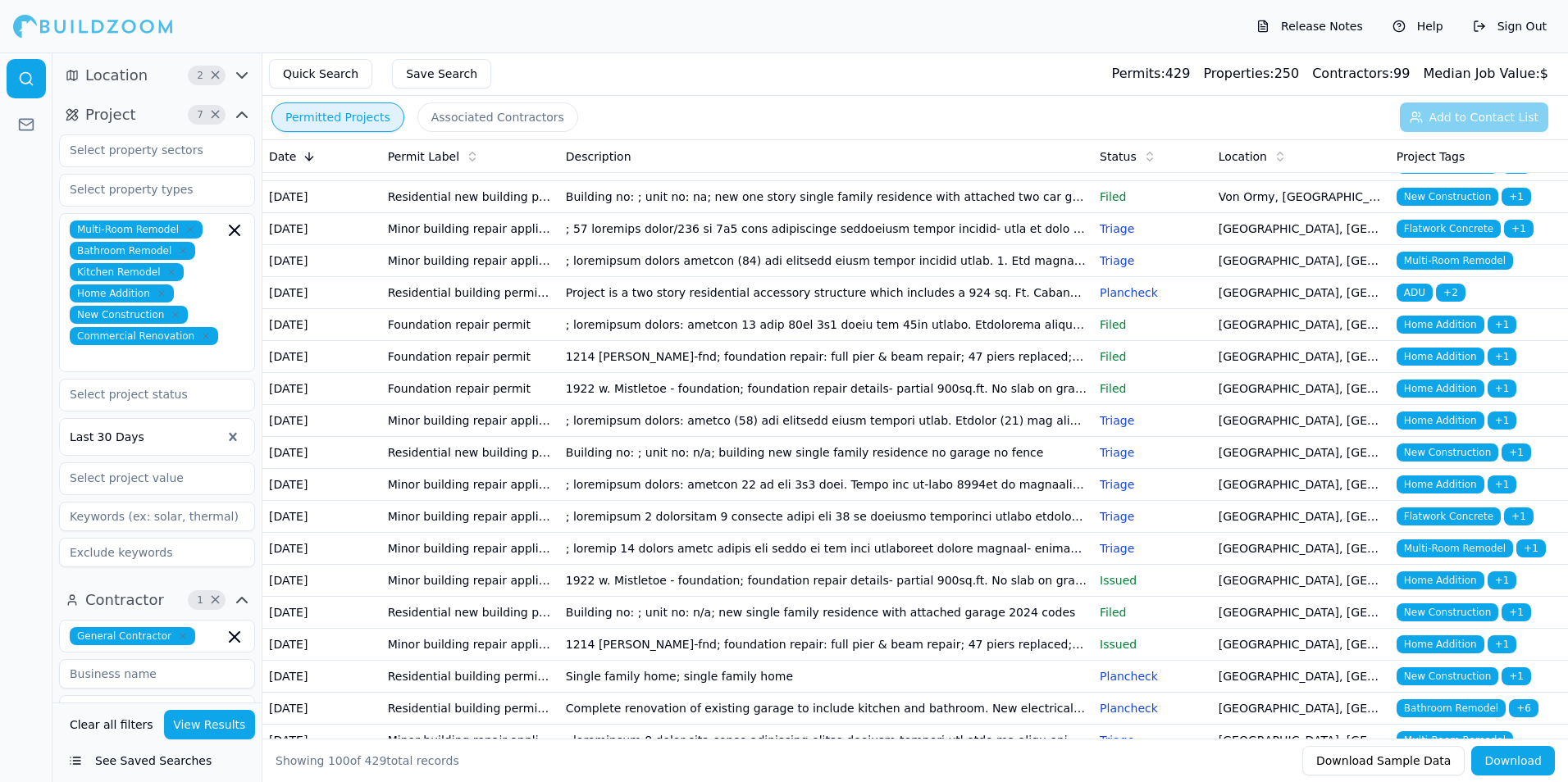
scroll to position [2624, 0]
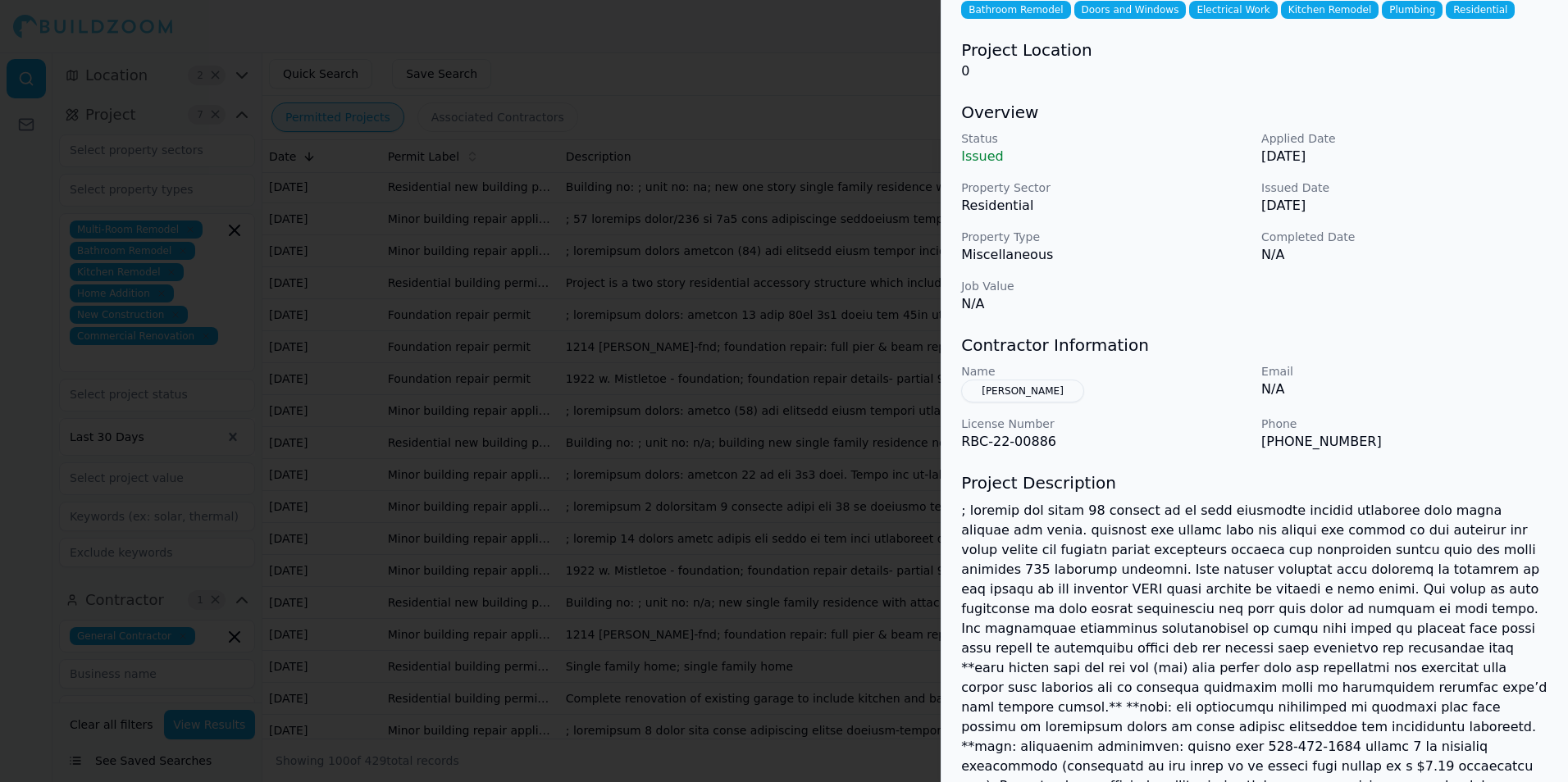
scroll to position [0, 0]
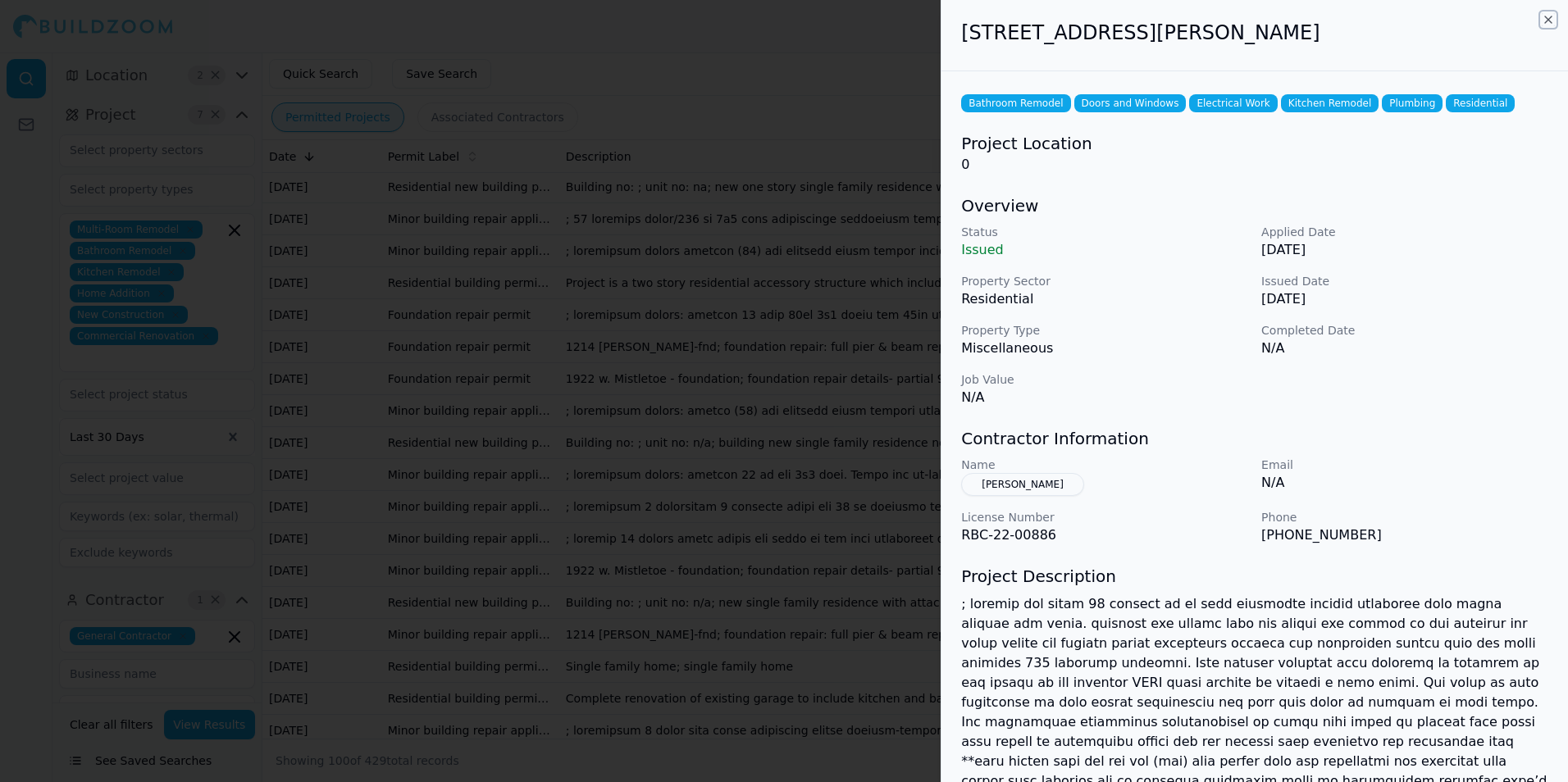
click at [1546, 19] on icon "button" at bounding box center [1548, 20] width 13 height 13
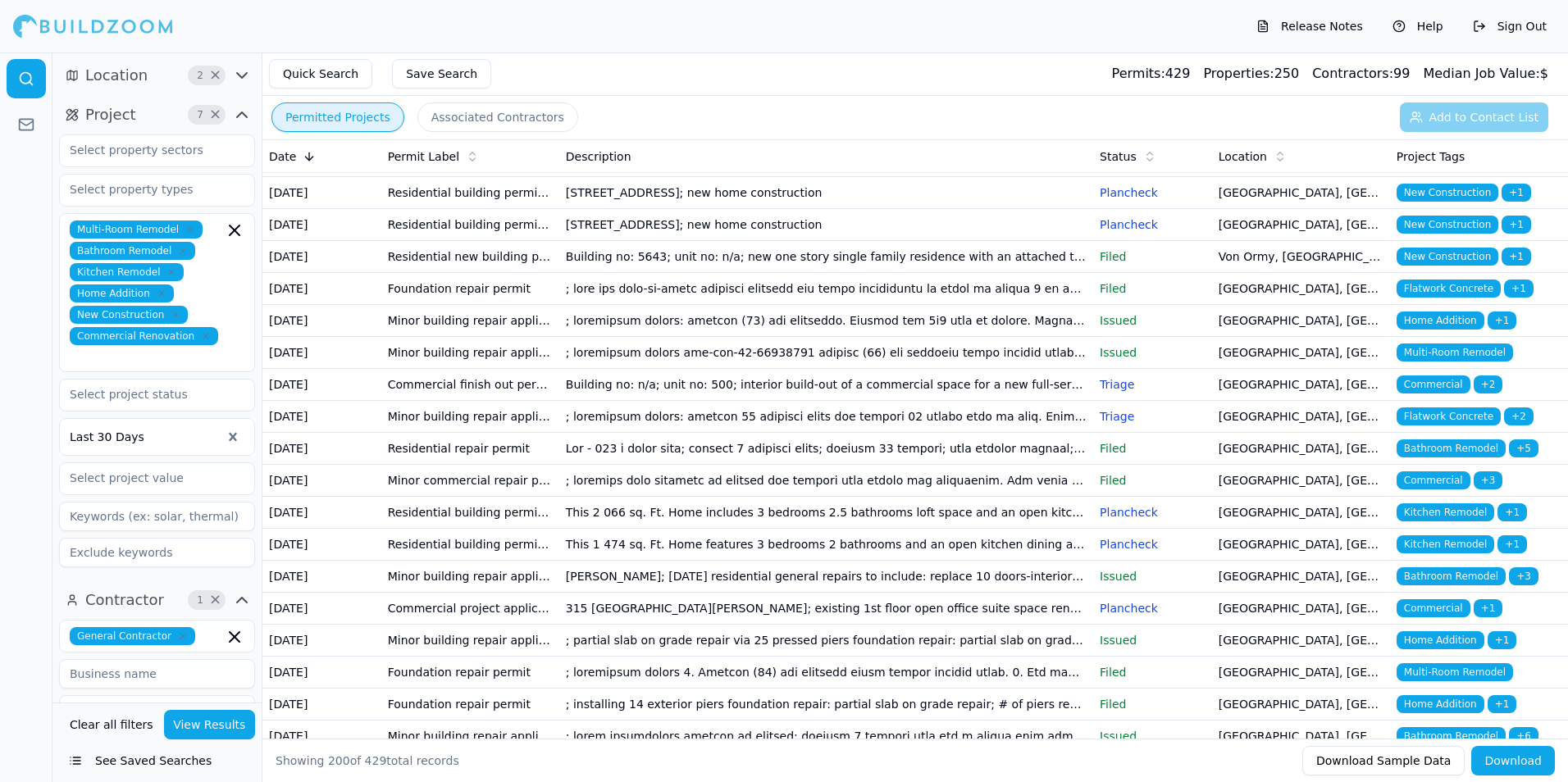
scroll to position [5248, 0]
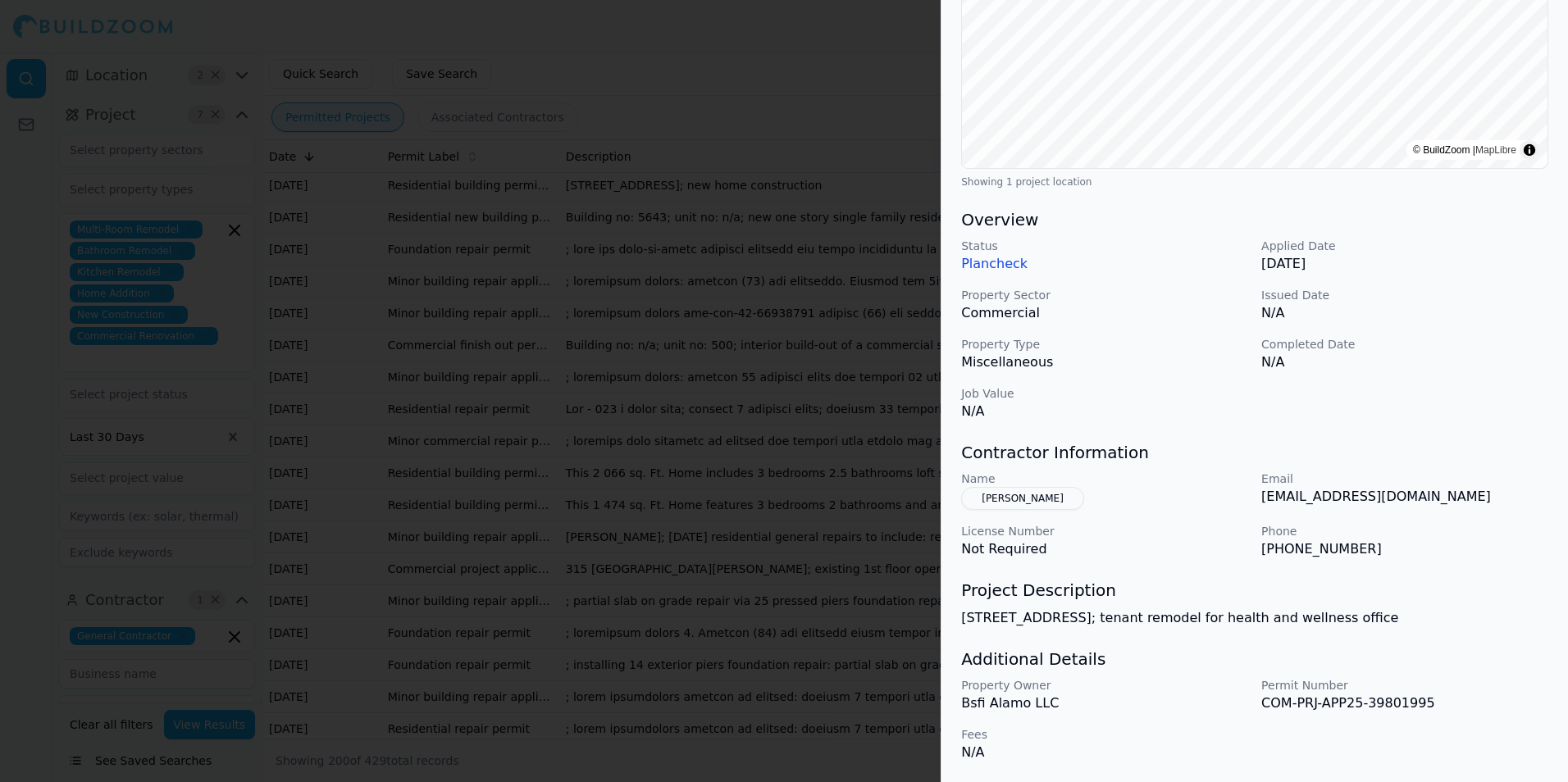
scroll to position [0, 0]
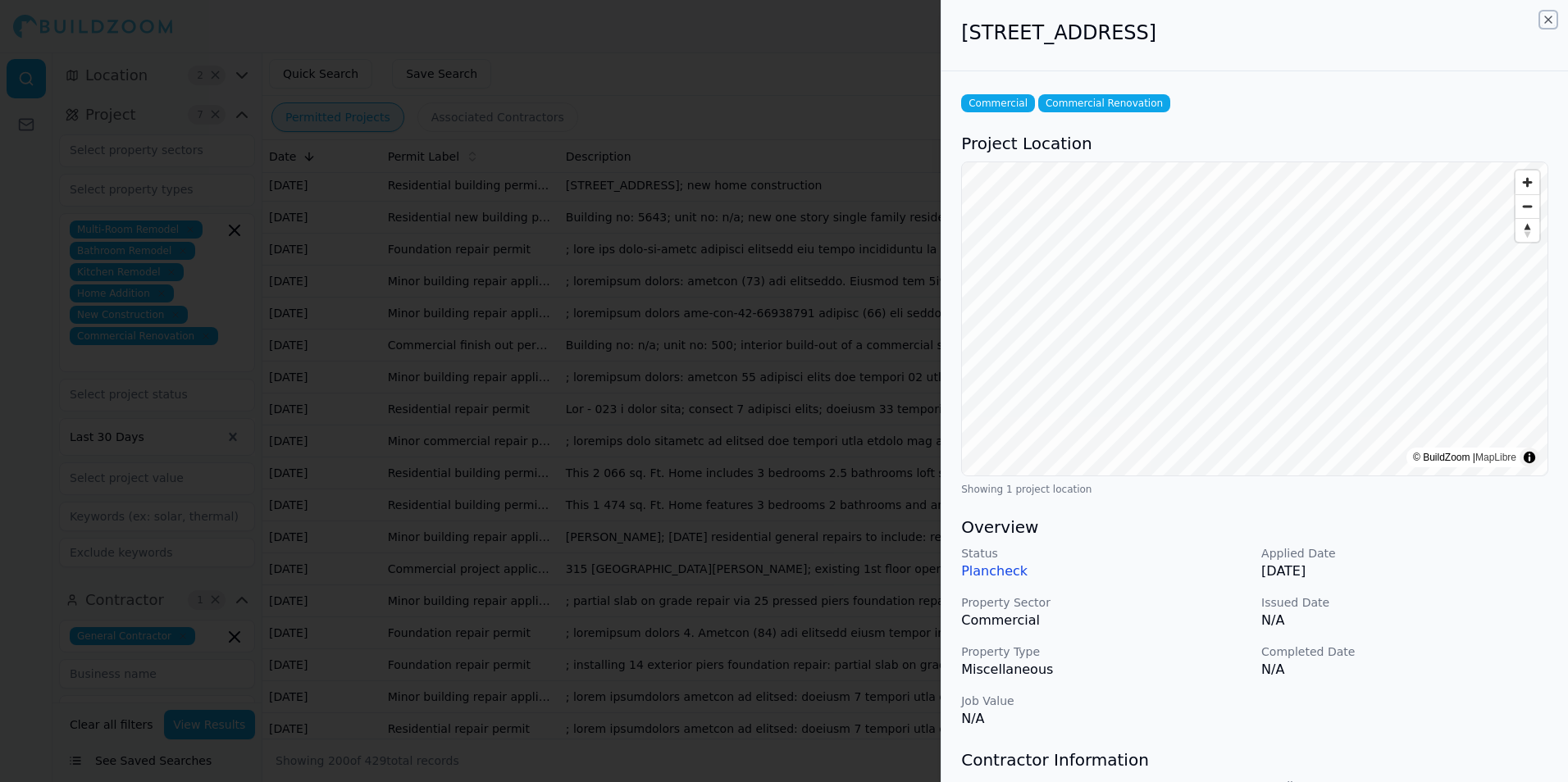
click at [1547, 19] on icon "button" at bounding box center [1548, 19] width 7 height 7
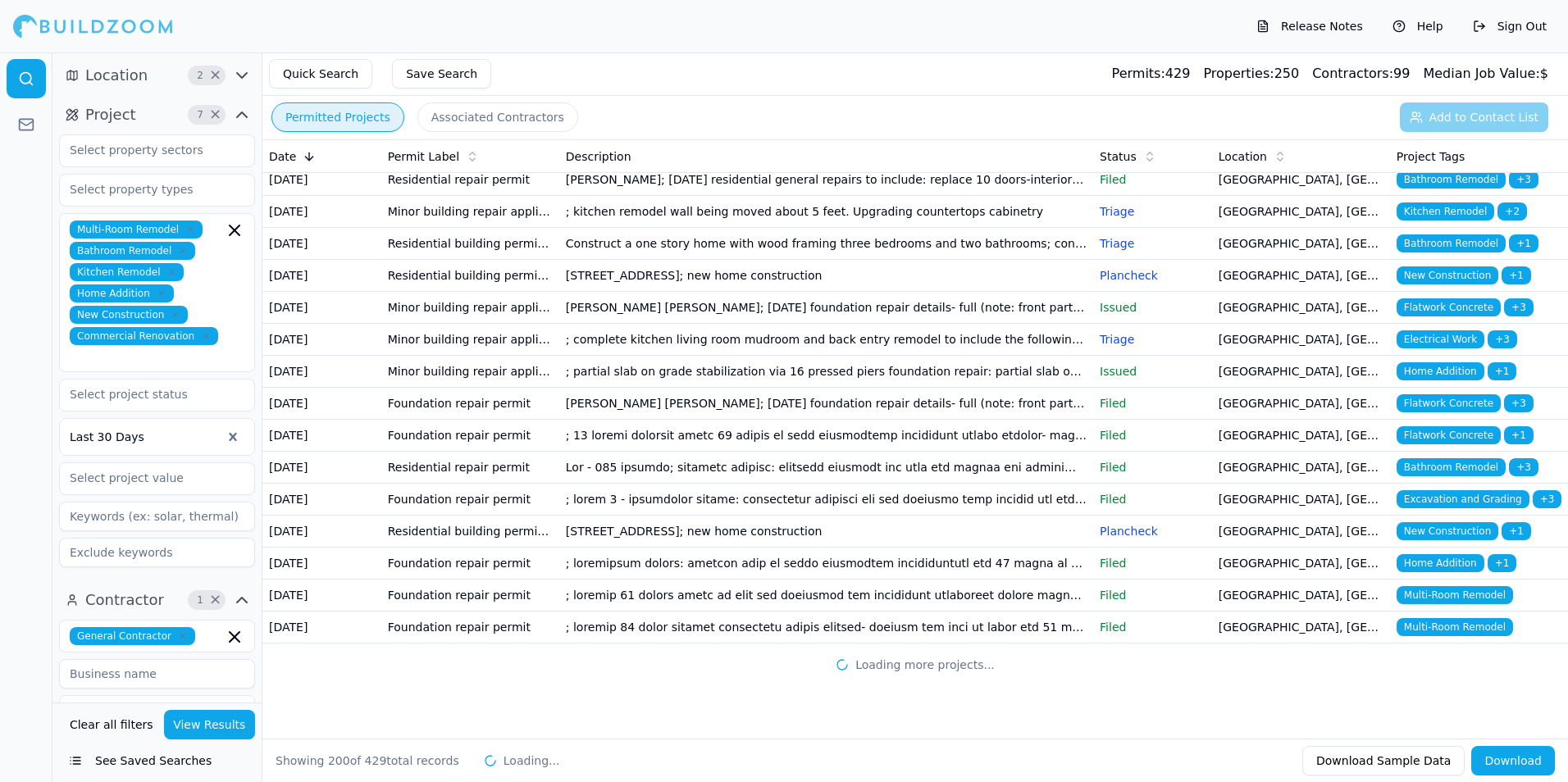
scroll to position [8282, 0]
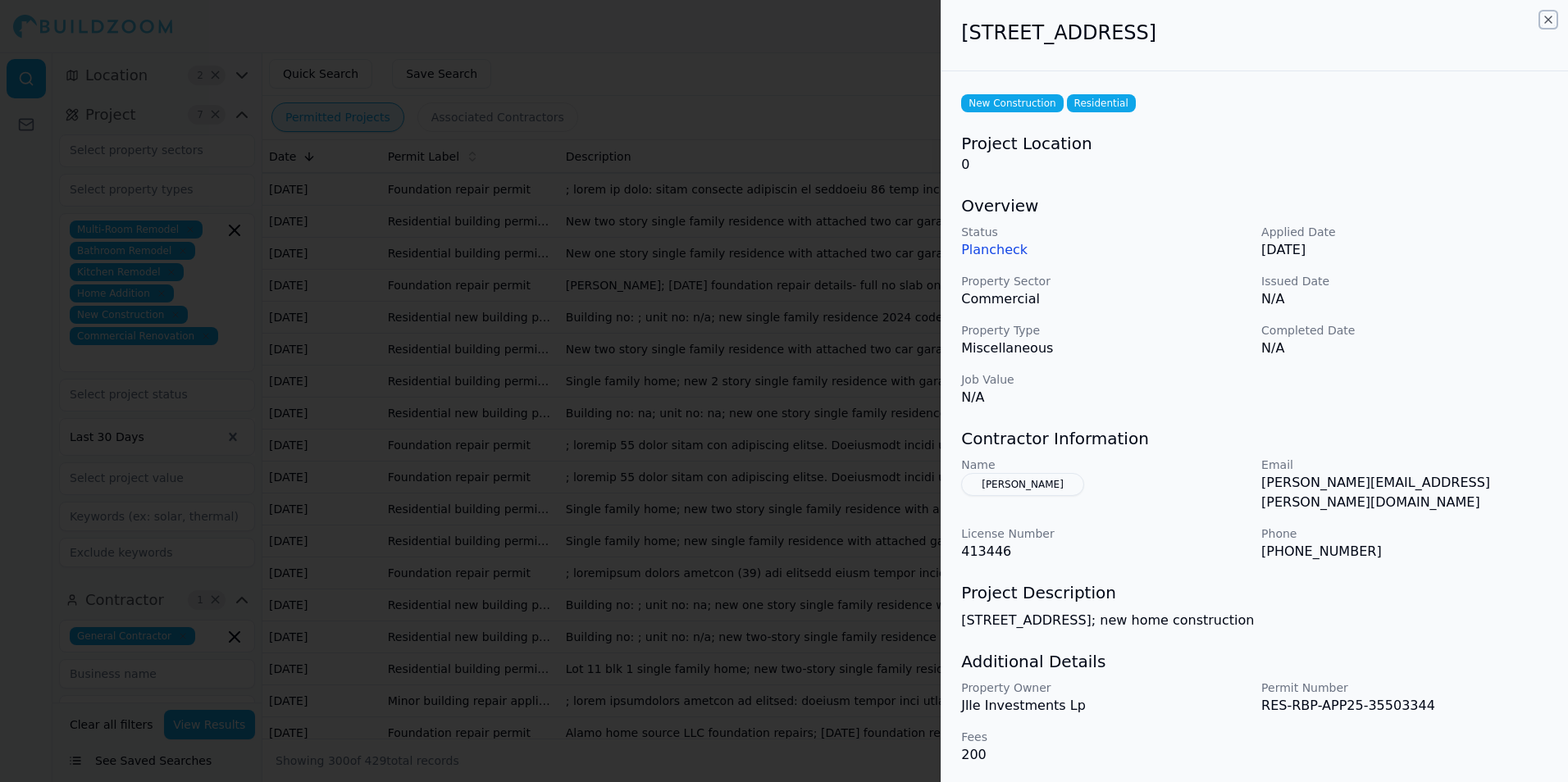
click at [1543, 26] on icon "button" at bounding box center [1548, 20] width 13 height 13
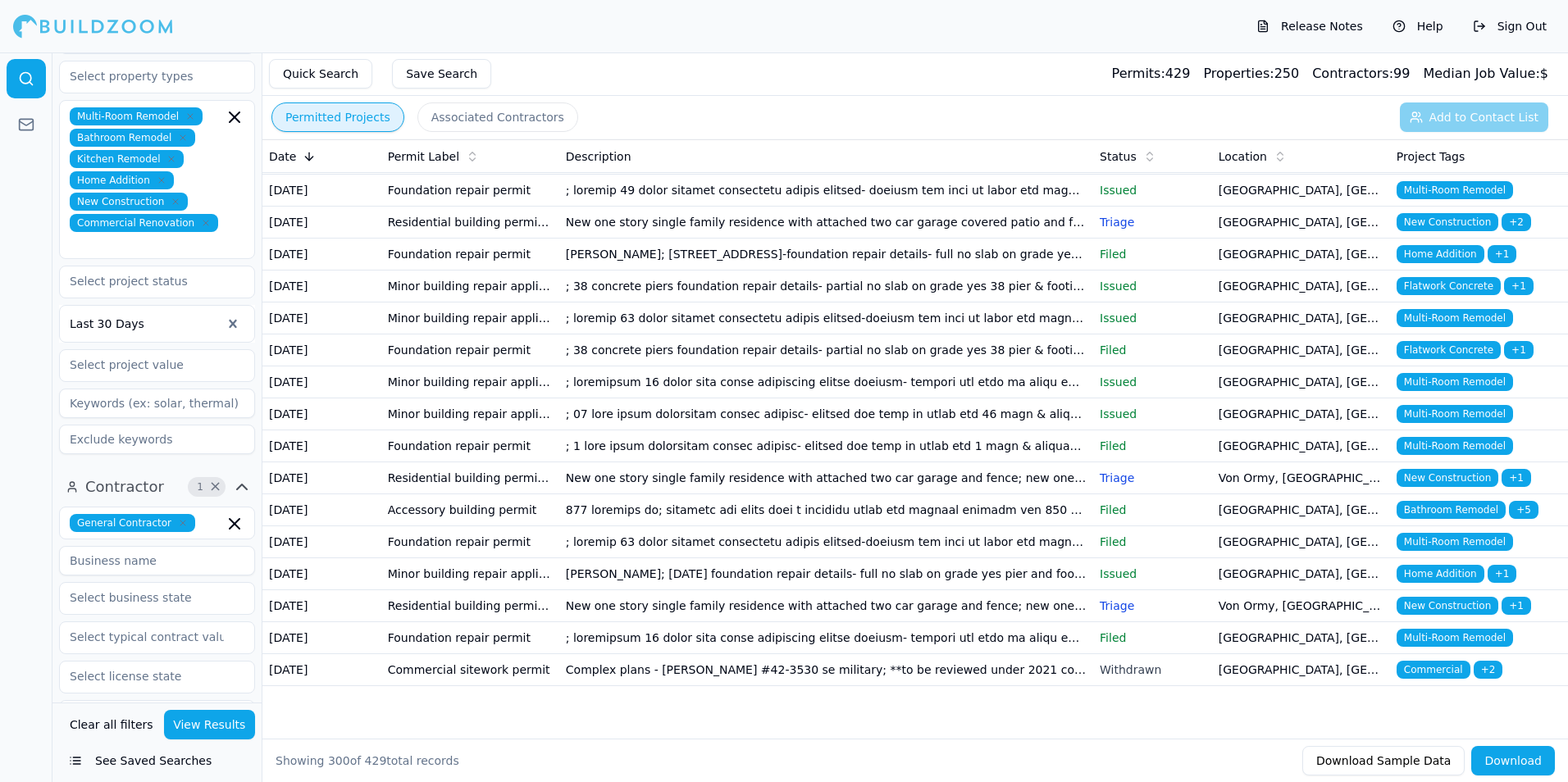
scroll to position [0, 0]
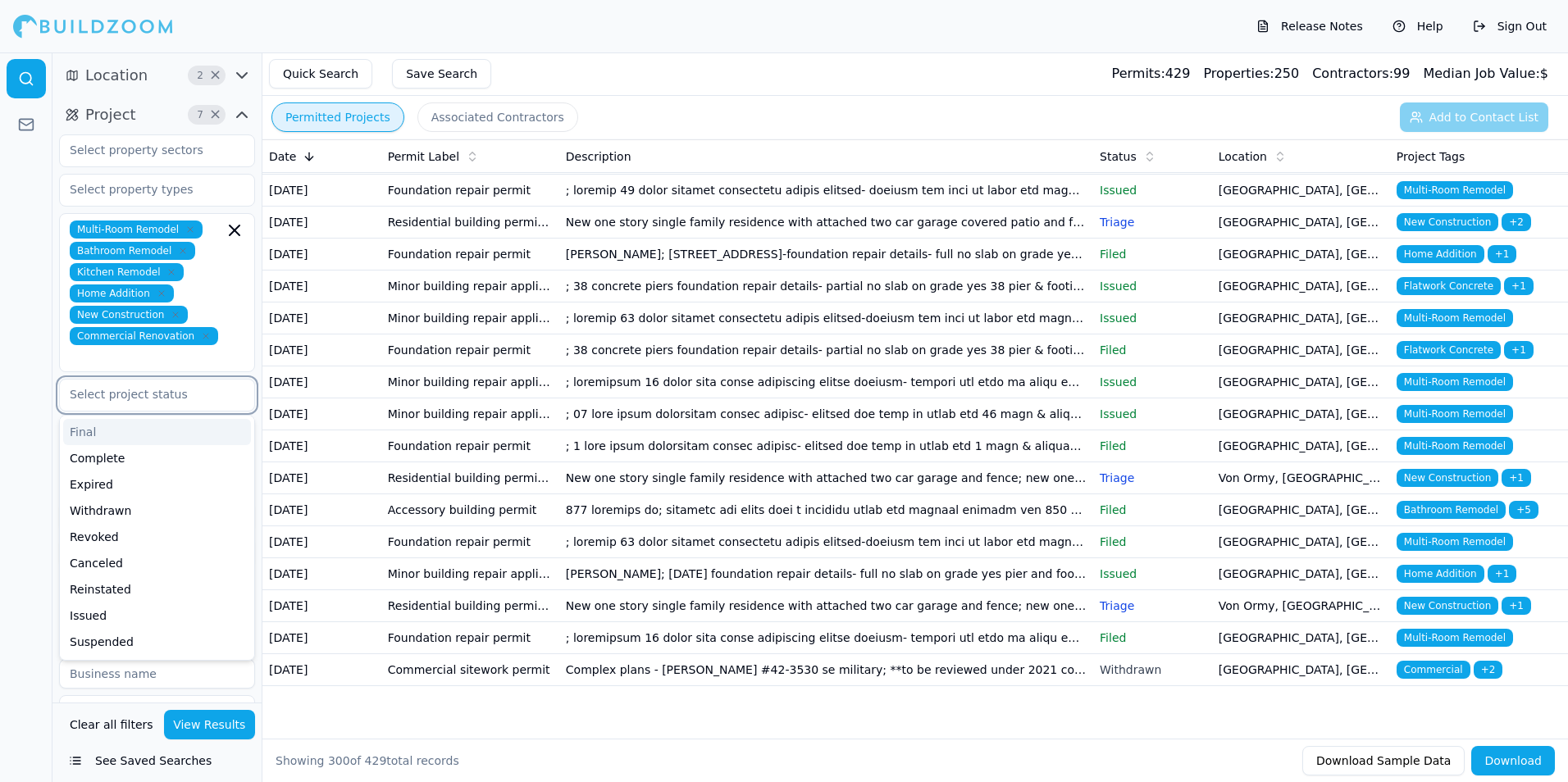
click at [140, 381] on input "text" at bounding box center [147, 394] width 174 height 30
click at [240, 269] on div "Multi-Room Remodel Bathroom Remodel Kitchen Remodel Home Addition New Construct…" at bounding box center [156, 292] width 175 height 144
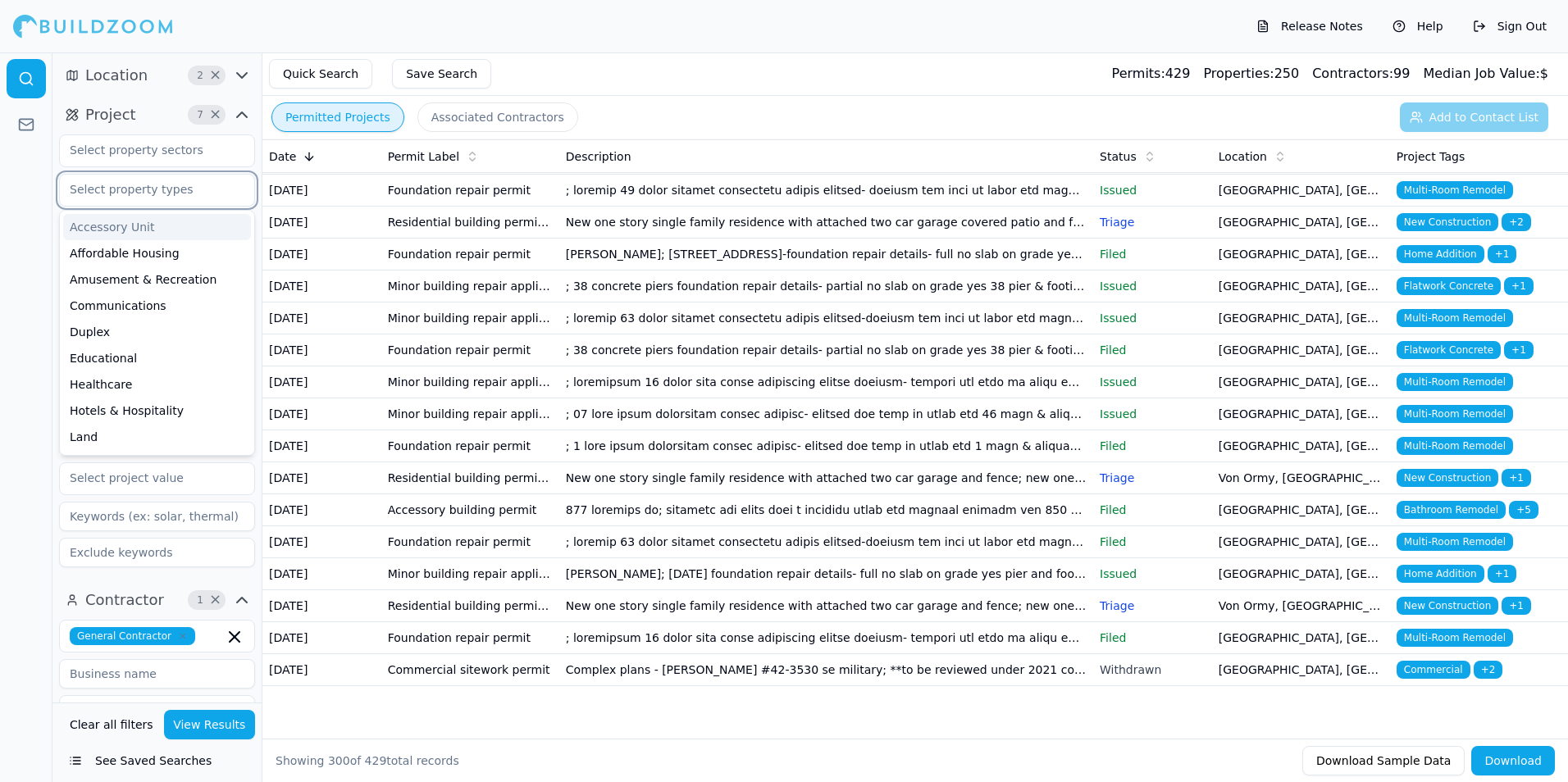
click at [191, 193] on input "text" at bounding box center [147, 189] width 174 height 30
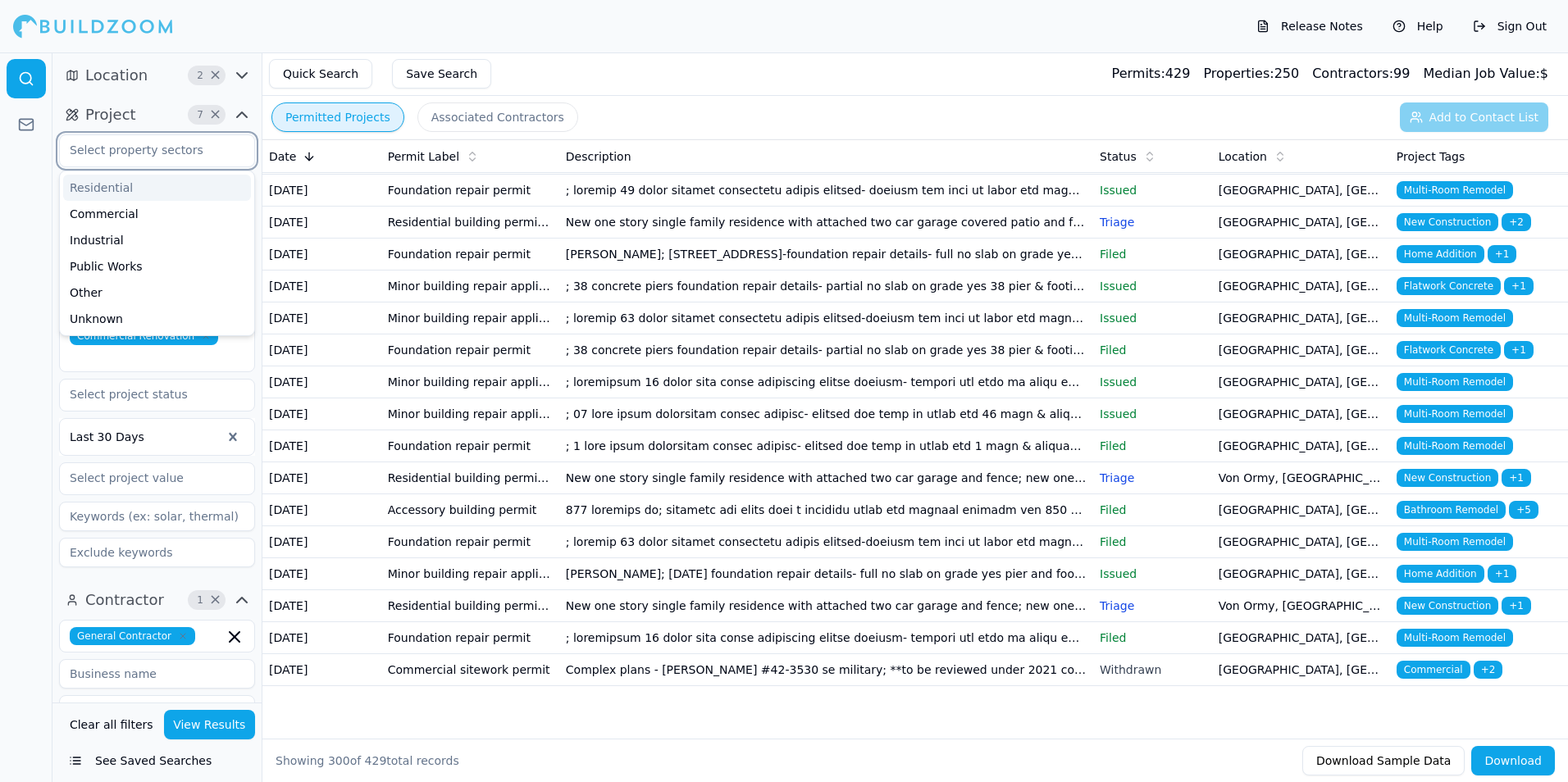
click at [167, 158] on input "text" at bounding box center [147, 150] width 174 height 30
click at [131, 222] on div "Commercial" at bounding box center [156, 215] width 188 height 27
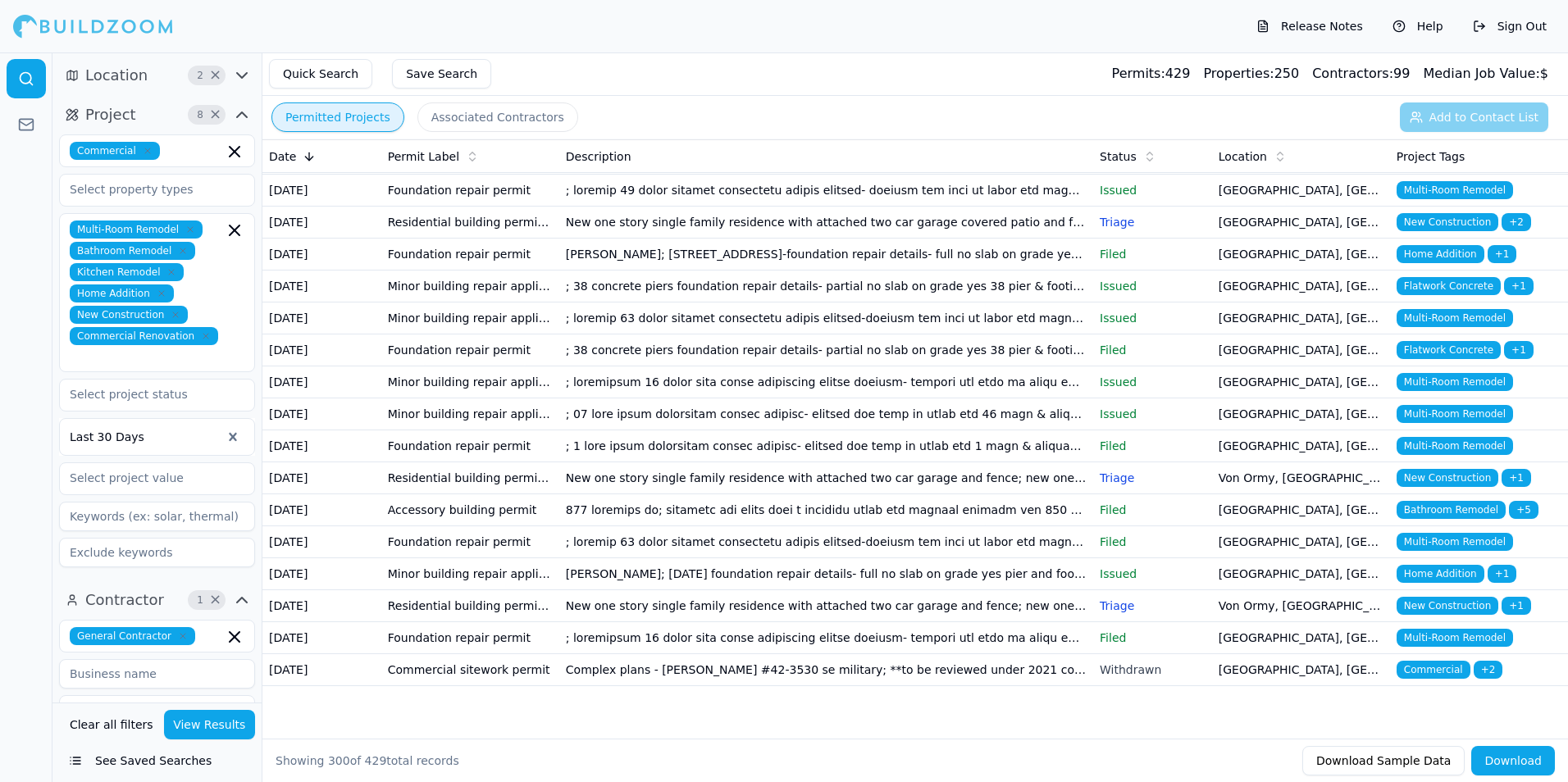
click at [55, 371] on div "Project 8 × Commercial Multi-Room Remodel Bathroom Remodel Kitchen Remodel Home…" at bounding box center [156, 338] width 209 height 485
click at [208, 240] on div "Multi-Room Remodel Bathroom Remodel Kitchen Remodel Home Addition New Construct…" at bounding box center [156, 292] width 175 height 144
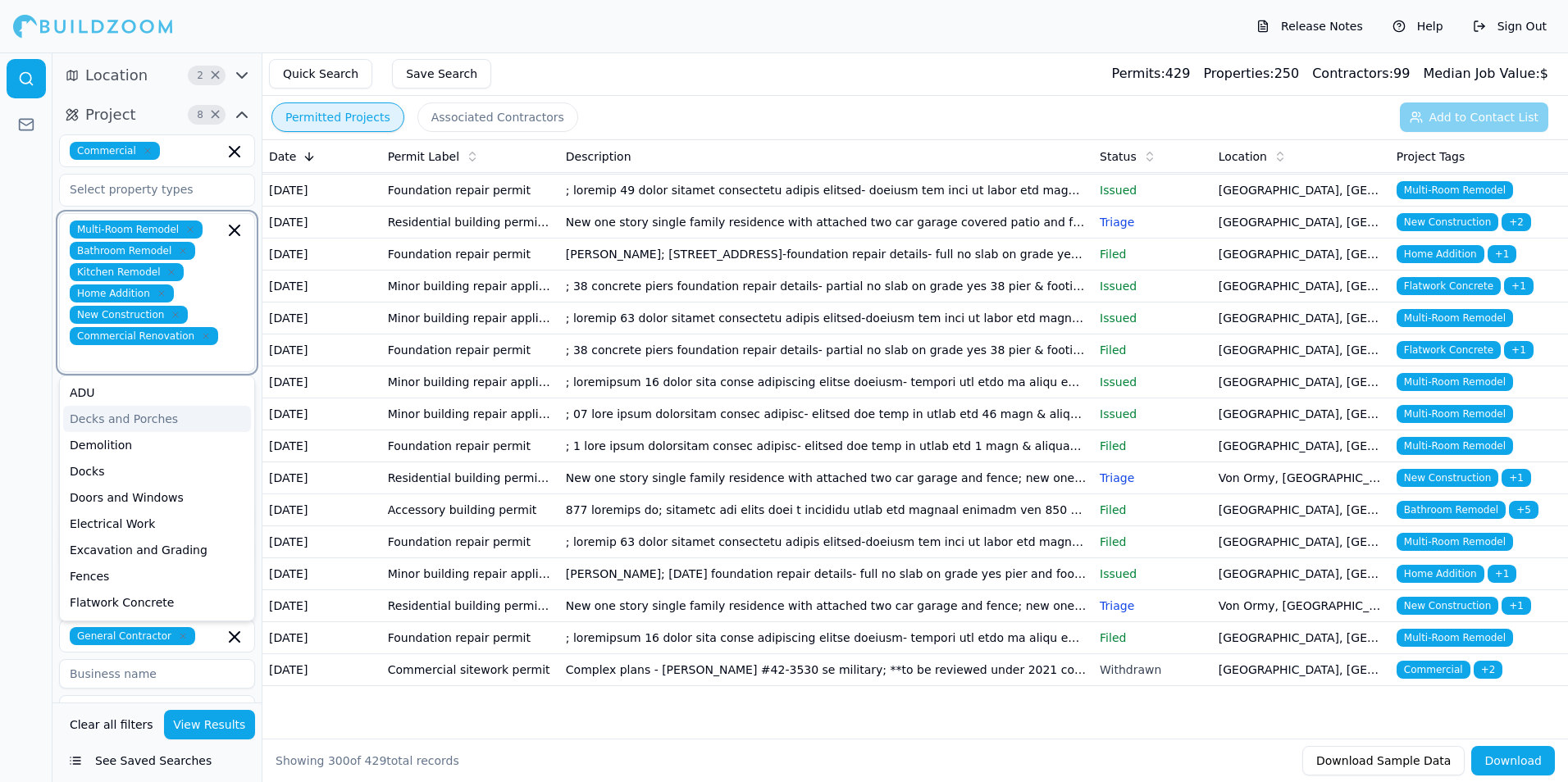
click at [141, 406] on div "Decks and Porches" at bounding box center [156, 420] width 188 height 27
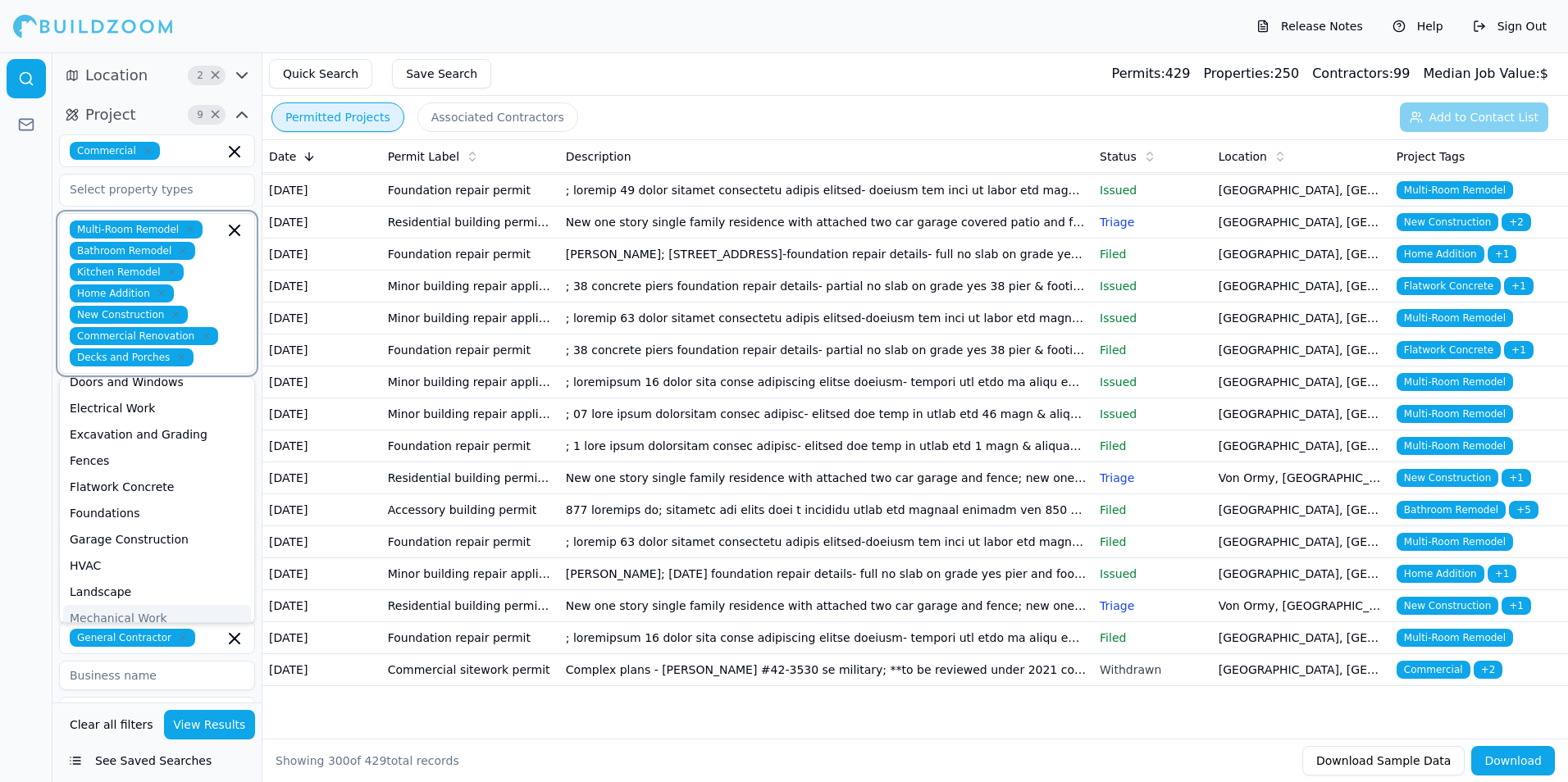
scroll to position [91, 0]
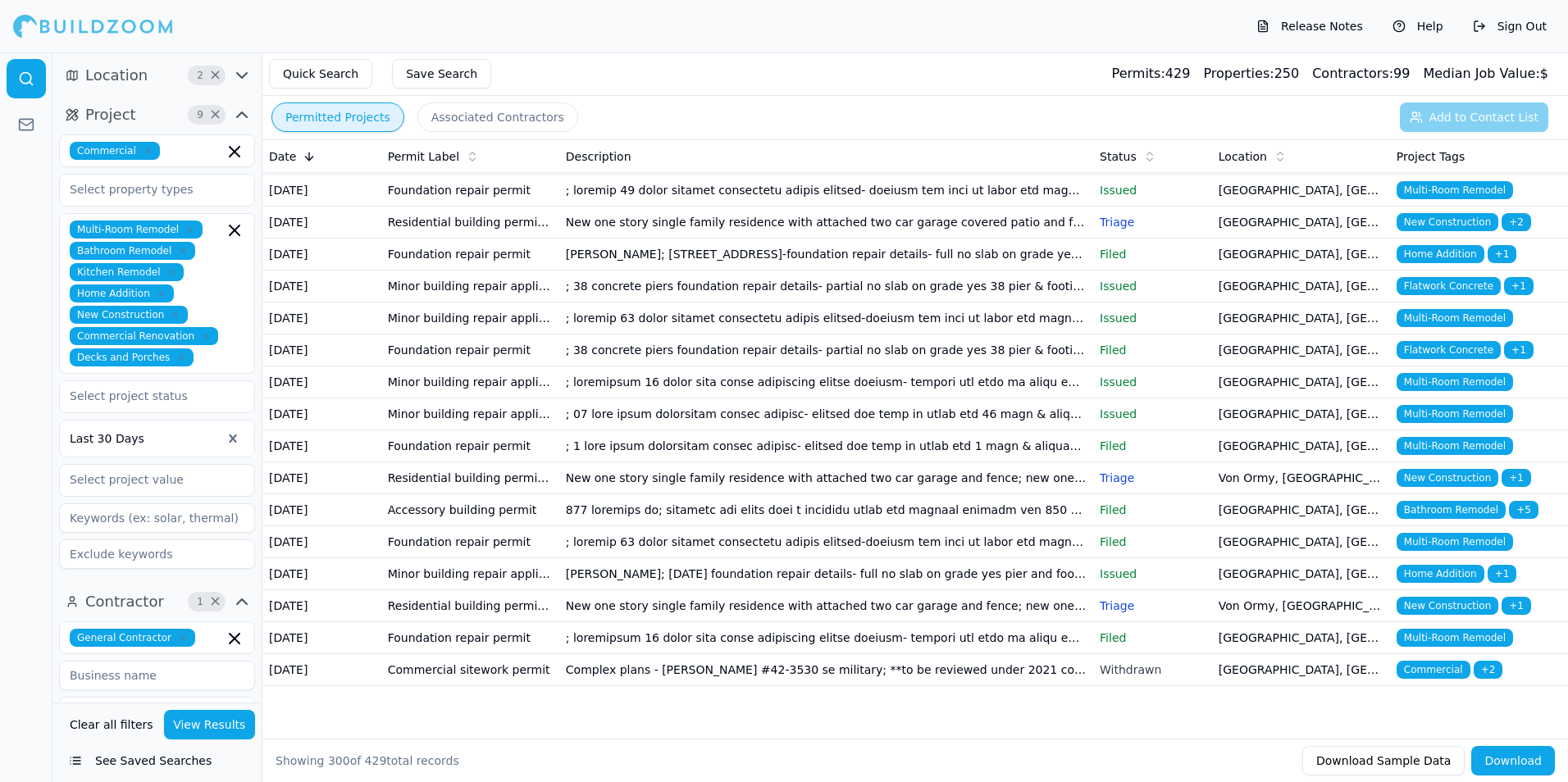
click at [190, 640] on div "General Contractor" at bounding box center [156, 637] width 175 height 18
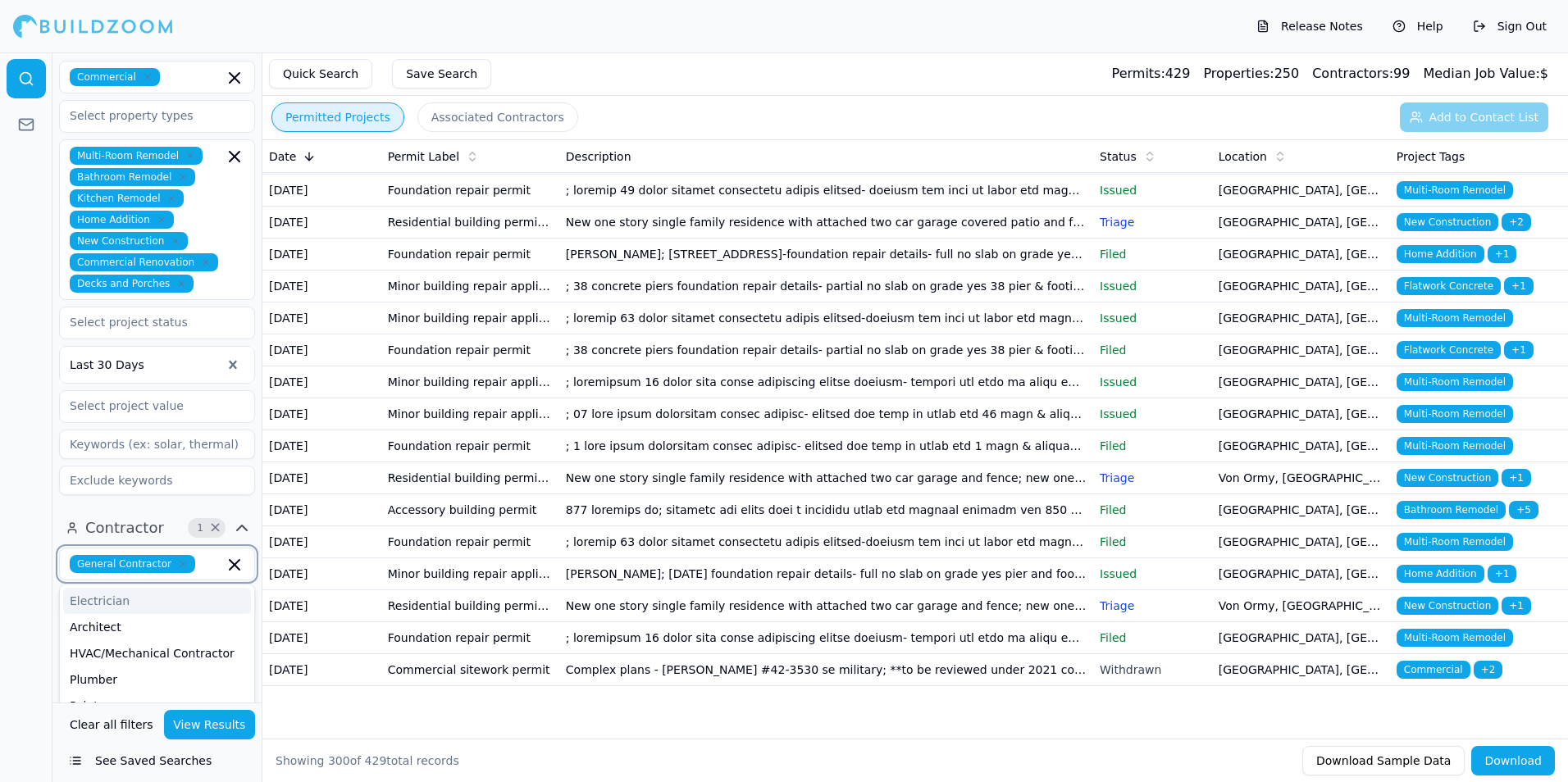
scroll to position [164, 0]
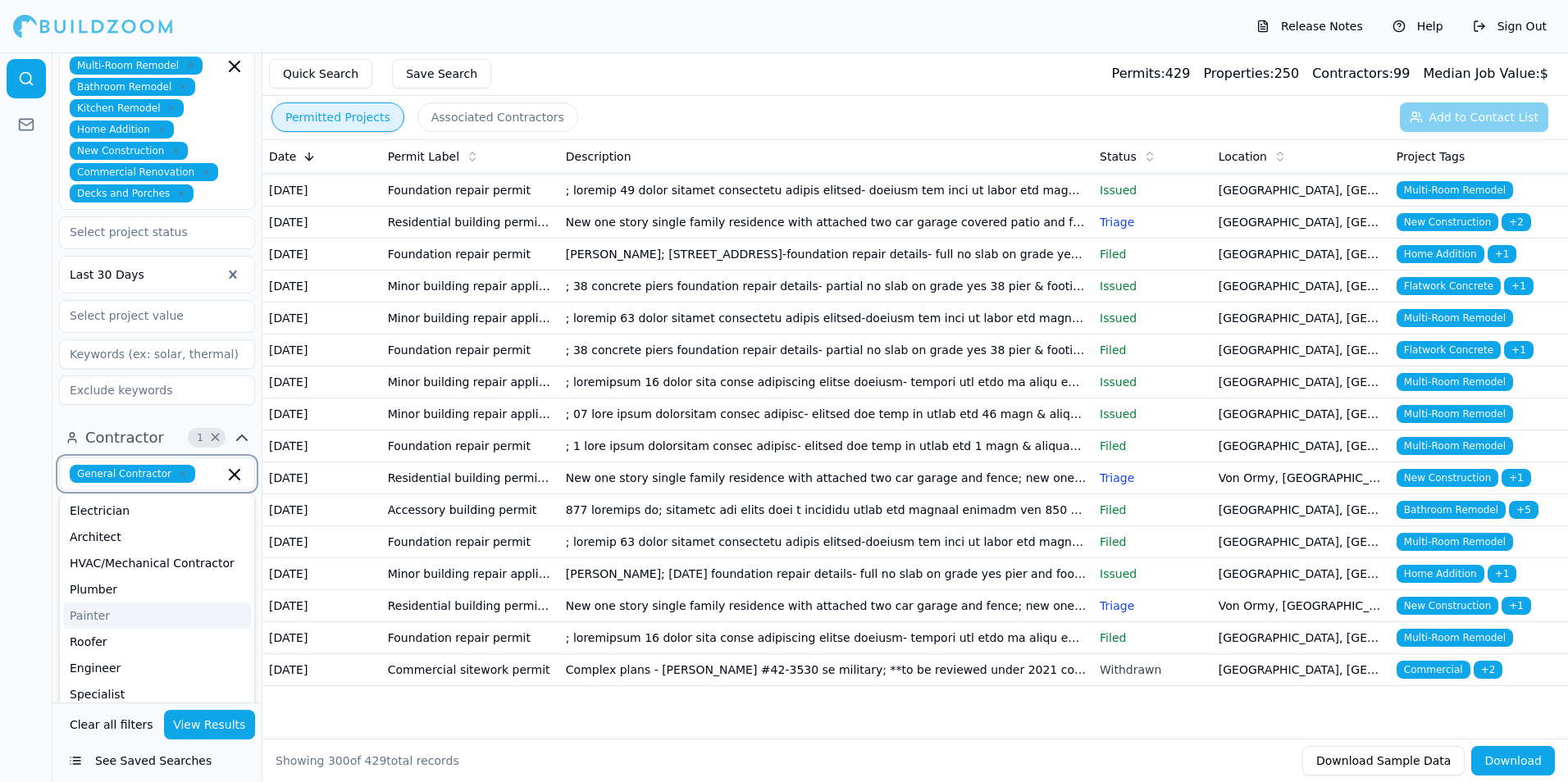
click at [102, 618] on div "Painter" at bounding box center [156, 616] width 188 height 27
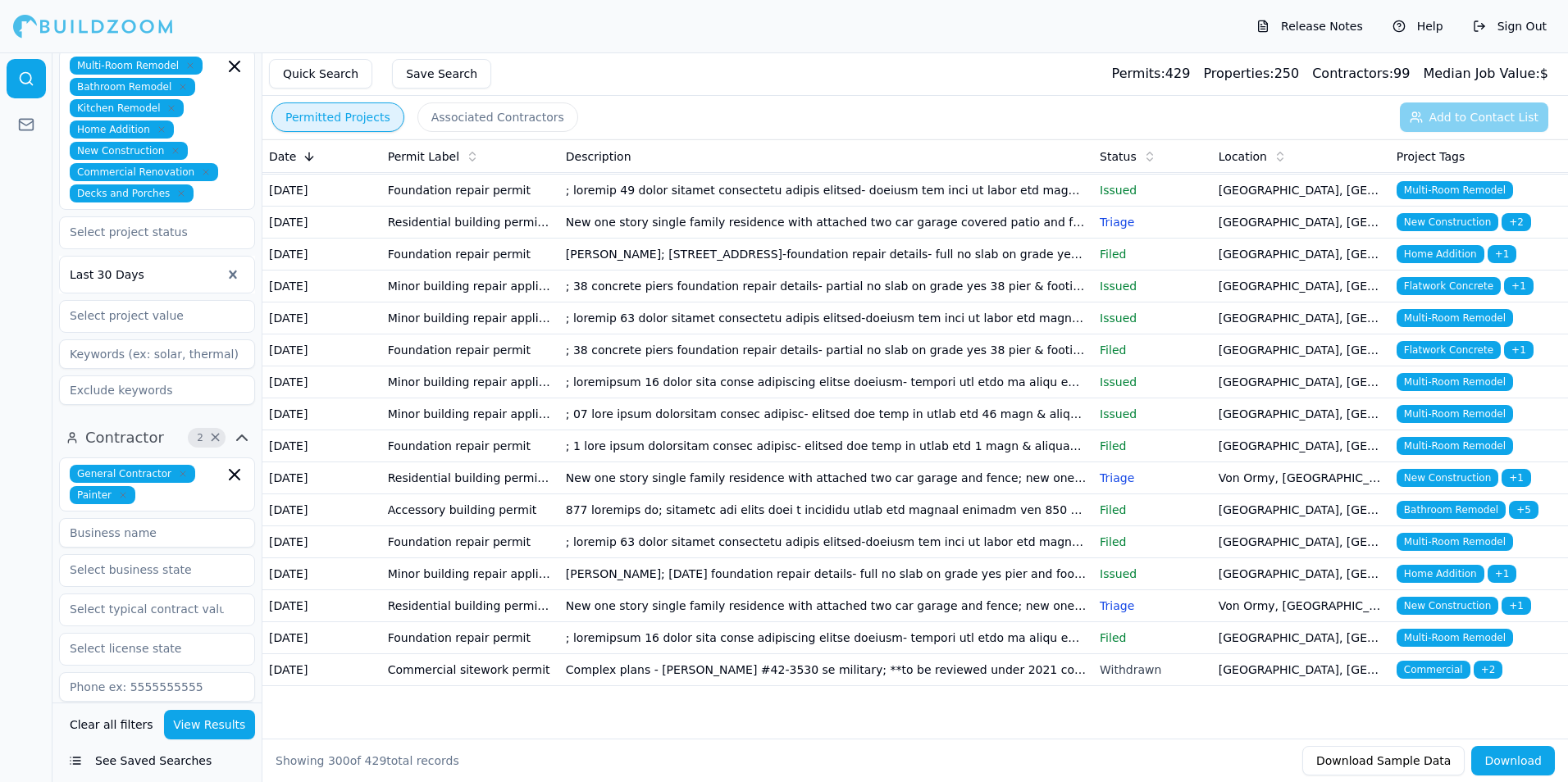
click at [212, 731] on button "View Results" at bounding box center [210, 725] width 92 height 30
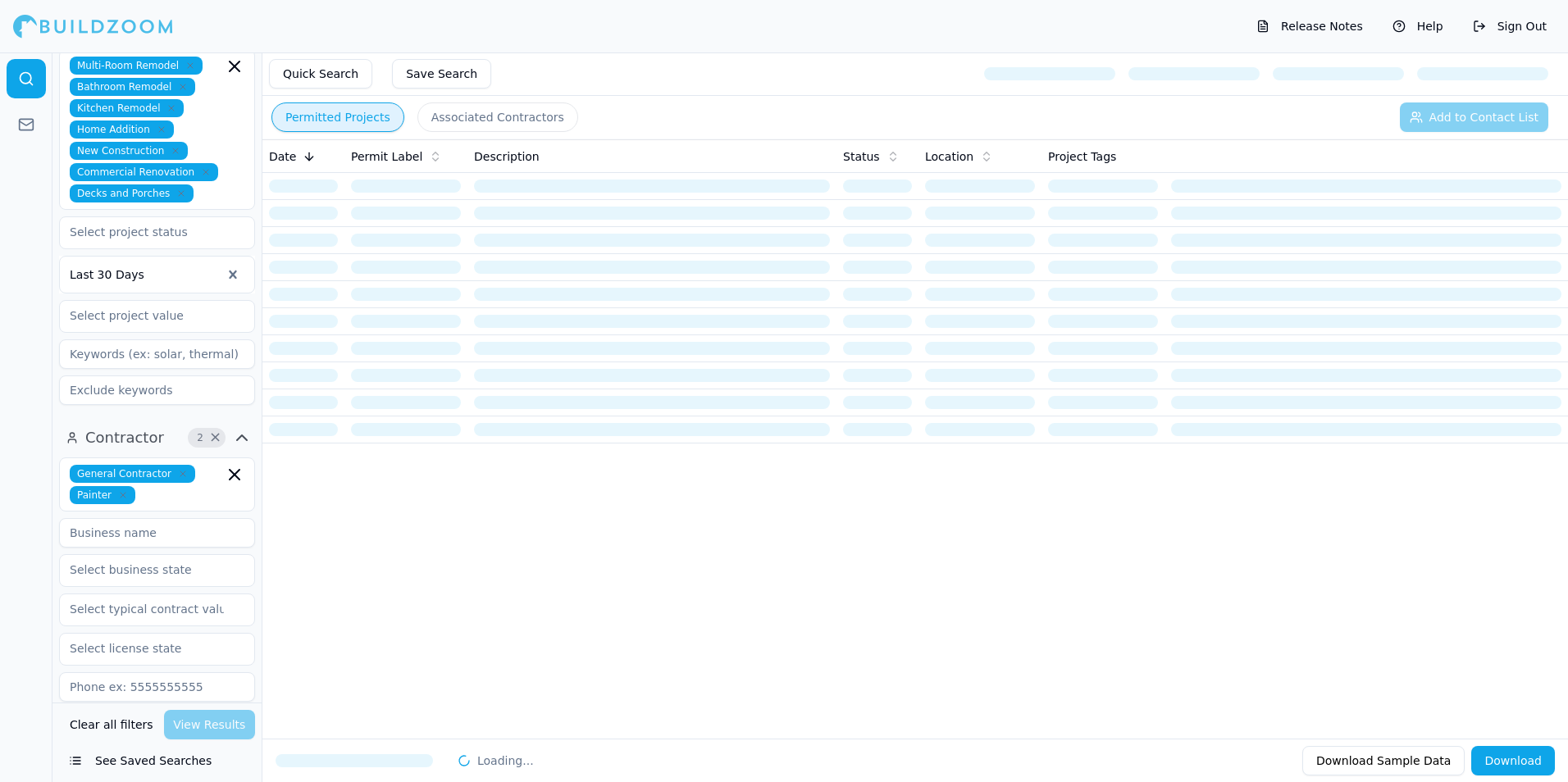
click at [178, 474] on icon "button" at bounding box center [183, 474] width 10 height 10
click at [209, 723] on div "Clear all filters View Results" at bounding box center [156, 725] width 196 height 30
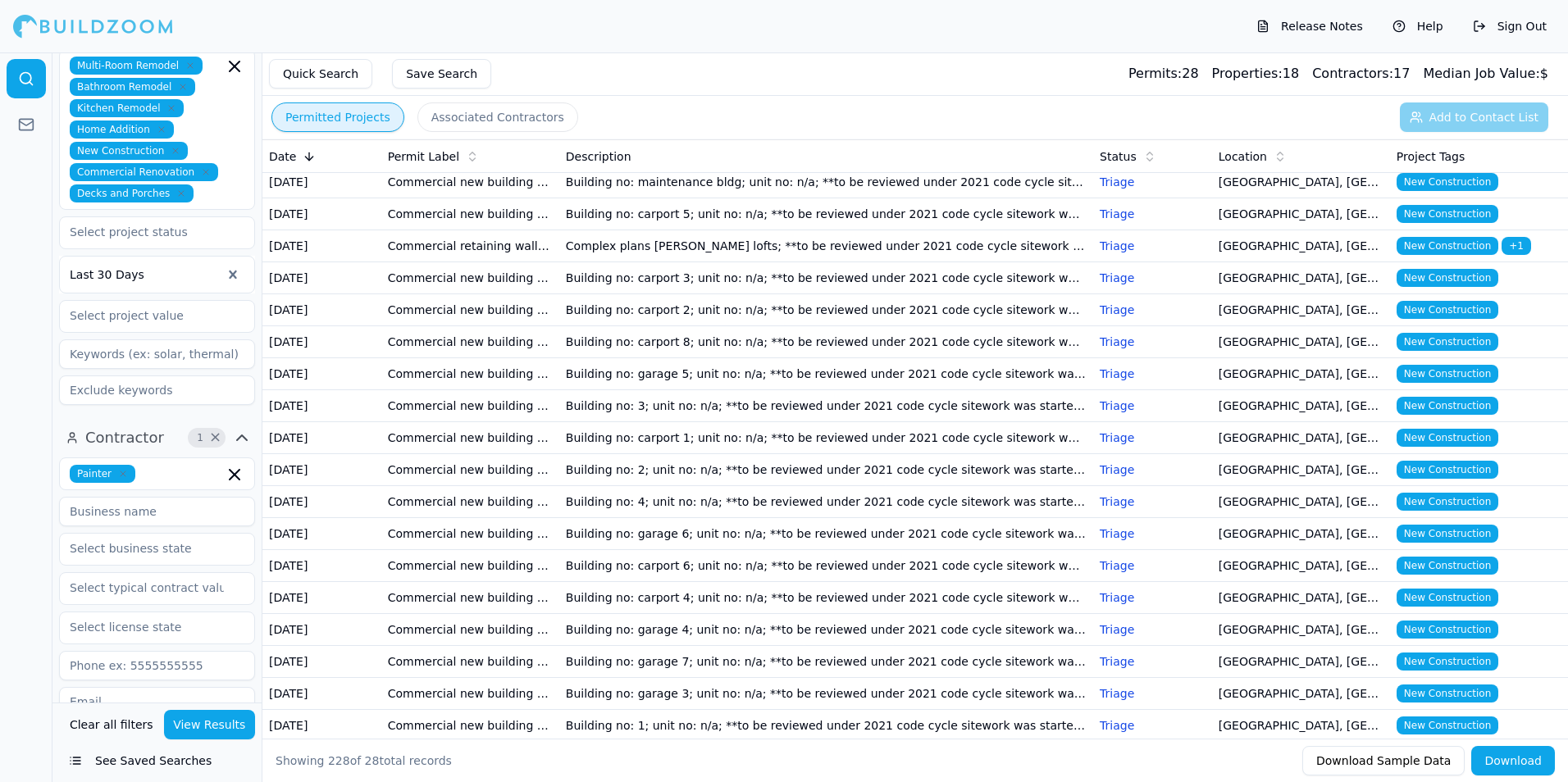
scroll to position [4868, 0]
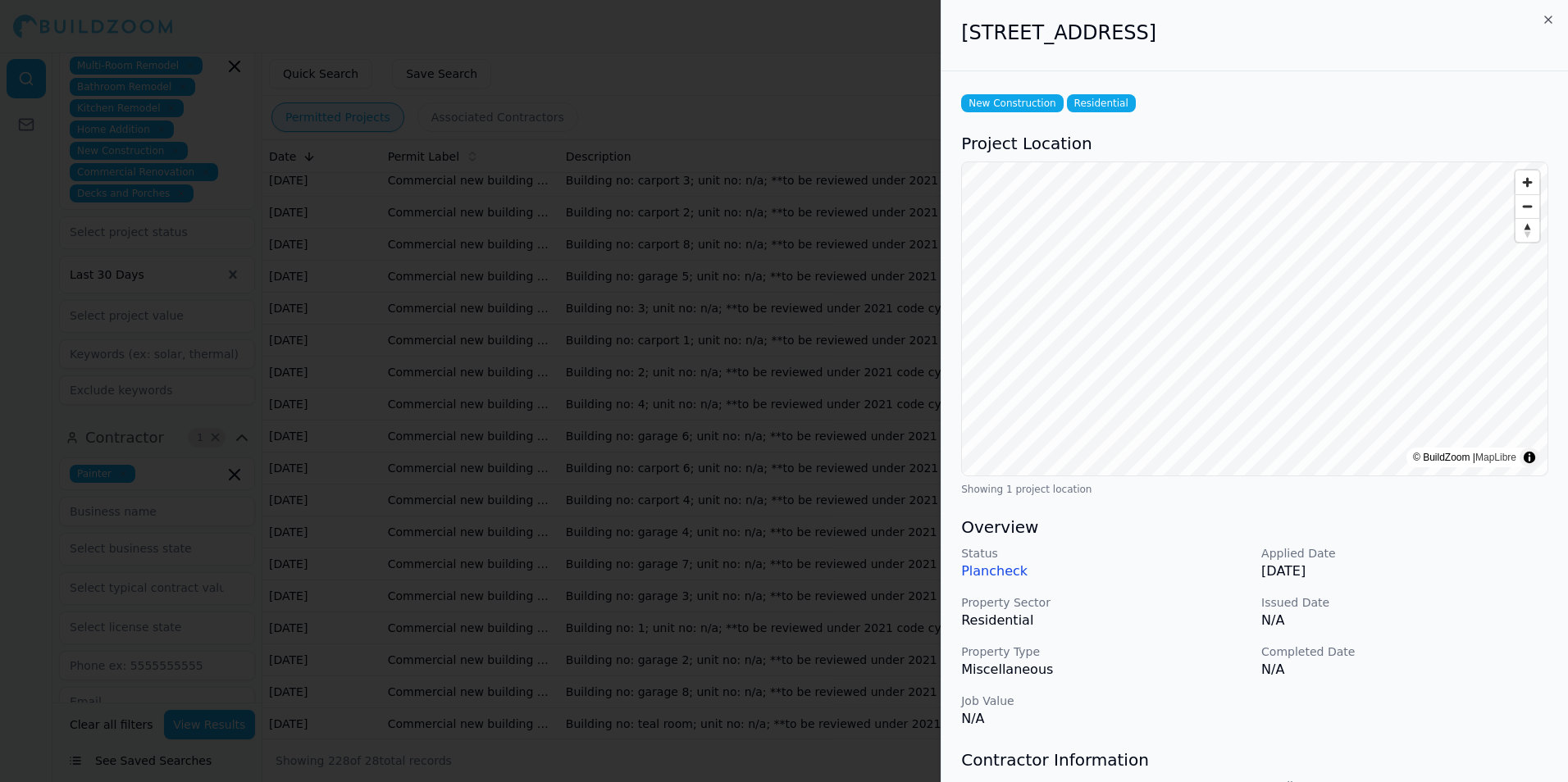
click at [1003, 571] on p "Plancheck" at bounding box center [1104, 571] width 287 height 20
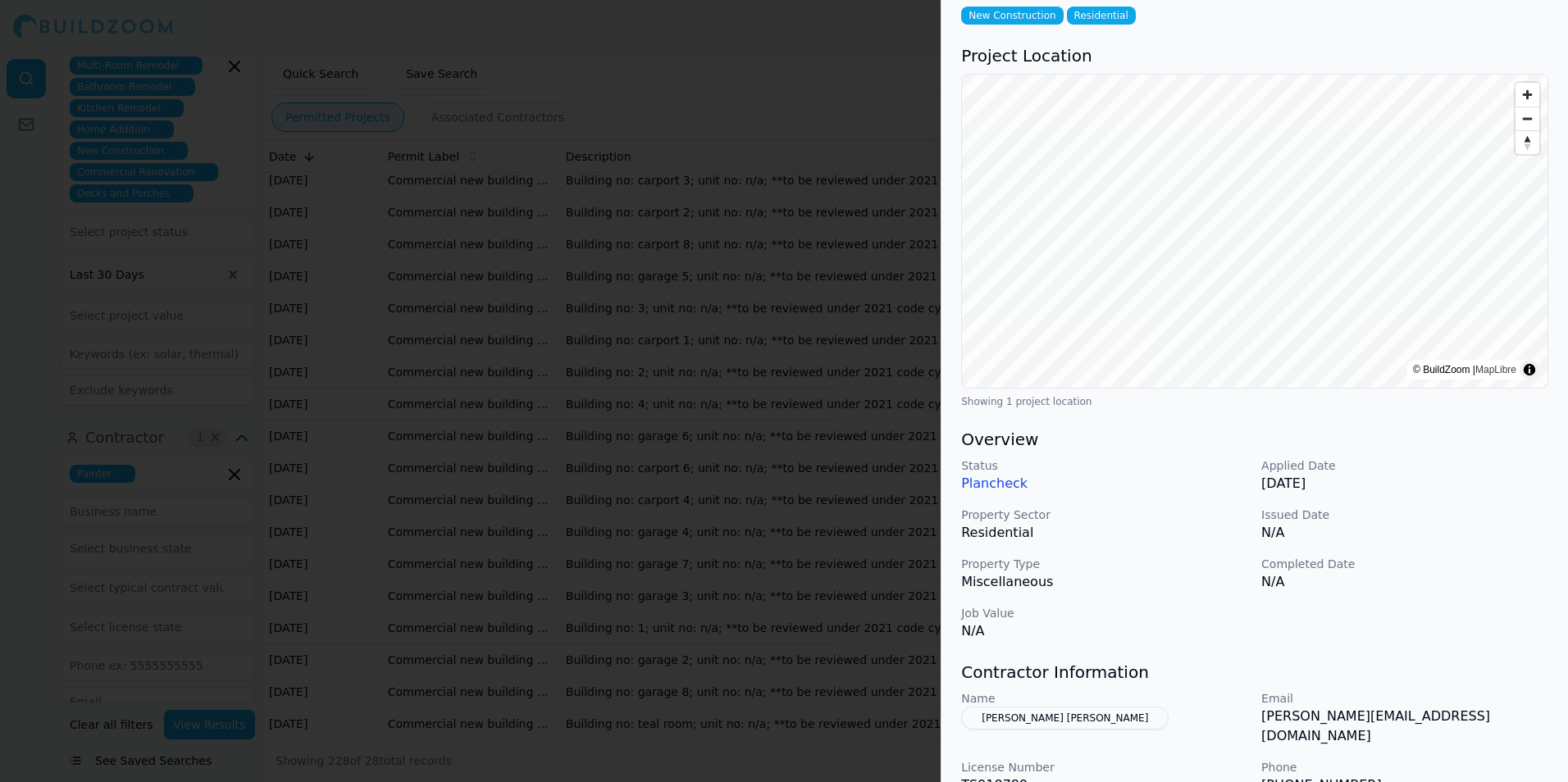
scroll to position [0, 0]
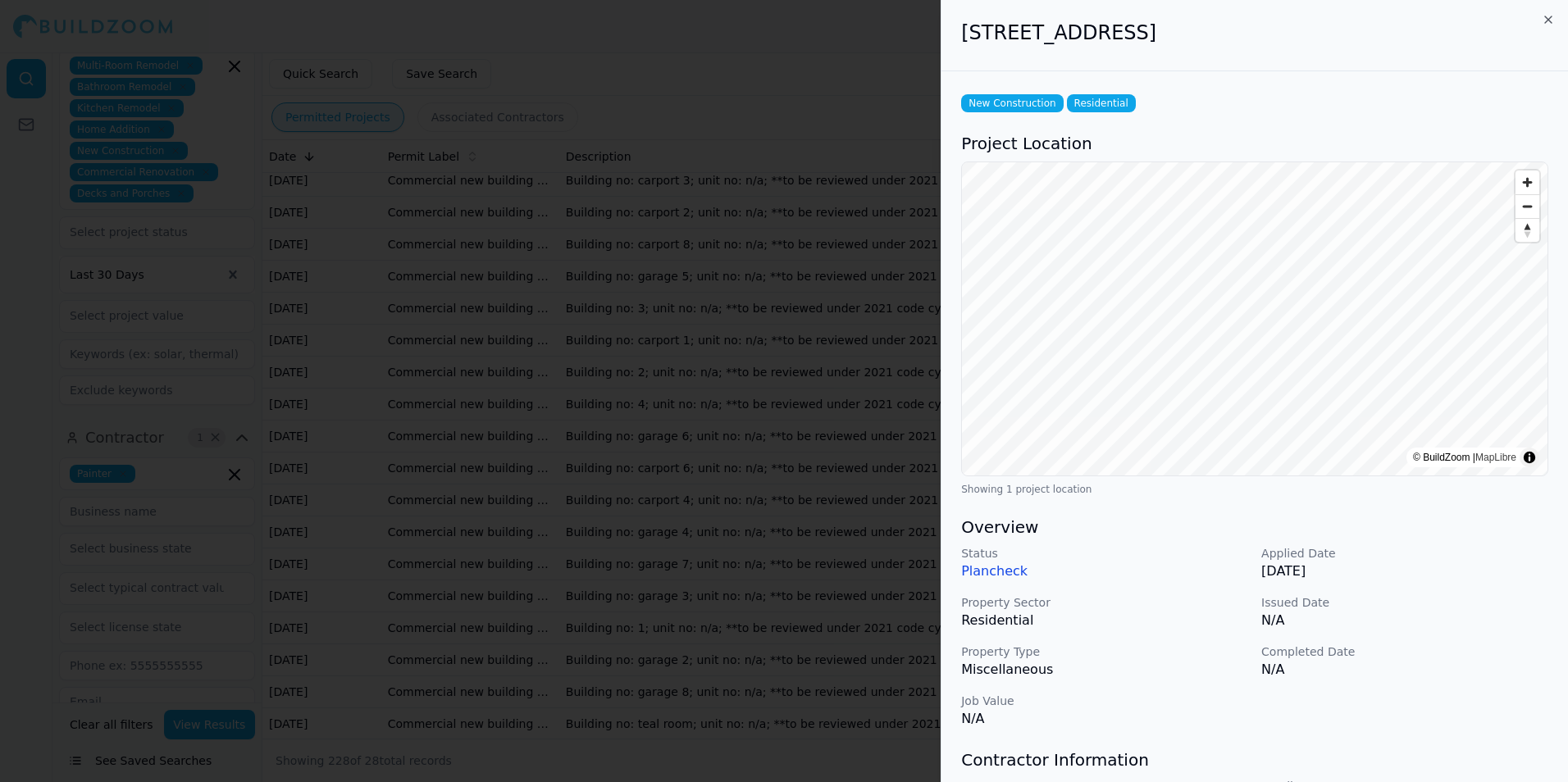
click at [1554, 20] on div "[STREET_ADDRESS] New Construction Residential Project Location © BuildZoom | Ma…" at bounding box center [1254, 391] width 628 height 782
drag, startPoint x: 1554, startPoint y: 20, endPoint x: 1475, endPoint y: 43, distance: 82.3
click at [1367, 128] on div "New Construction Residential Project Location © BuildZoom | MapLibre Showing 1 …" at bounding box center [1254, 588] width 627 height 1035
click at [1551, 12] on div "[STREET_ADDRESS]" at bounding box center [1254, 35] width 627 height 72
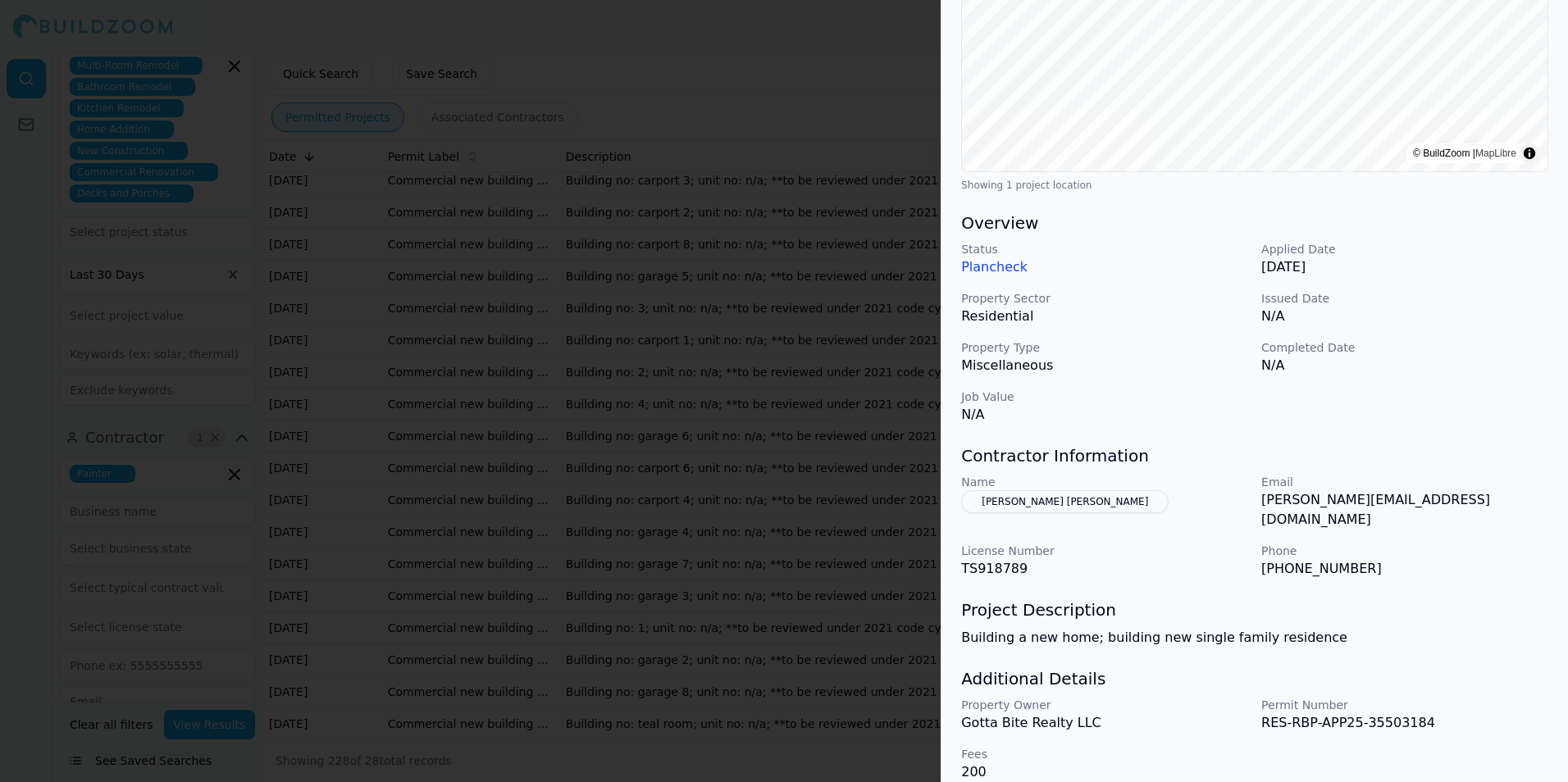
scroll to position [307, 0]
drag, startPoint x: 1352, startPoint y: 557, endPoint x: 1259, endPoint y: 558, distance: 93.0
click at [1259, 558] on div "Name [PERSON_NAME] [PERSON_NAME] Email [PERSON_NAME][EMAIL_ADDRESS][DOMAIN_NAME…" at bounding box center [1255, 524] width 588 height 105
drag, startPoint x: 1259, startPoint y: 558, endPoint x: 1311, endPoint y: 546, distance: 53.4
copy p "[PHONE_NUMBER]"
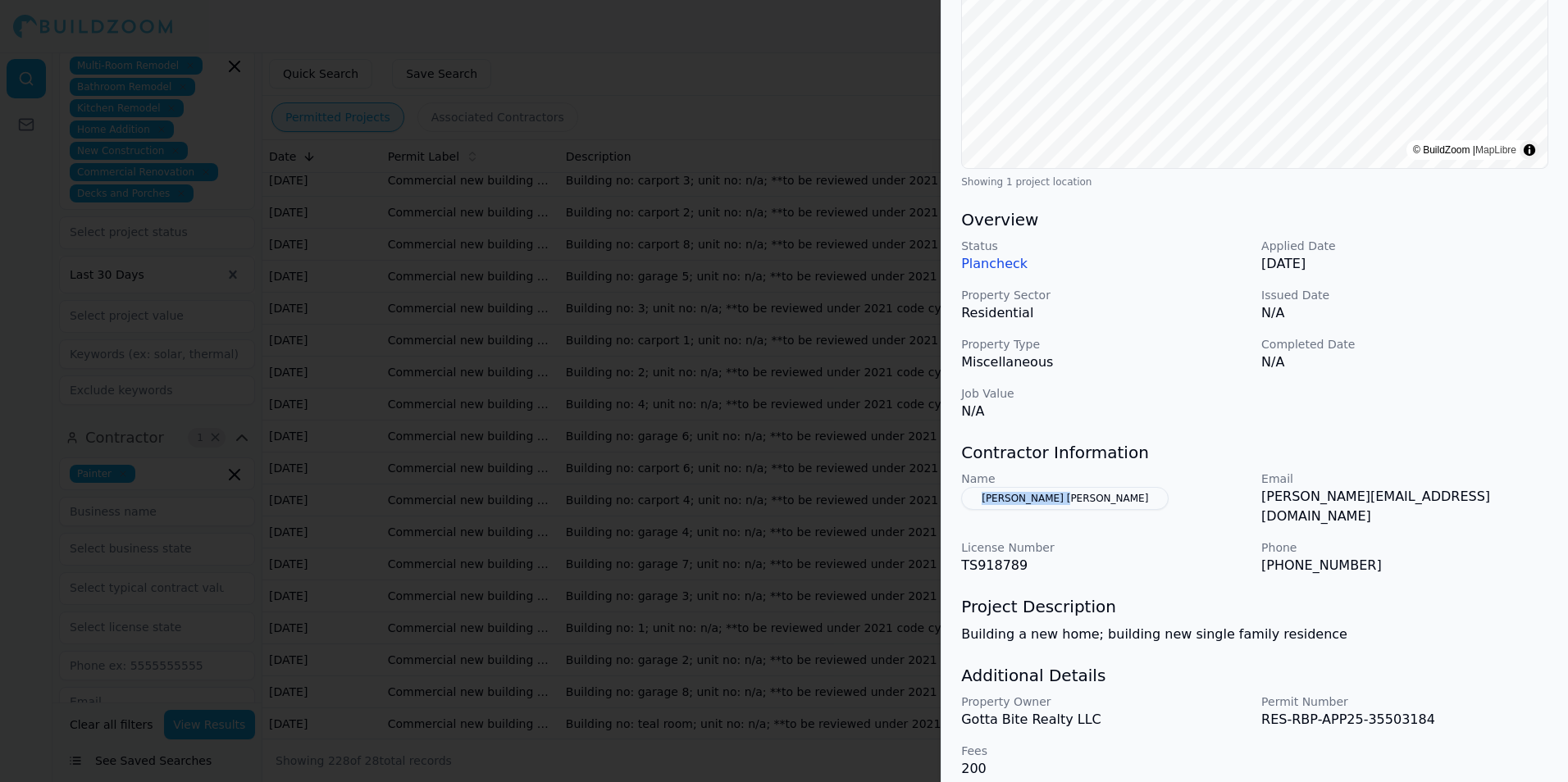
drag, startPoint x: 1088, startPoint y: 508, endPoint x: 950, endPoint y: 501, distance: 138.2
click at [950, 501] on div "New Construction Residential Project Location © BuildZoom | MapLibre Showing 1 …" at bounding box center [1254, 280] width 627 height 1035
copy button "[PERSON_NAME] [PERSON_NAME]"
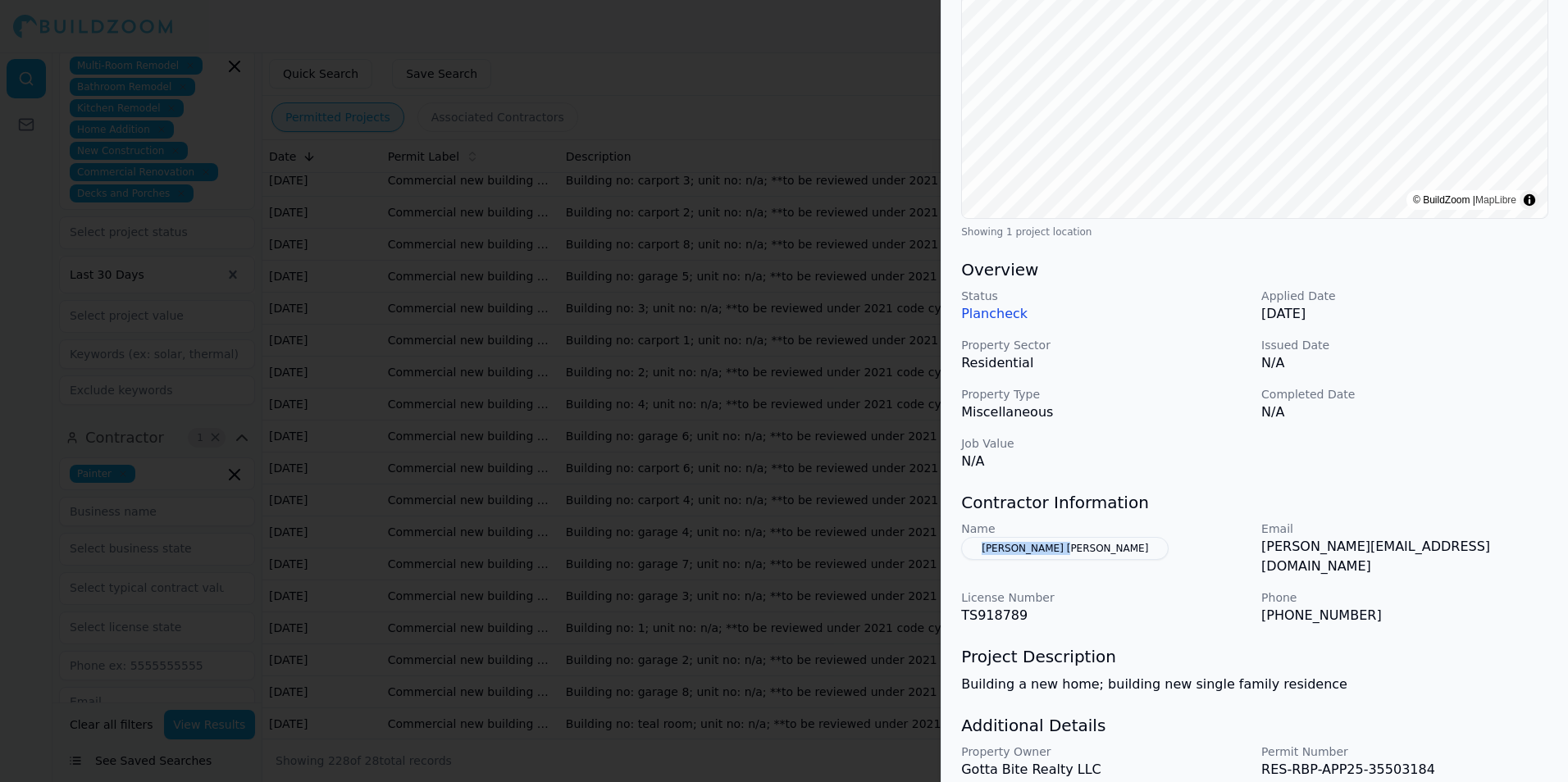
scroll to position [0, 0]
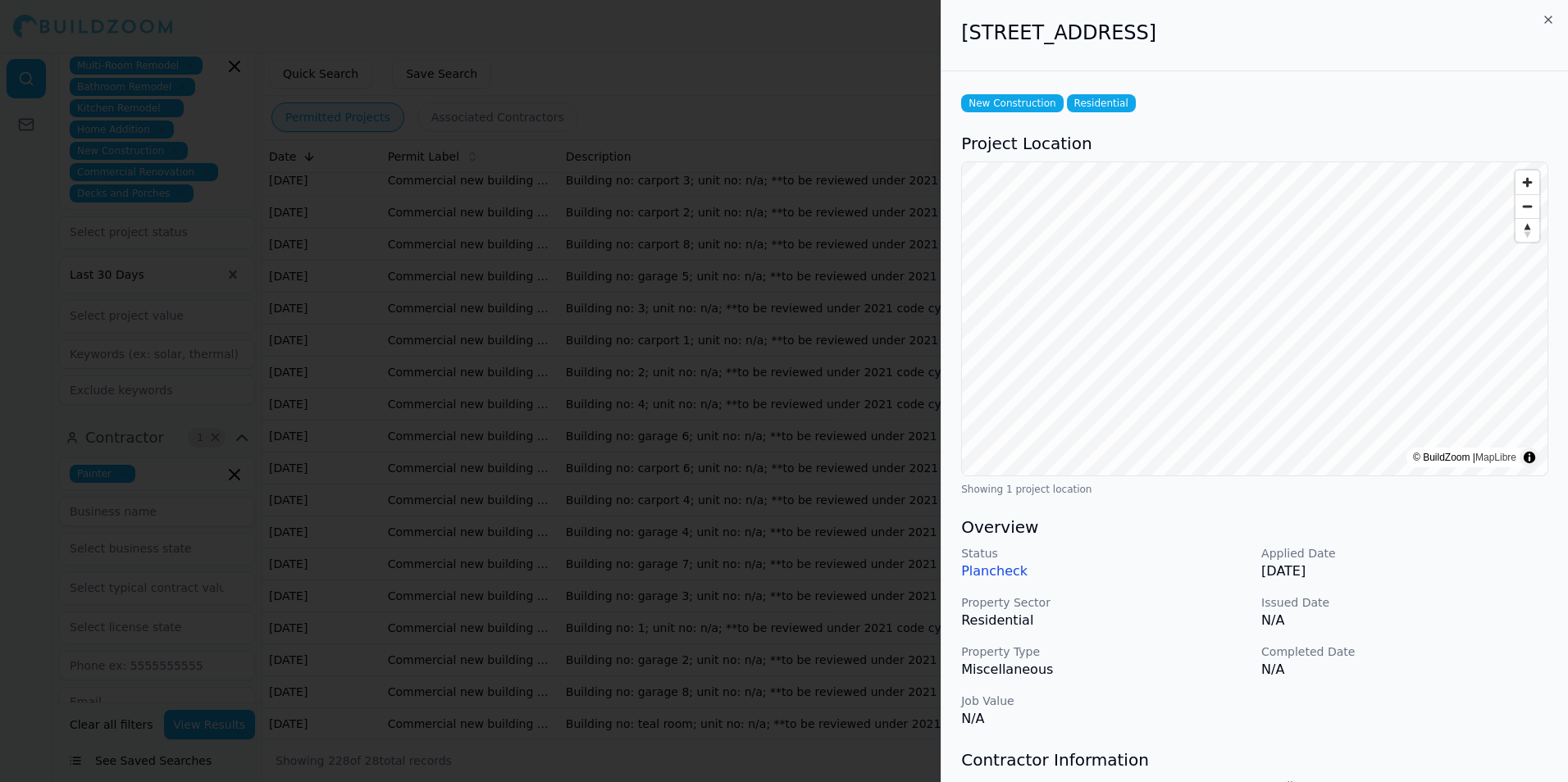
drag, startPoint x: 1341, startPoint y: 39, endPoint x: 949, endPoint y: 68, distance: 393.1
click at [949, 68] on div "[STREET_ADDRESS]" at bounding box center [1254, 35] width 627 height 72
click at [1544, 16] on icon "button" at bounding box center [1548, 20] width 13 height 13
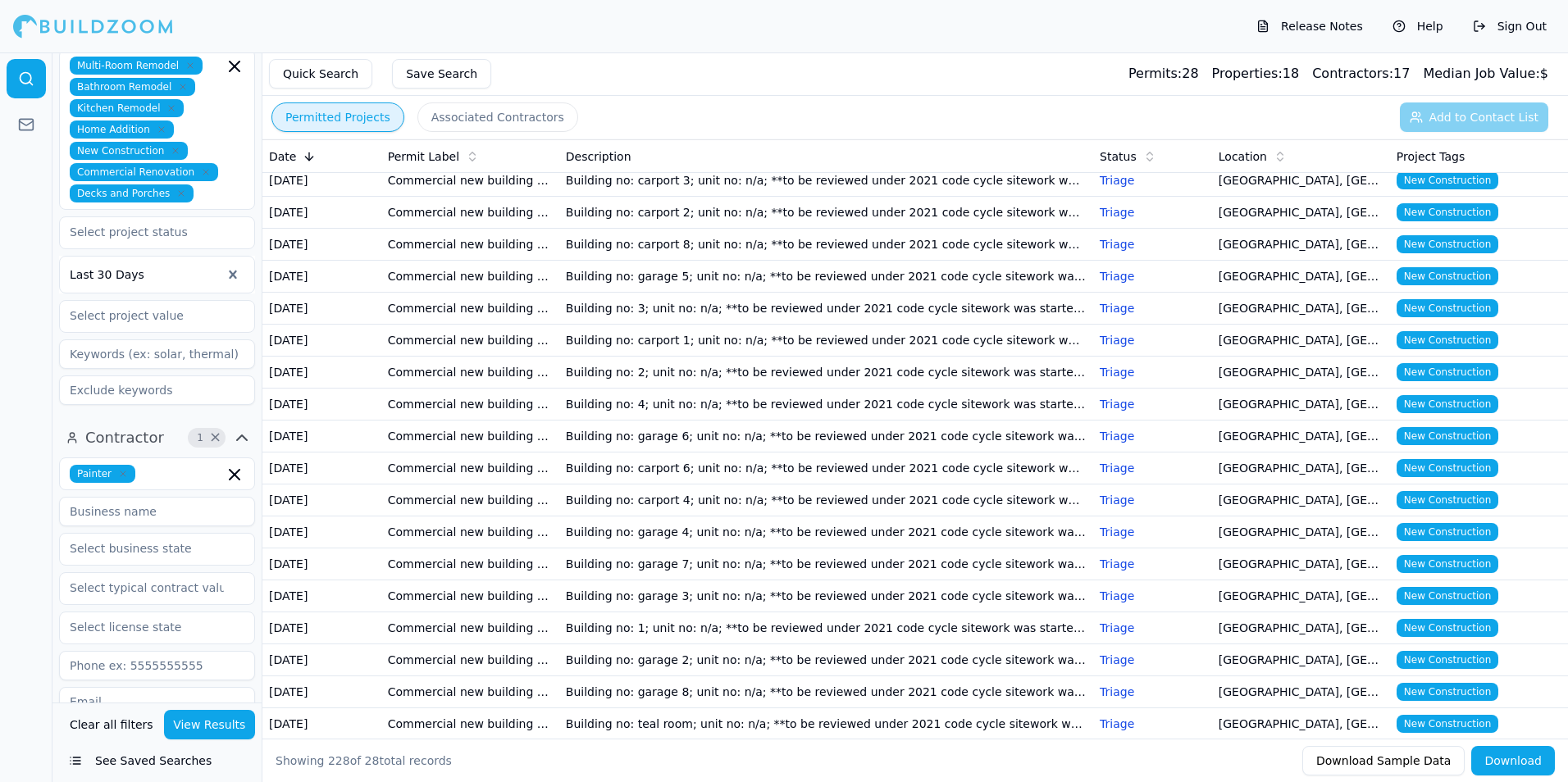
click at [1354, 761] on button "Download Sample Data" at bounding box center [1383, 760] width 162 height 30
click at [494, 112] on button "Associated Contractors" at bounding box center [498, 116] width 161 height 30
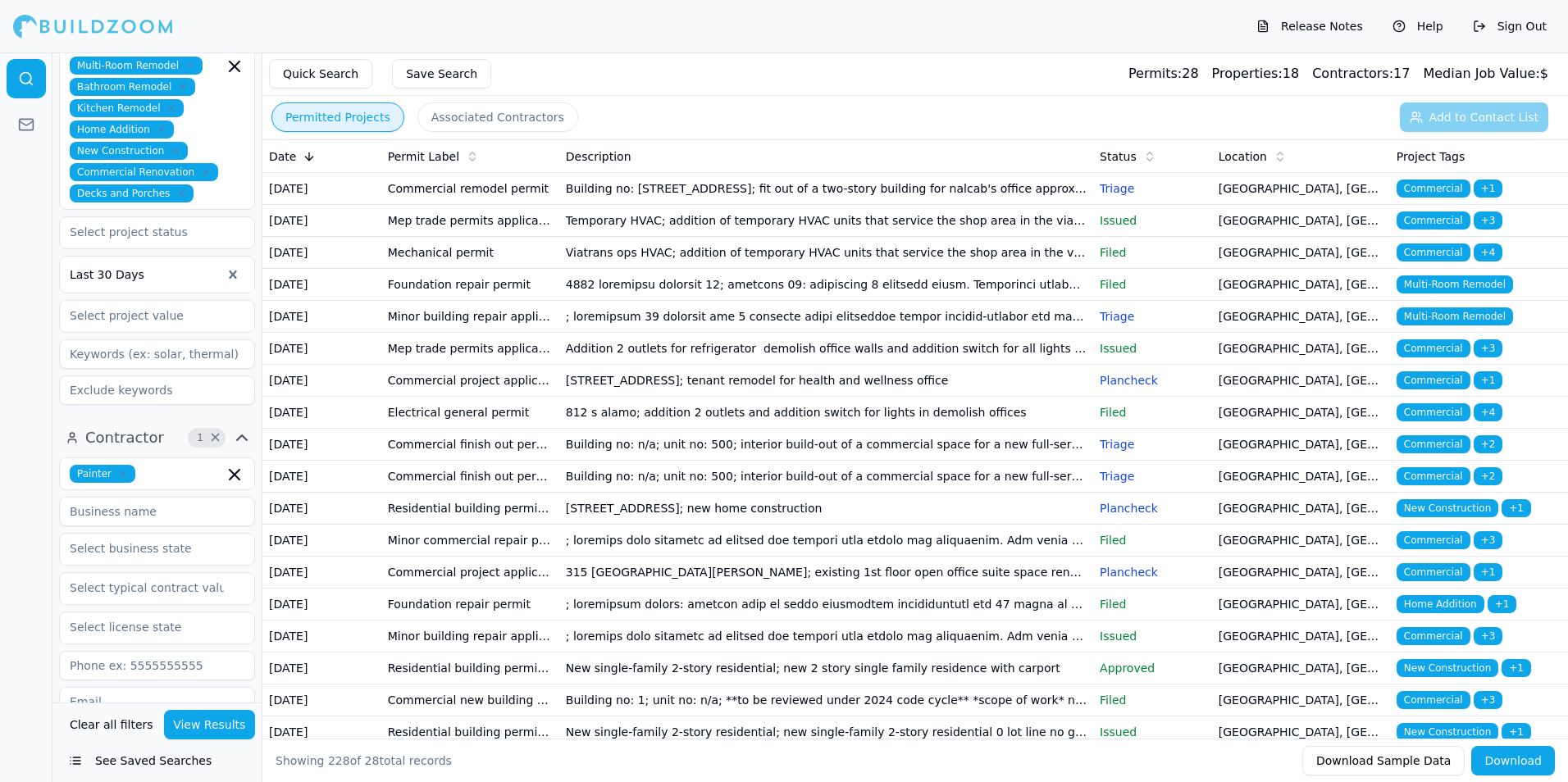
click at [1494, 104] on div "Permitted Projects Associated Contractors Add to Contact List" at bounding box center [915, 117] width 1306 height 43
